Goal: Task Accomplishment & Management: Manage account settings

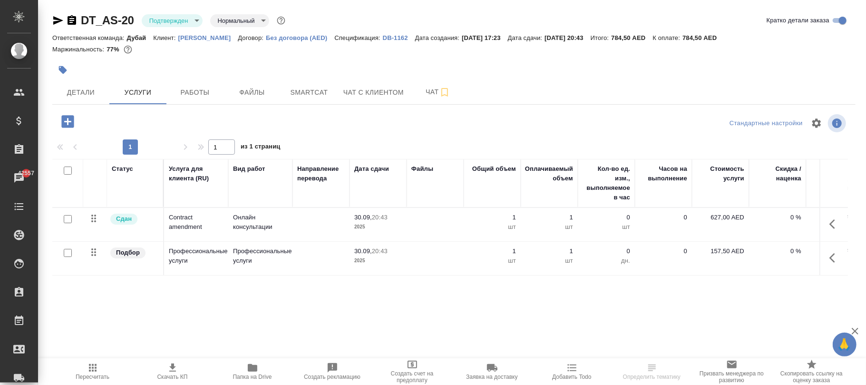
drag, startPoint x: 541, startPoint y: 358, endPoint x: 689, endPoint y: 366, distance: 148.1
click at [718, 370] on div "Пересчитать Скачать КП Папка на Drive Создать рекламацию Создать счет на предоп…" at bounding box center [452, 371] width 828 height 27
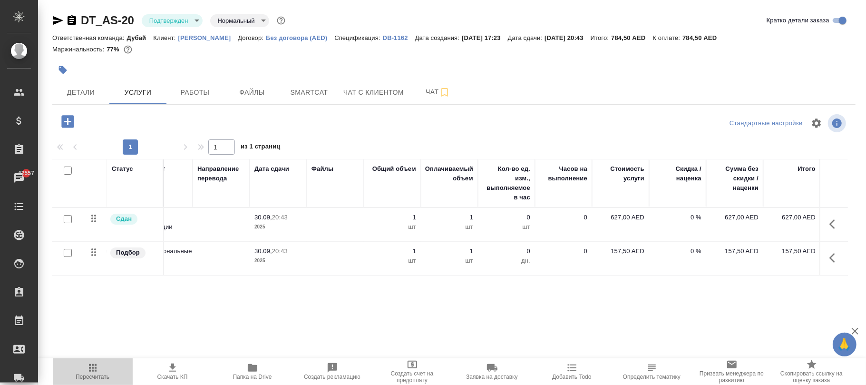
click at [90, 368] on icon "button" at bounding box center [93, 368] width 8 height 8
click at [284, 37] on p "Без договора (AED)" at bounding box center [300, 37] width 68 height 7
click at [99, 364] on span "Пересчитать" at bounding box center [92, 371] width 68 height 18
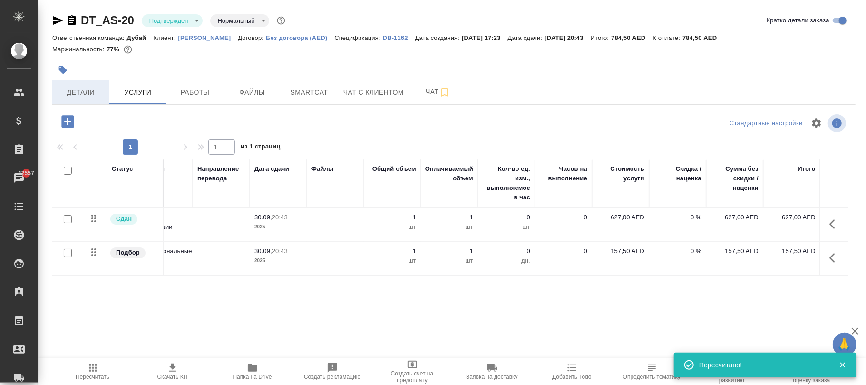
click at [86, 92] on span "Детали" at bounding box center [81, 93] width 46 height 12
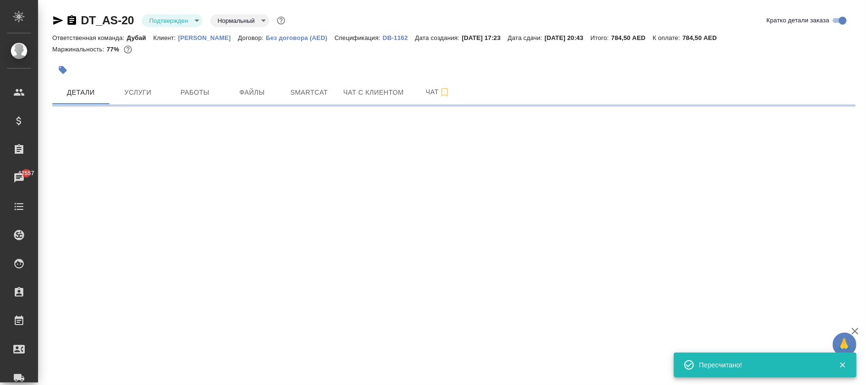
select select "RU"
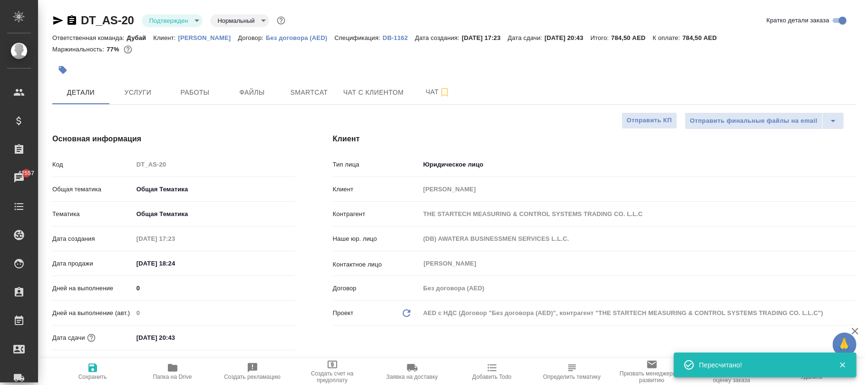
type textarea "x"
type input "Дубай"
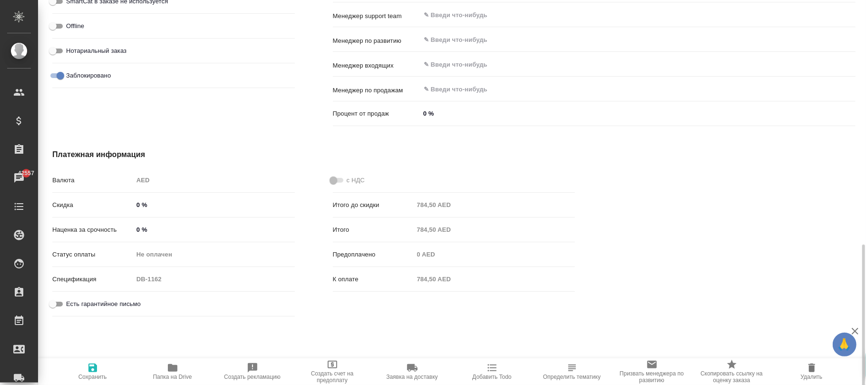
scroll to position [621, 0]
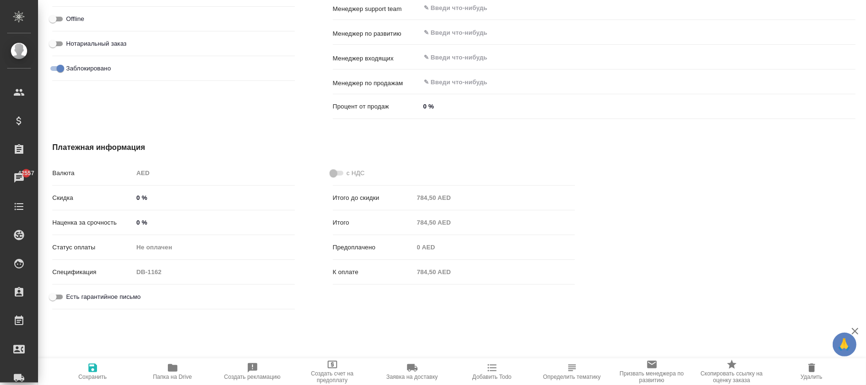
click at [59, 65] on input "Заблокировано" at bounding box center [60, 68] width 34 height 11
checkbox input "false"
type textarea "x"
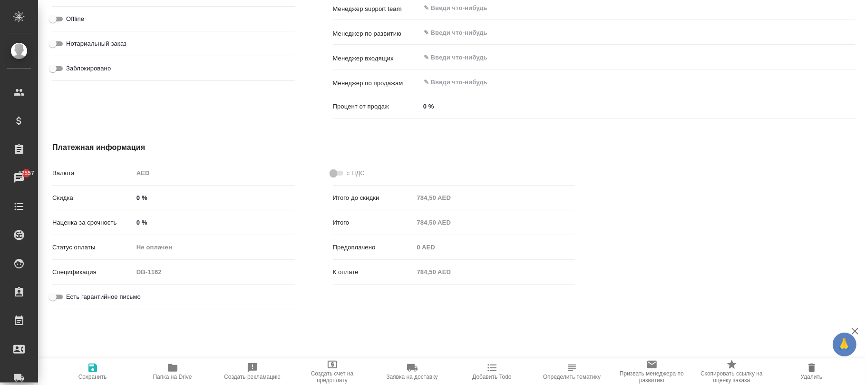
click at [84, 369] on span "Сохранить" at bounding box center [92, 371] width 68 height 18
type textarea "x"
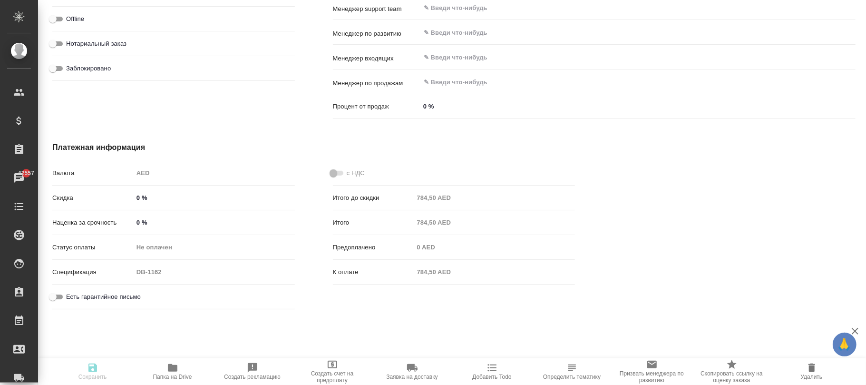
type textarea "x"
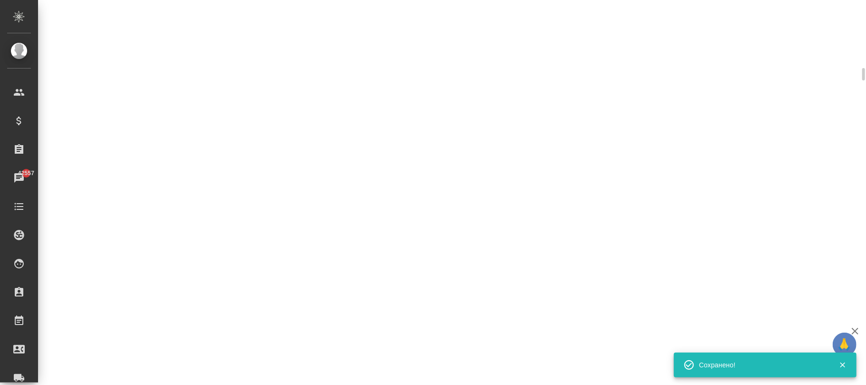
select select "RU"
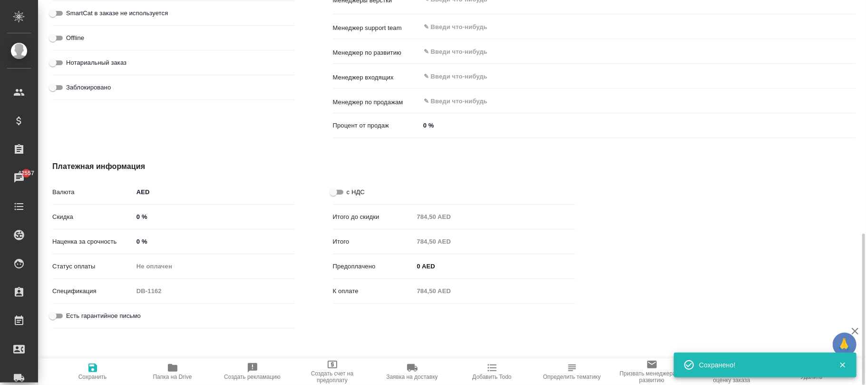
type textarea "x"
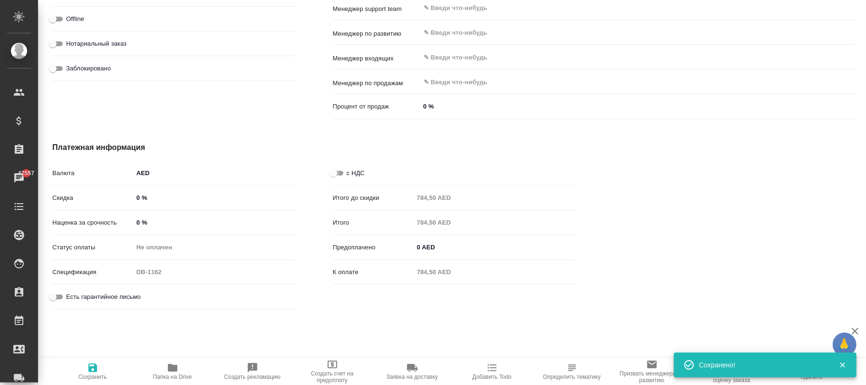
click at [335, 175] on input "с НДС" at bounding box center [333, 172] width 34 height 11
checkbox input "true"
type textarea "x"
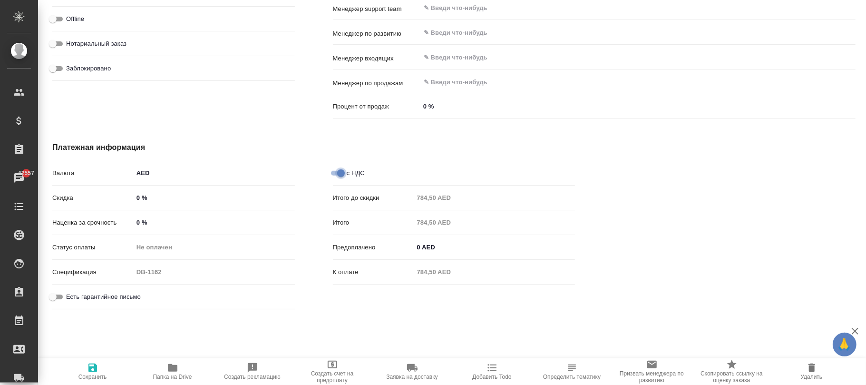
click at [333, 174] on input "с НДС" at bounding box center [341, 172] width 34 height 11
checkbox input "false"
type textarea "x"
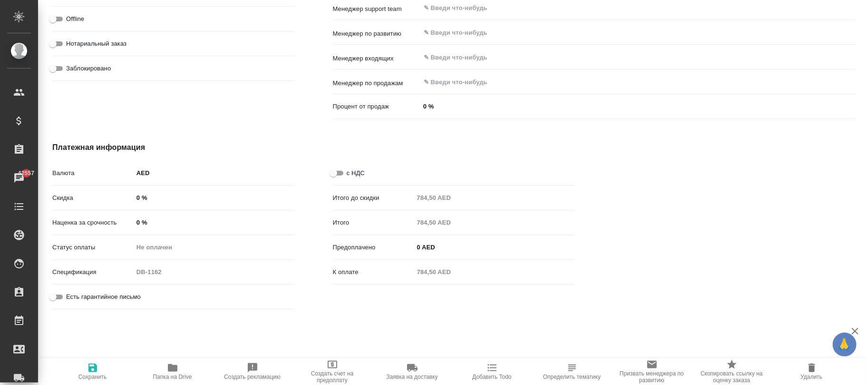
click at [54, 67] on input "Заблокировано" at bounding box center [53, 68] width 34 height 11
checkbox input "true"
type textarea "x"
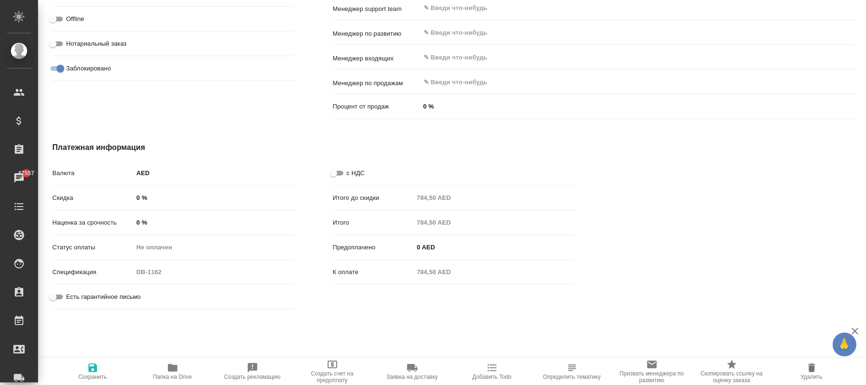
click at [99, 370] on span "Сохранить" at bounding box center [92, 371] width 68 height 18
type textarea "x"
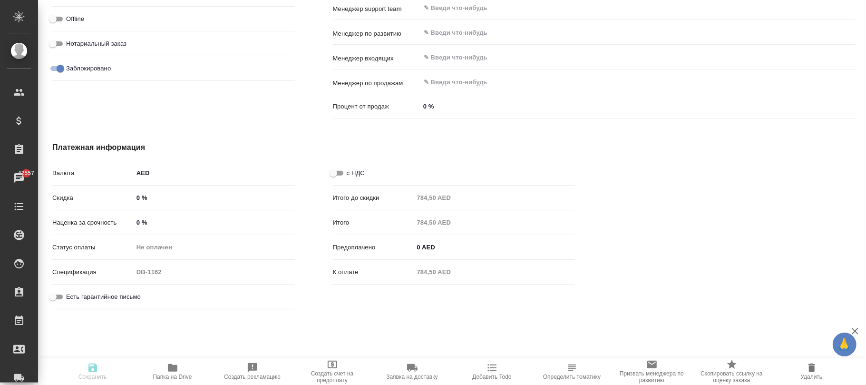
type textarea "x"
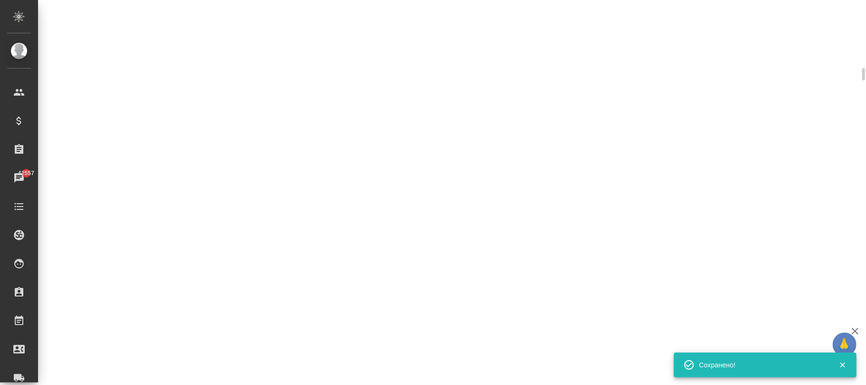
select select "RU"
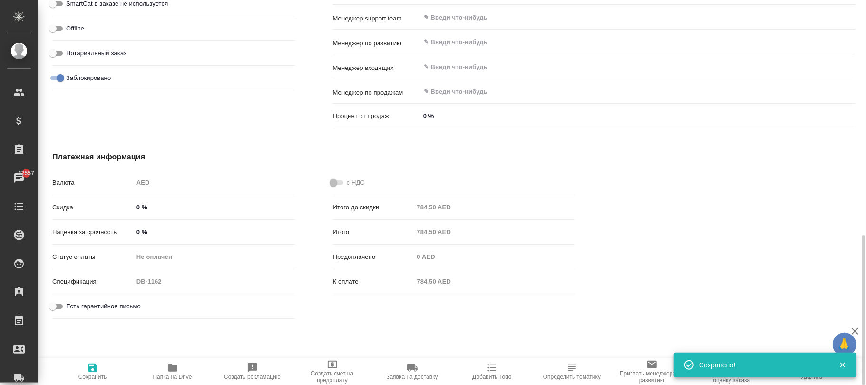
type textarea "x"
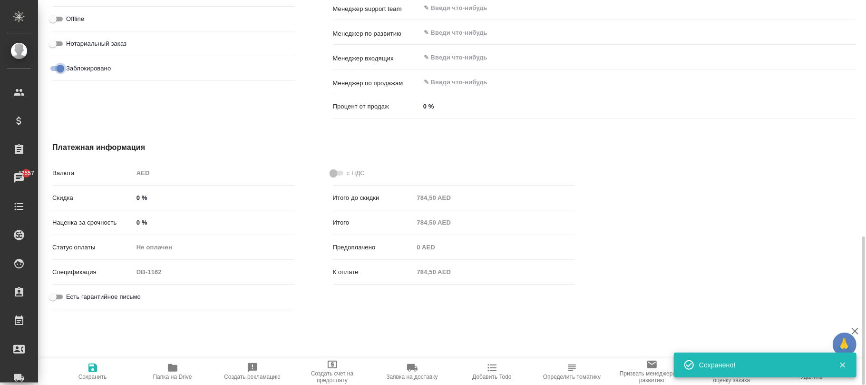
click at [59, 66] on input "Заблокировано" at bounding box center [60, 68] width 34 height 11
checkbox input "false"
type textarea "x"
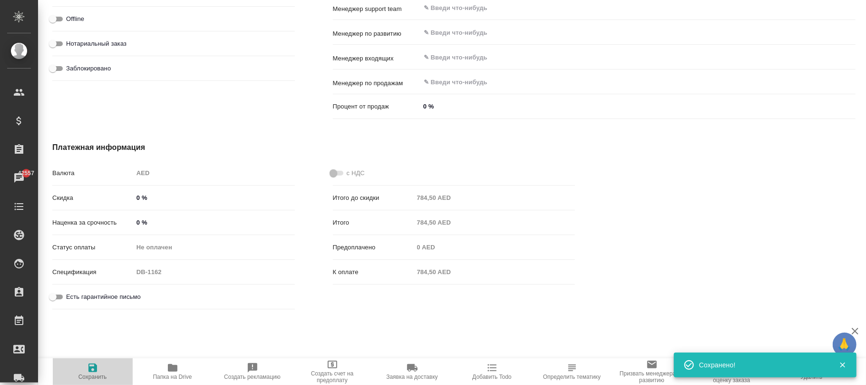
drag, startPoint x: 92, startPoint y: 371, endPoint x: 406, endPoint y: 253, distance: 335.7
click at [94, 370] on icon "button" at bounding box center [92, 367] width 11 height 11
type textarea "x"
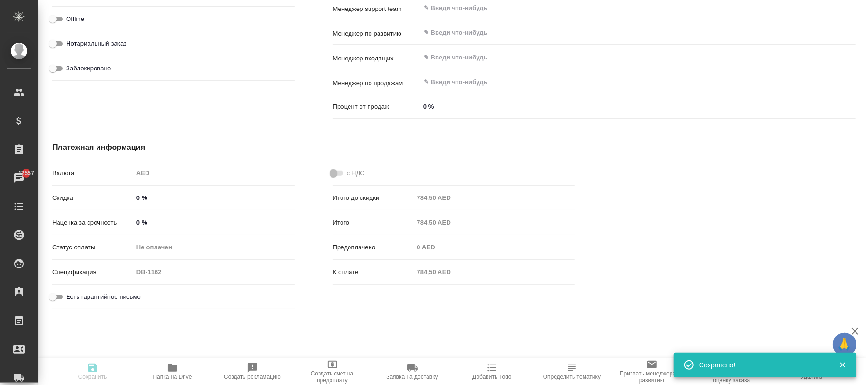
type textarea "x"
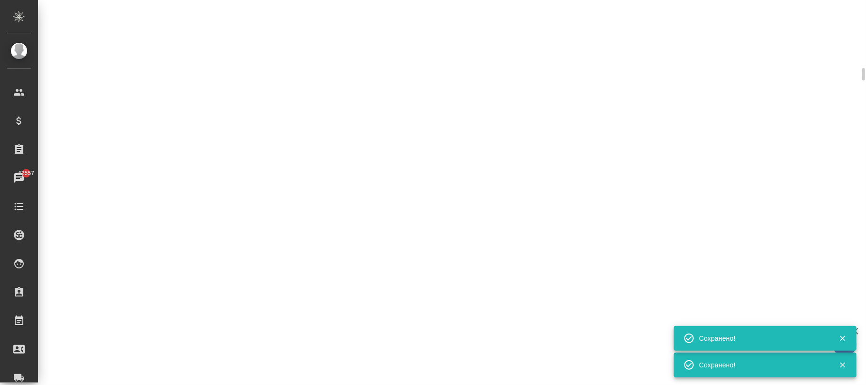
scroll to position [613, 0]
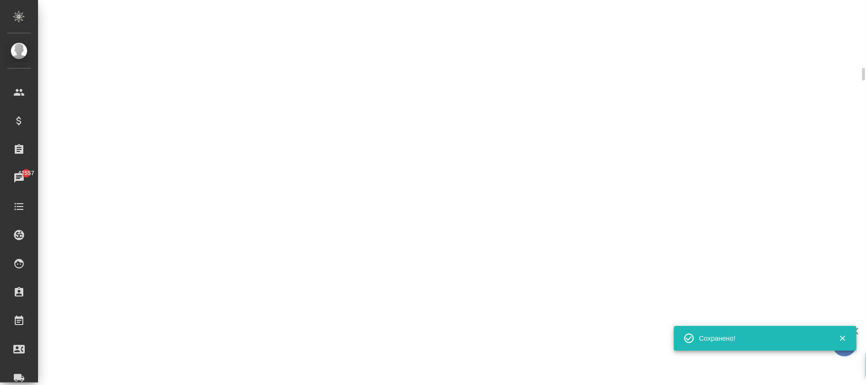
select select "RU"
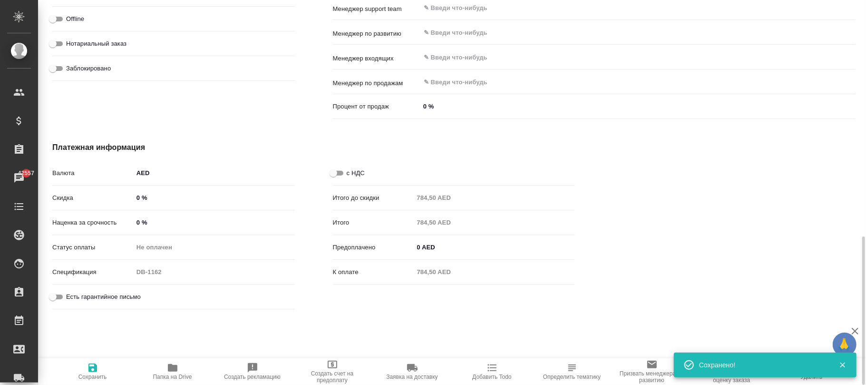
type textarea "x"
click at [337, 172] on input "с НДС" at bounding box center [333, 172] width 34 height 11
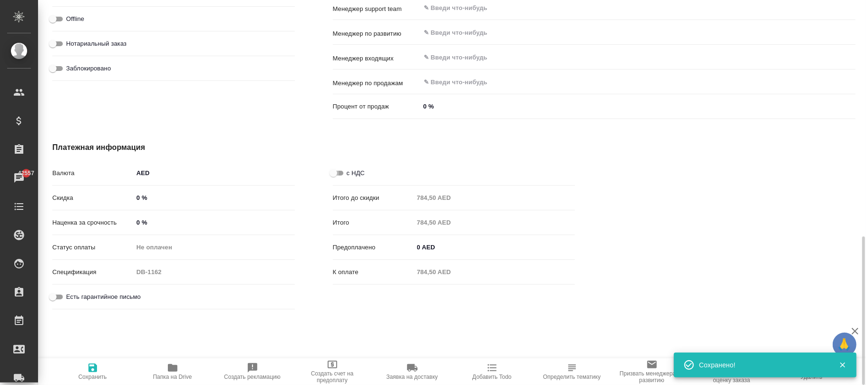
checkbox input "true"
type textarea "x"
click at [88, 368] on icon "button" at bounding box center [92, 367] width 9 height 9
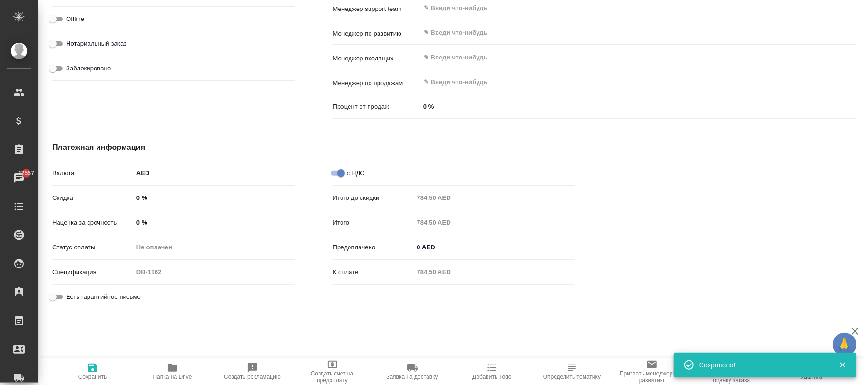
type textarea "x"
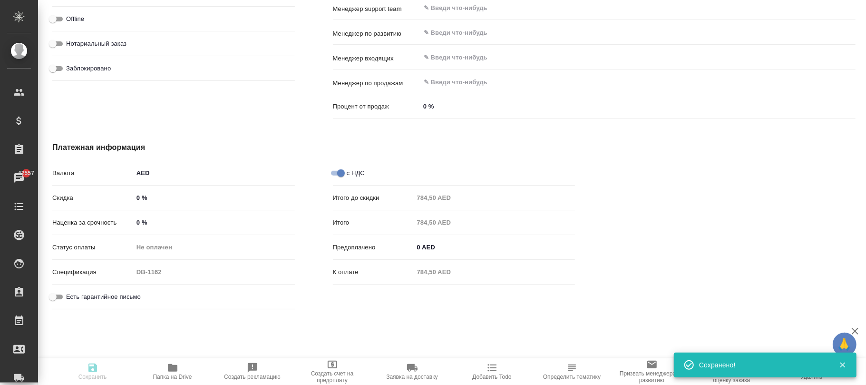
type textarea "x"
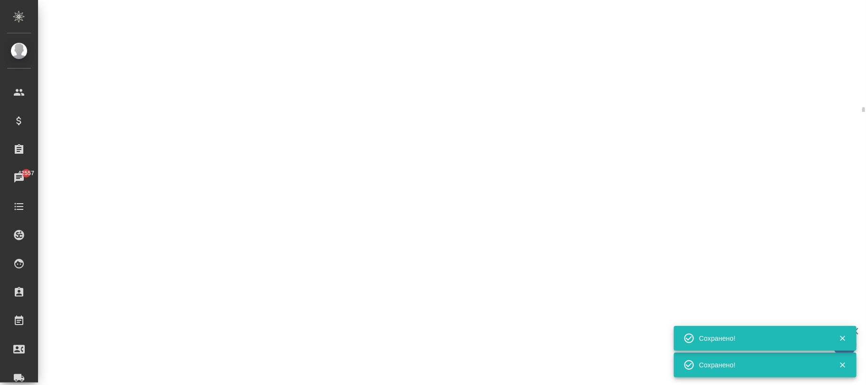
select select "RU"
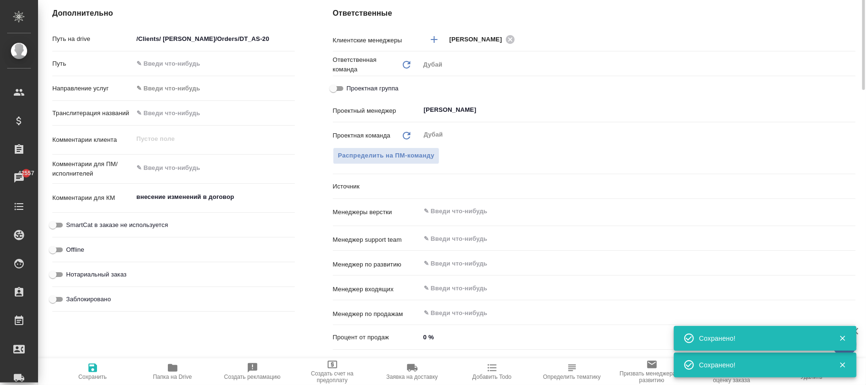
type textarea "x"
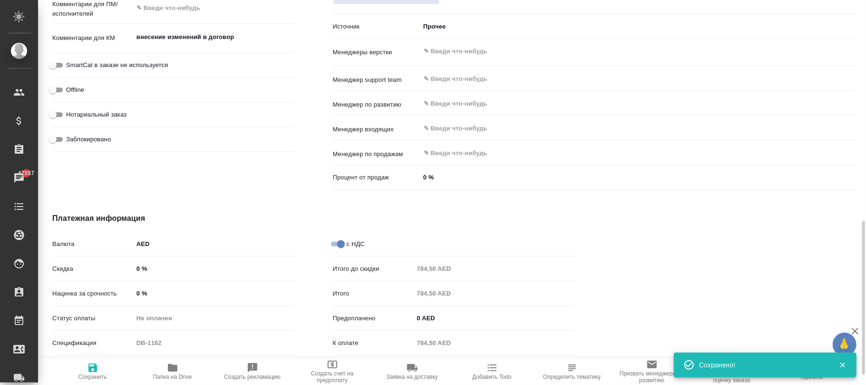
scroll to position [602, 0]
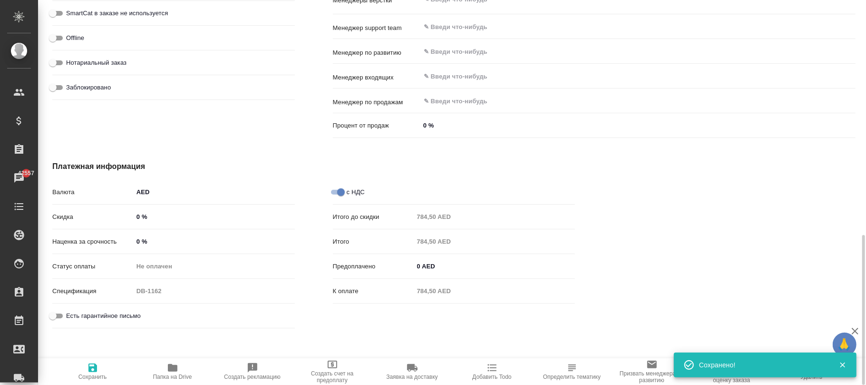
click at [66, 86] on input "Заблокировано" at bounding box center [53, 87] width 34 height 11
checkbox input "true"
type textarea "x"
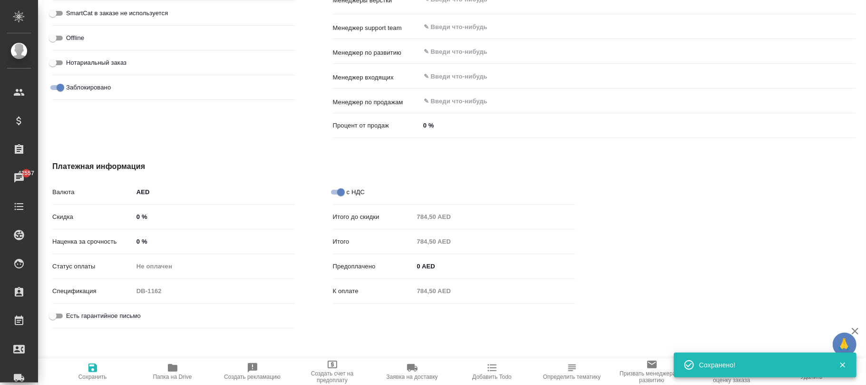
click at [99, 368] on span "Сохранить" at bounding box center [92, 371] width 68 height 18
type textarea "x"
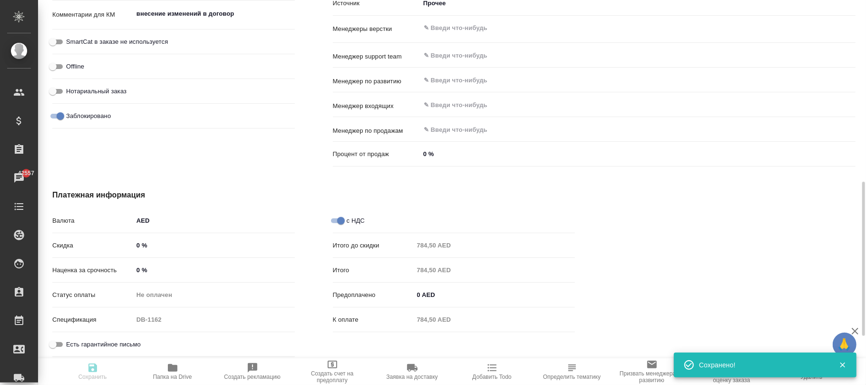
type textarea "x"
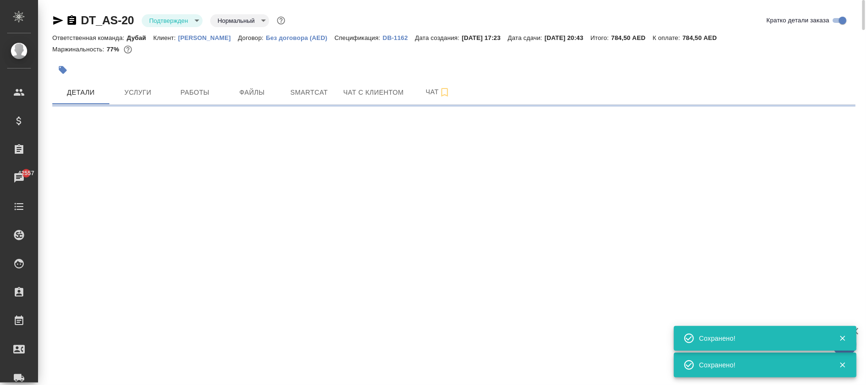
scroll to position [0, 0]
select select "RU"
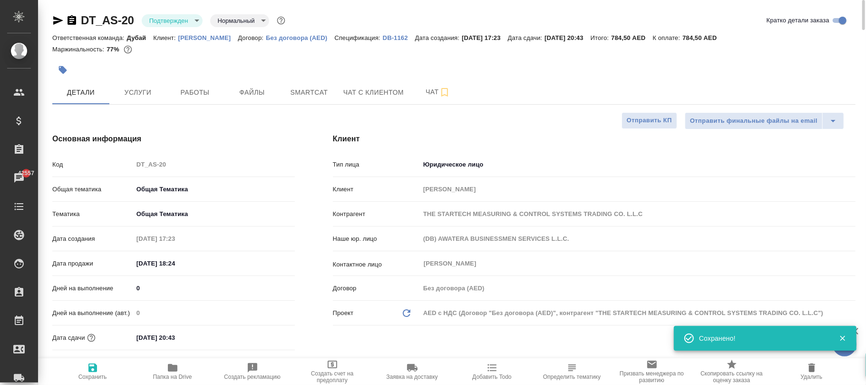
type textarea "x"
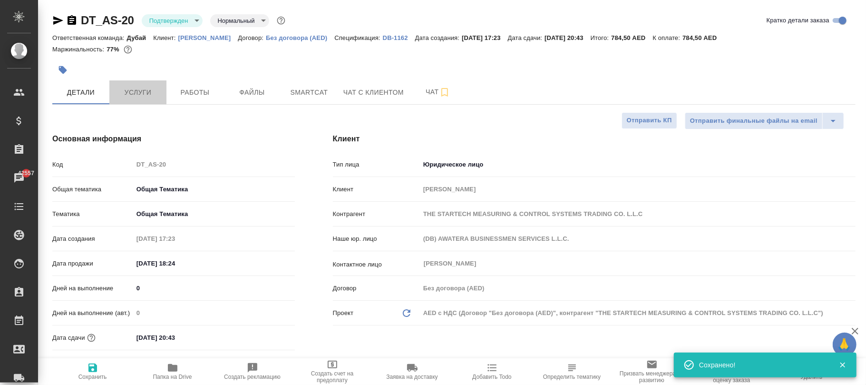
drag, startPoint x: 132, startPoint y: 84, endPoint x: 223, endPoint y: 105, distance: 93.7
click at [132, 88] on button "Услуги" at bounding box center [137, 92] width 57 height 24
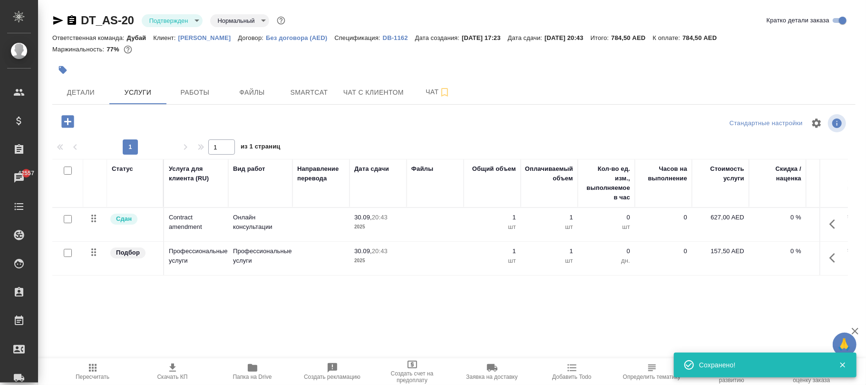
click at [90, 373] on span "Пересчитать" at bounding box center [93, 376] width 34 height 7
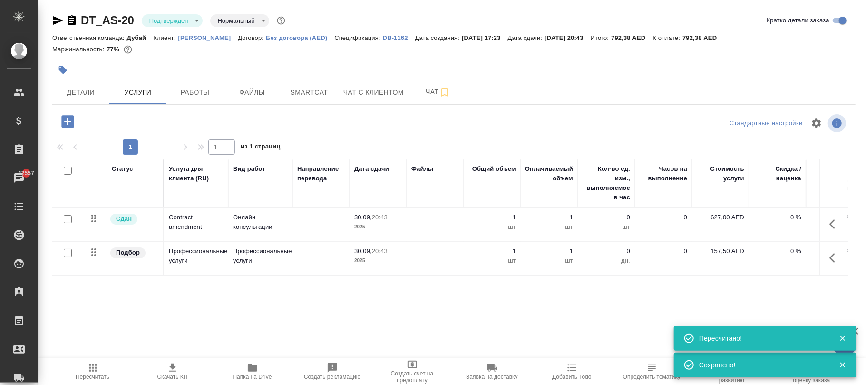
drag, startPoint x: 594, startPoint y: 353, endPoint x: 655, endPoint y: 344, distance: 61.0
click at [855, 330] on div "🙏 .cls-1 fill:#fff; AWATERA Фокина Наталья n.fokina Клиенты Спецификации Заказы…" at bounding box center [433, 192] width 866 height 385
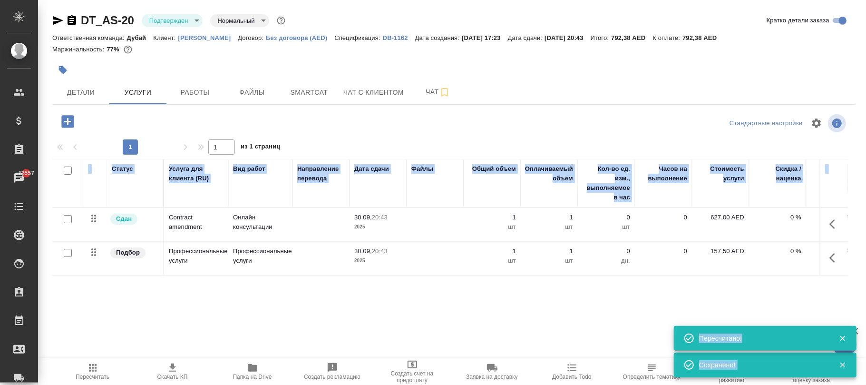
scroll to position [0, 109]
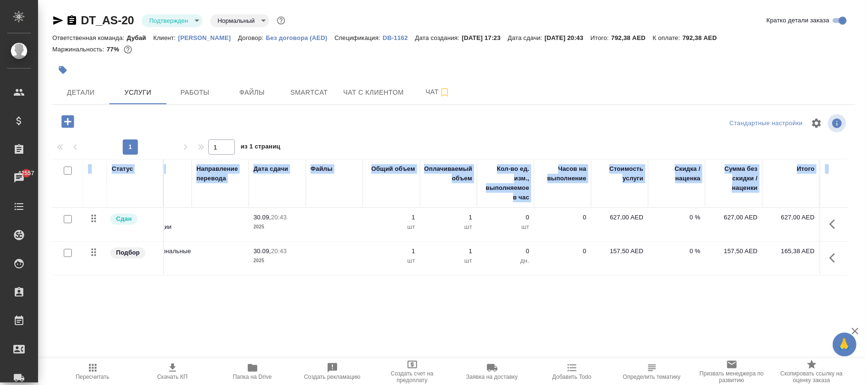
click at [614, 253] on p "157,50 AED" at bounding box center [620, 251] width 48 height 10
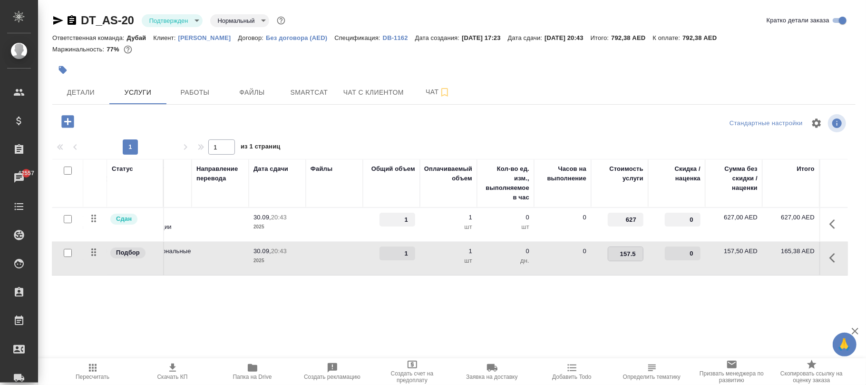
drag, startPoint x: 611, startPoint y: 255, endPoint x: 692, endPoint y: 250, distance: 81.9
click at [704, 251] on tr "Подбор Профессиональные услуги Профессиональные услуги 30.09, 20:43 2025 1 1 шт…" at bounding box center [399, 259] width 896 height 34
type input "150"
click at [611, 314] on div "Статус Услуга для клиента (RU) Вид работ Направление перевода Дата сдачи Файлы …" at bounding box center [450, 261] width 796 height 204
drag, startPoint x: 153, startPoint y: 120, endPoint x: 389, endPoint y: 219, distance: 256.2
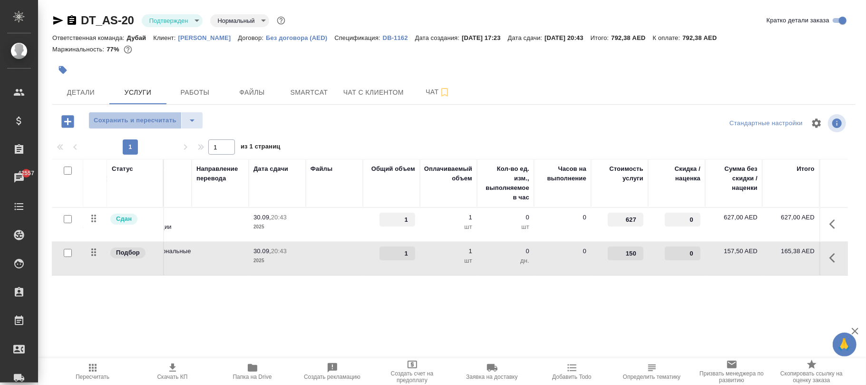
click at [155, 121] on span "Сохранить и пересчитать" at bounding box center [135, 120] width 83 height 11
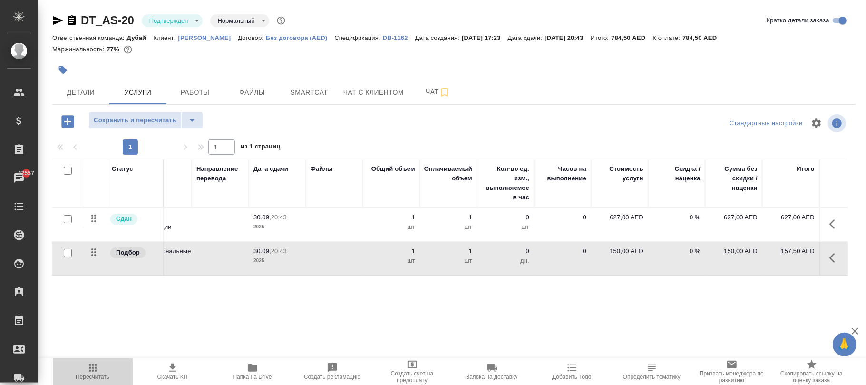
drag, startPoint x: 82, startPoint y: 368, endPoint x: 264, endPoint y: 368, distance: 182.6
click at [84, 368] on span "Пересчитать" at bounding box center [92, 371] width 68 height 18
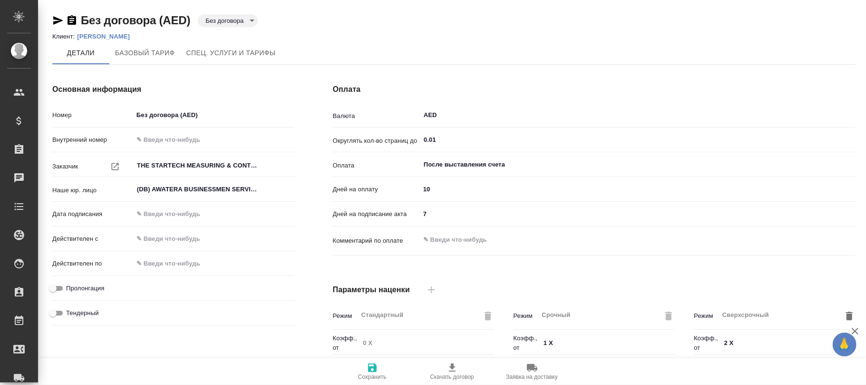
scroll to position [262, 0]
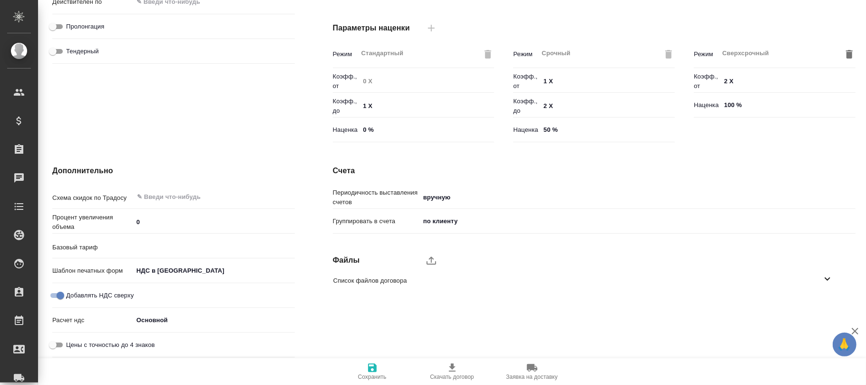
type input "AWATERA [GEOGRAPHIC_DATA]"
click at [183, 274] on body "🙏 .cls-1 fill:#fff; AWATERA Фокина Наталья n.fokina Клиенты Спецификации Заказы…" at bounding box center [433, 192] width 866 height 385
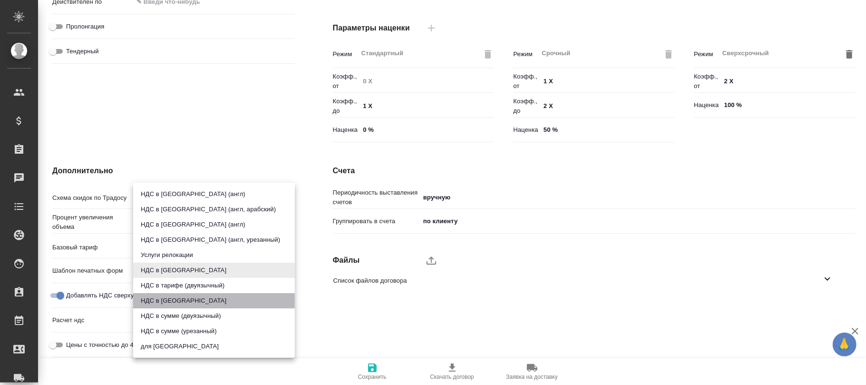
click at [177, 299] on li "НДС в сумме" at bounding box center [214, 300] width 162 height 15
type input "russian2"
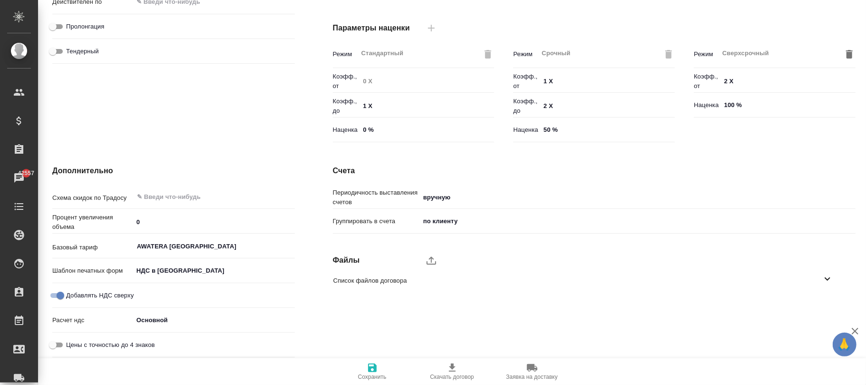
click at [367, 363] on icon "button" at bounding box center [372, 367] width 11 height 11
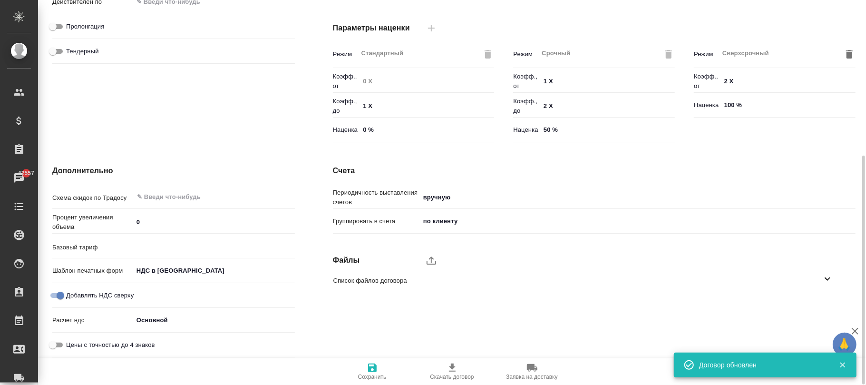
type input "AWATERA Dubai"
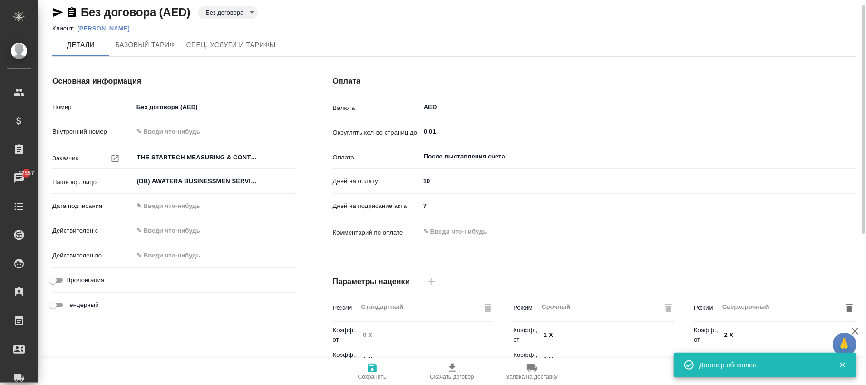
scroll to position [0, 0]
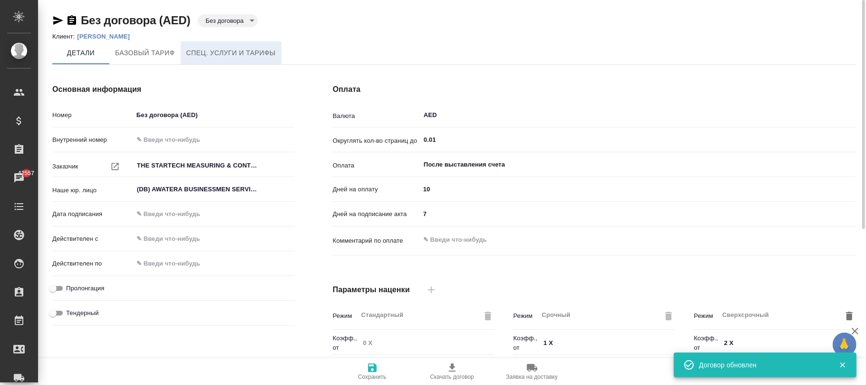
click at [252, 55] on span "Спец. услуги и тарифы" at bounding box center [230, 53] width 89 height 12
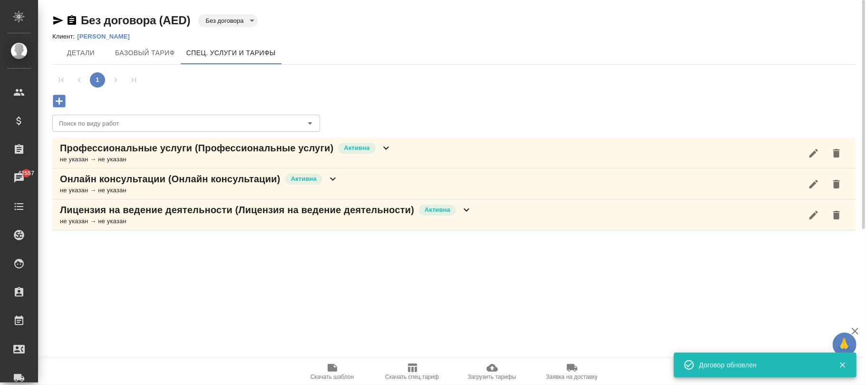
click at [331, 182] on icon at bounding box center [332, 178] width 11 height 11
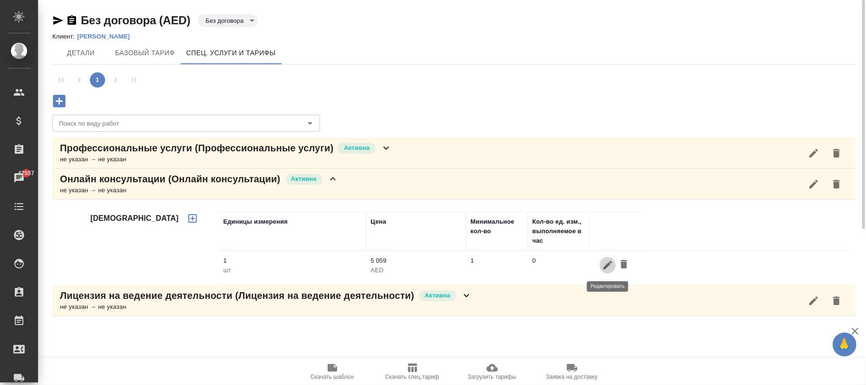
click at [605, 263] on icon "button" at bounding box center [607, 264] width 11 height 11
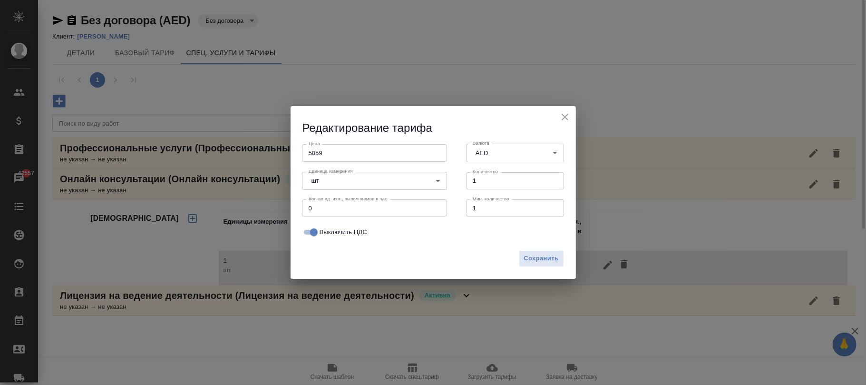
click at [565, 116] on icon "close" at bounding box center [565, 117] width 7 height 7
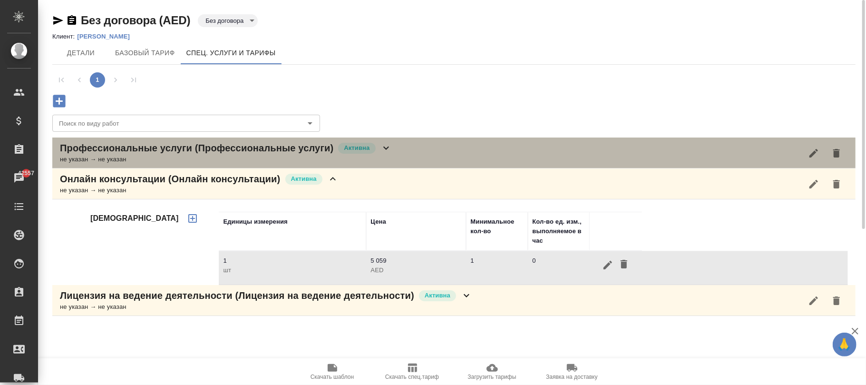
click at [385, 147] on icon at bounding box center [386, 147] width 6 height 3
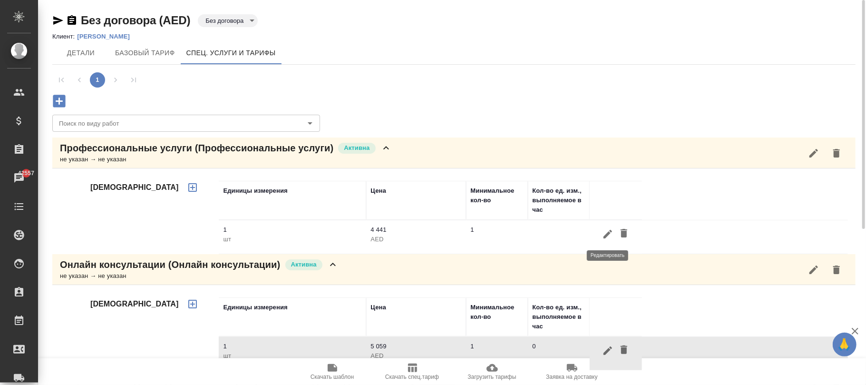
click at [607, 237] on icon "button" at bounding box center [607, 233] width 11 height 11
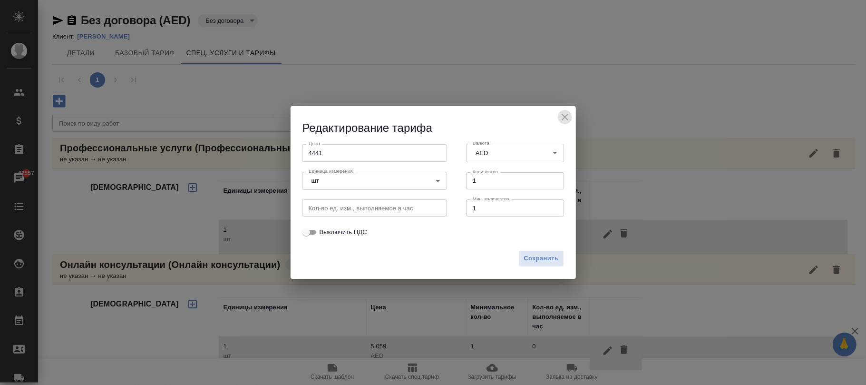
click at [567, 119] on icon "close" at bounding box center [565, 117] width 7 height 7
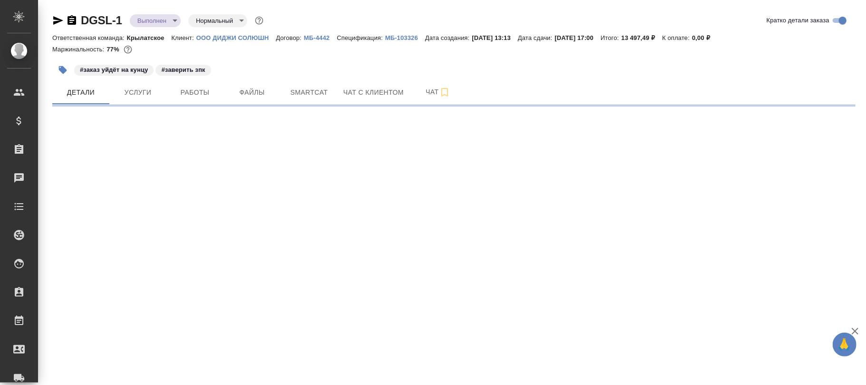
select select "RU"
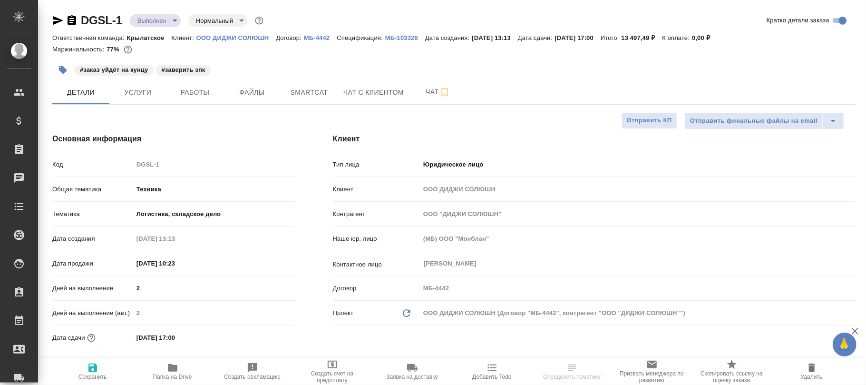
type textarea "x"
click at [143, 88] on span "Услуги" at bounding box center [138, 93] width 46 height 12
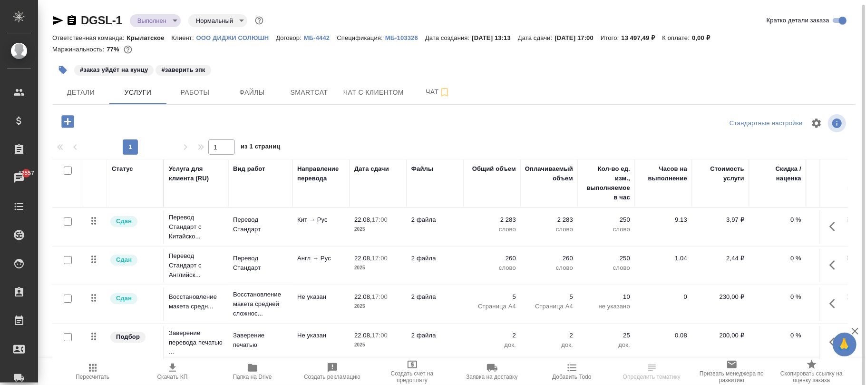
scroll to position [2, 0]
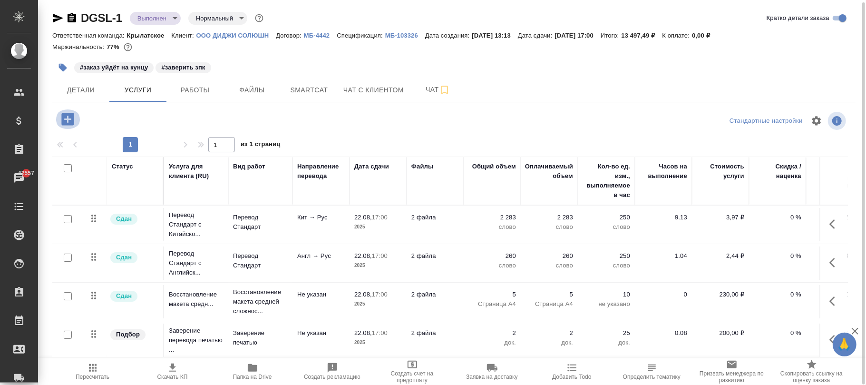
click at [68, 119] on icon "button" at bounding box center [67, 119] width 17 height 17
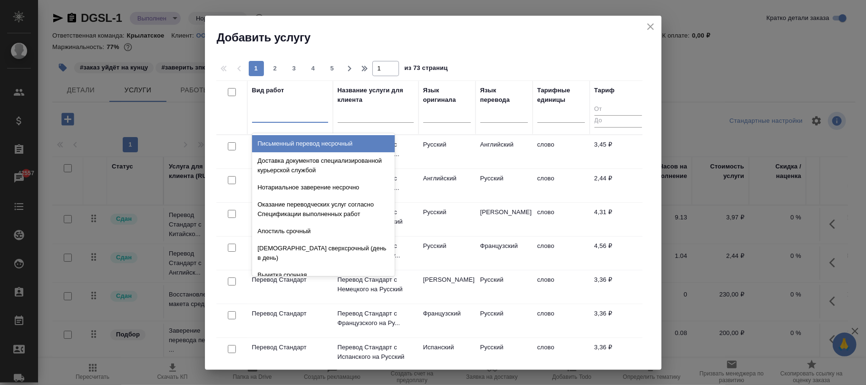
click at [292, 110] on div at bounding box center [290, 113] width 76 height 14
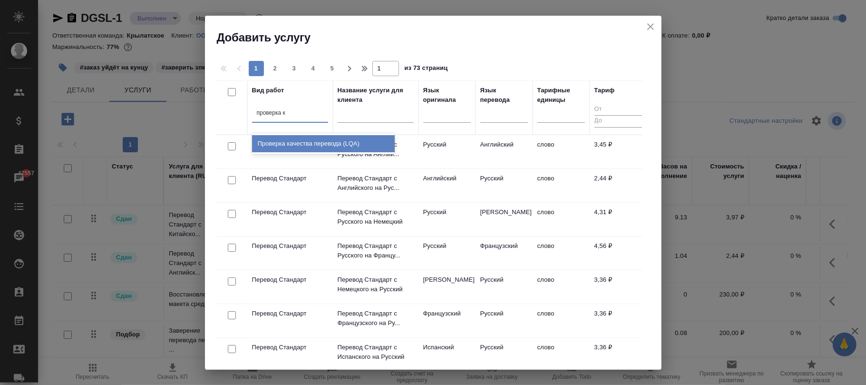
type input "проверка ка"
click at [314, 139] on div "Проверка качества перевода (LQA)" at bounding box center [323, 143] width 143 height 17
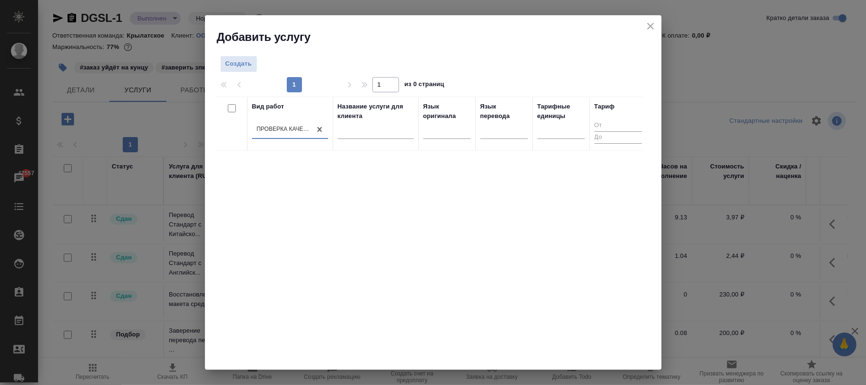
click at [648, 27] on icon "close" at bounding box center [650, 25] width 11 height 11
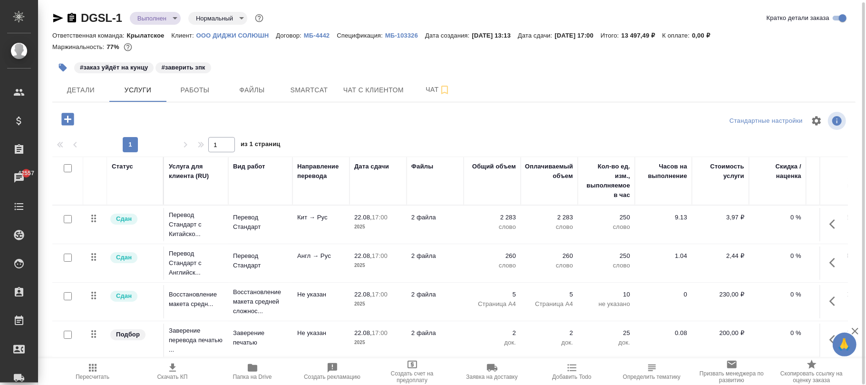
click at [314, 33] on p "МБ-4442" at bounding box center [320, 35] width 33 height 7
click at [68, 120] on icon "button" at bounding box center [67, 119] width 12 height 12
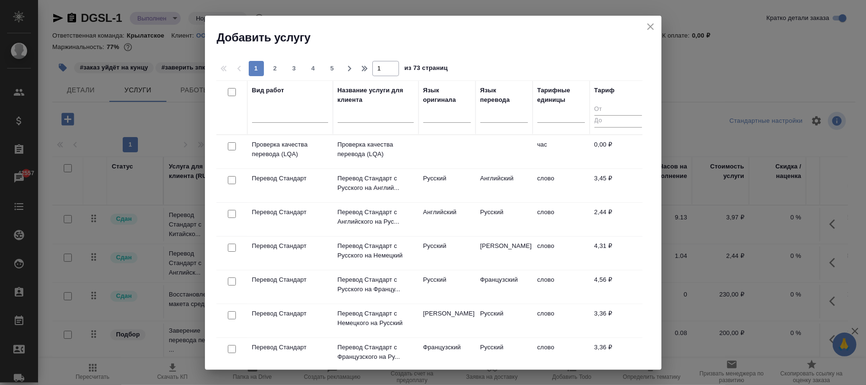
click at [402, 154] on p "Проверка качества перевода (LQA)" at bounding box center [376, 149] width 76 height 19
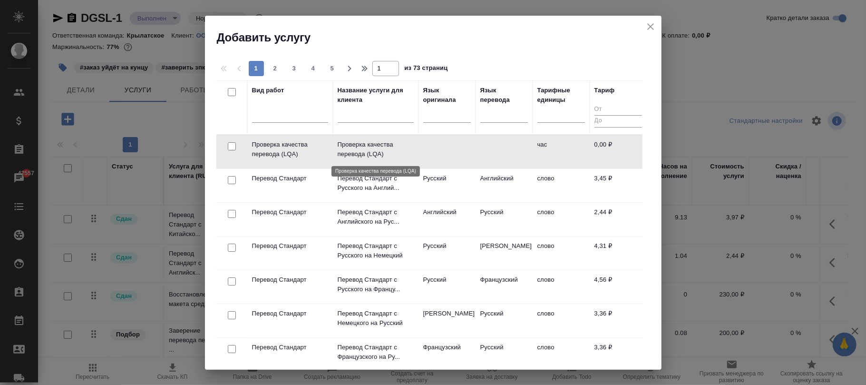
click at [402, 154] on p "Проверка качества перевода (LQA)" at bounding box center [376, 149] width 76 height 19
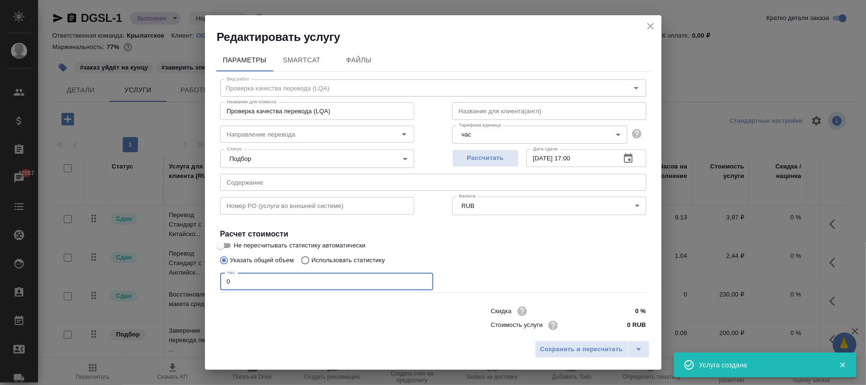
drag, startPoint x: 269, startPoint y: 284, endPoint x: 170, endPoint y: 269, distance: 100.0
click at [170, 269] on div "Редактировать услугу Параметры SmartCat Файлы Вид работ Проверка качества перев…" at bounding box center [433, 192] width 866 height 385
type input "1"
click at [596, 350] on span "Сохранить и пересчитать" at bounding box center [581, 349] width 83 height 11
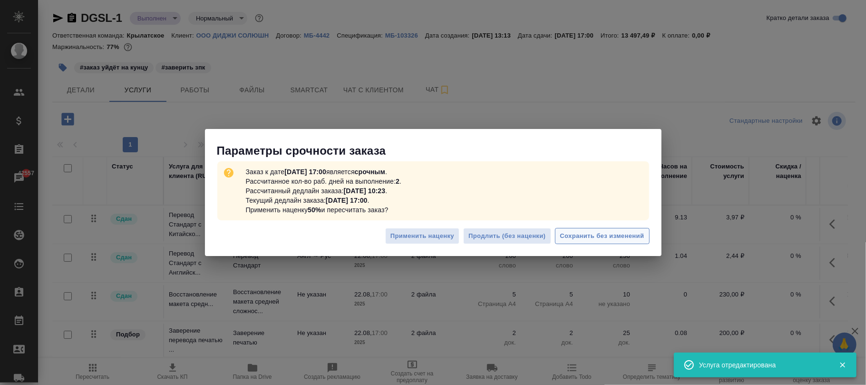
click at [610, 234] on span "Сохранить без изменений" at bounding box center [602, 236] width 84 height 11
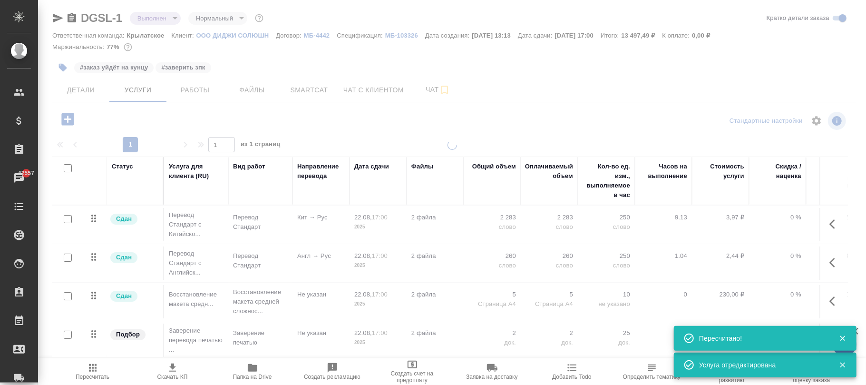
type input "urgent"
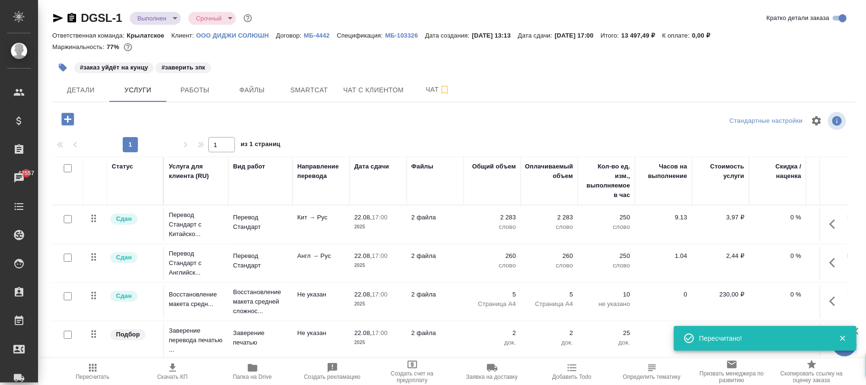
scroll to position [48, 0]
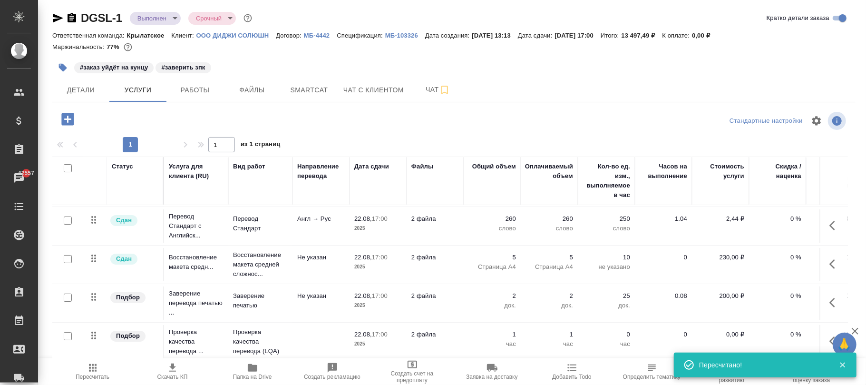
click at [829, 335] on icon "button" at bounding box center [834, 340] width 11 height 11
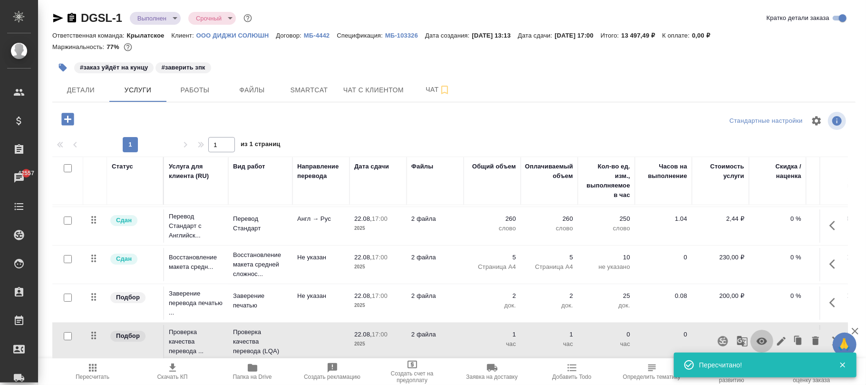
click at [757, 338] on icon "button" at bounding box center [762, 341] width 10 height 7
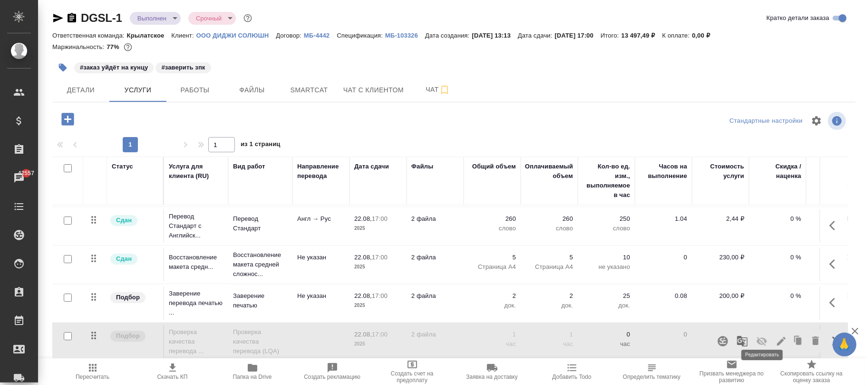
click at [777, 337] on icon "button" at bounding box center [781, 341] width 9 height 9
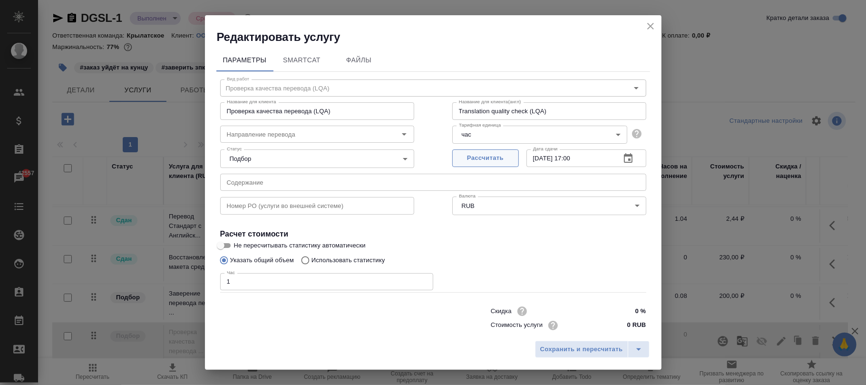
drag, startPoint x: 592, startPoint y: 162, endPoint x: 474, endPoint y: 162, distance: 118.4
click at [474, 163] on div "Рассчитать Дата сдачи 22.08.2025 17:00 Дата сдачи" at bounding box center [549, 157] width 194 height 23
type input "12.09.2025 18:00"
click at [586, 347] on span "Сохранить и пересчитать" at bounding box center [581, 349] width 83 height 11
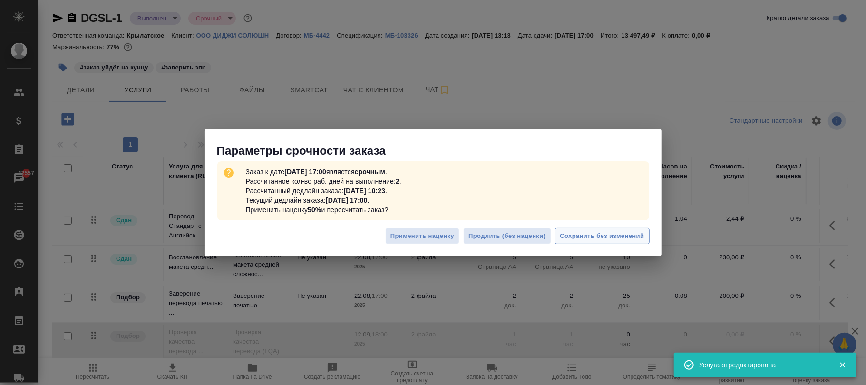
click at [612, 231] on span "Сохранить без изменений" at bounding box center [602, 236] width 84 height 11
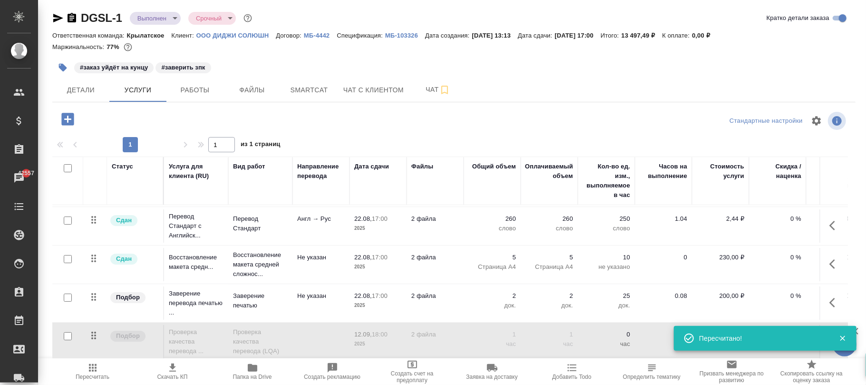
drag, startPoint x: 204, startPoint y: 92, endPoint x: 472, endPoint y: 136, distance: 272.2
click at [204, 92] on span "Работы" at bounding box center [195, 90] width 46 height 12
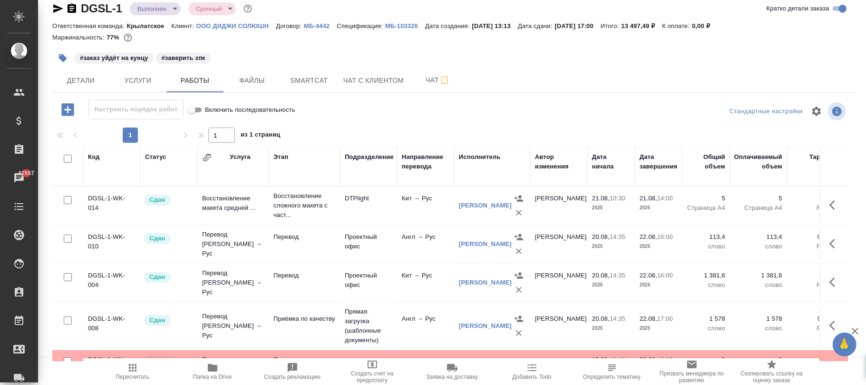
scroll to position [33, 0]
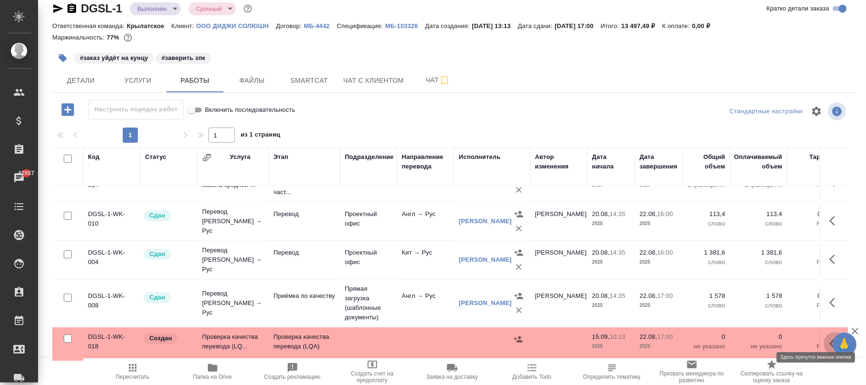
click at [829, 338] on icon "button" at bounding box center [834, 343] width 11 height 11
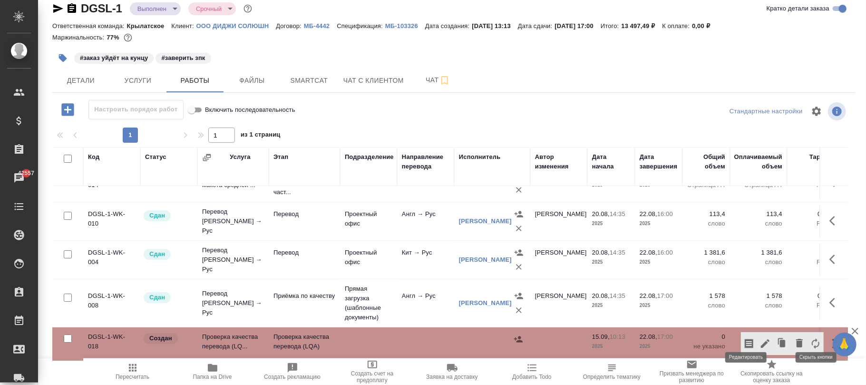
click at [759, 338] on icon "button" at bounding box center [764, 343] width 11 height 11
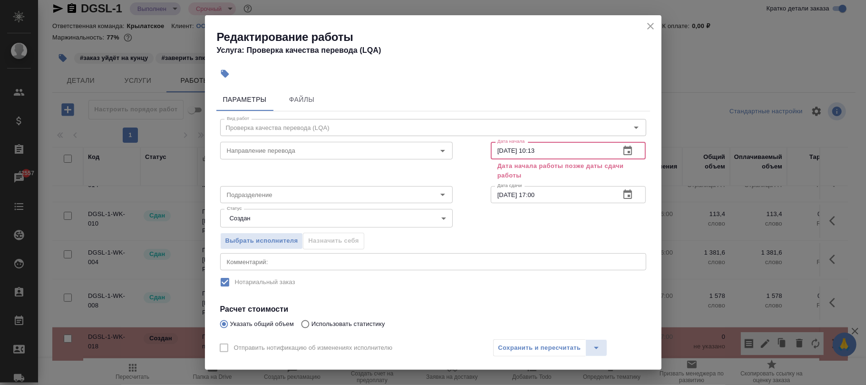
click at [556, 151] on input "15.09.2025 10:13" at bounding box center [552, 150] width 122 height 17
drag, startPoint x: 556, startPoint y: 151, endPoint x: 381, endPoint y: 145, distance: 174.7
click at [382, 147] on div "Направление перевода Направление перевода Дата начала 15.09.2025 10:13 Дата нач…" at bounding box center [433, 160] width 464 height 82
type input "12.09.2025 08:00"
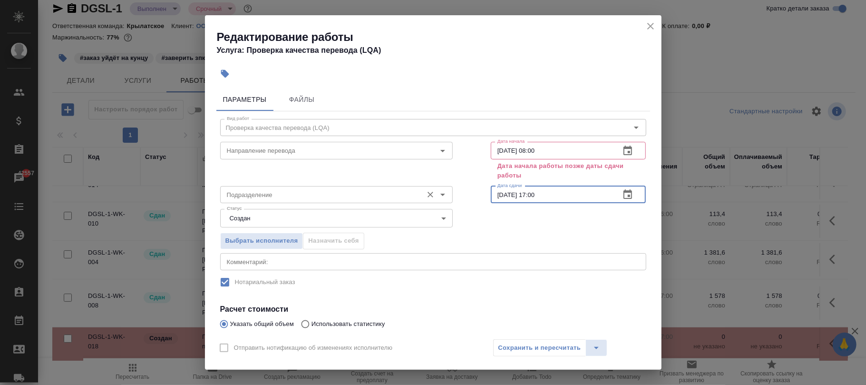
drag, startPoint x: 447, startPoint y: 195, endPoint x: 494, endPoint y: 196, distance: 46.6
click at [437, 195] on div "Подразделение Подразделение Дата сдачи 22.08.2025 17:00 Дата сдачи" at bounding box center [433, 193] width 464 height 61
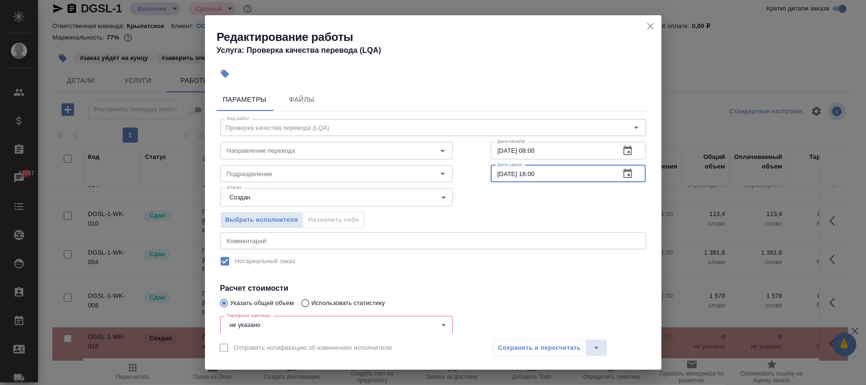
type input "12.09.2025 18:00"
click at [543, 344] on div "Сохранить и пересчитать" at bounding box center [550, 347] width 115 height 17
click at [546, 347] on div "Сохранить и пересчитать" at bounding box center [550, 347] width 115 height 17
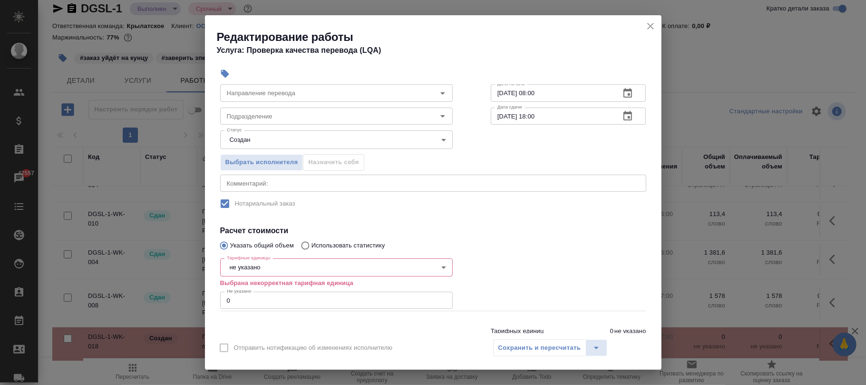
scroll to position [92, 0]
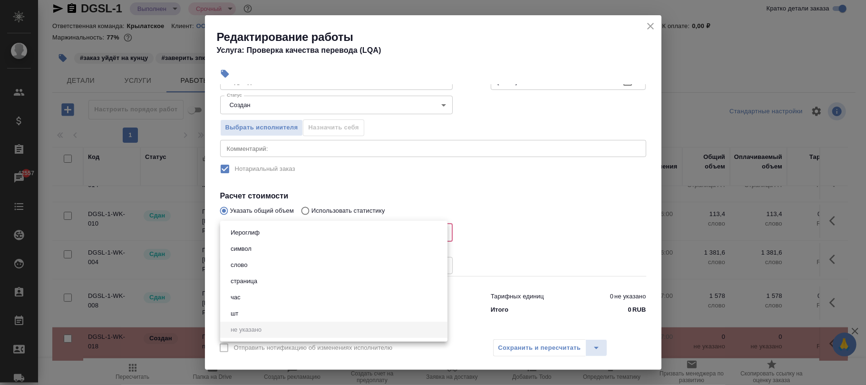
click at [267, 234] on body "🙏 .cls-1 fill:#fff; AWATERA Фокина Наталья n.fokina Клиенты Спецификации Заказы…" at bounding box center [433, 192] width 866 height 385
click at [245, 300] on li "час" at bounding box center [333, 297] width 227 height 16
type input "5a8b1489cc6b4906c91bfd93"
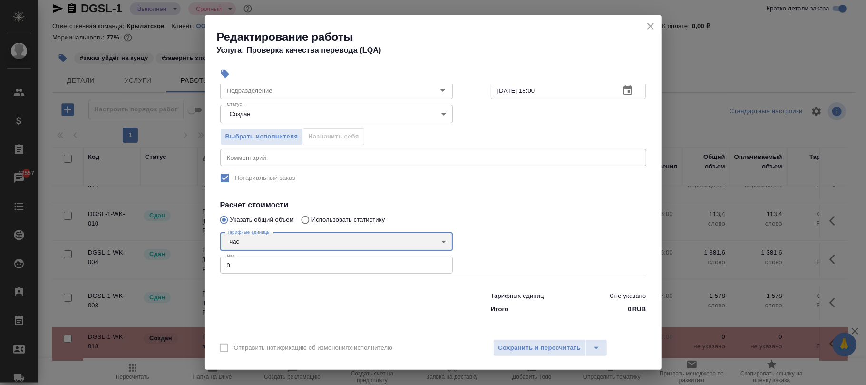
scroll to position [83, 0]
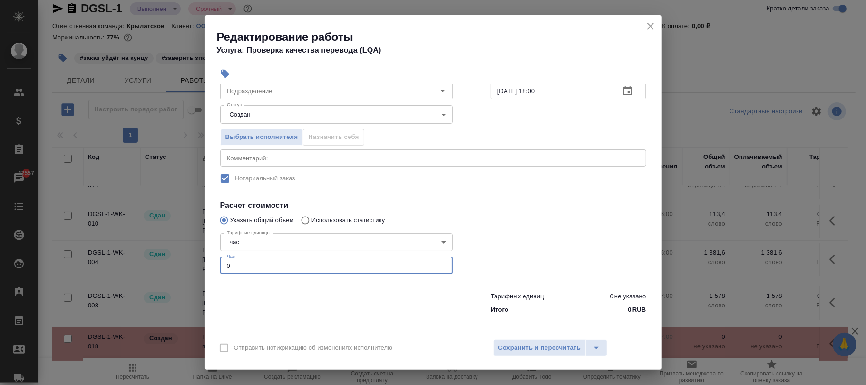
click at [198, 263] on div "Редактирование работы Услуга: Проверка качества перевода (LQA) Параметры Файлы …" at bounding box center [433, 192] width 866 height 385
type input "1"
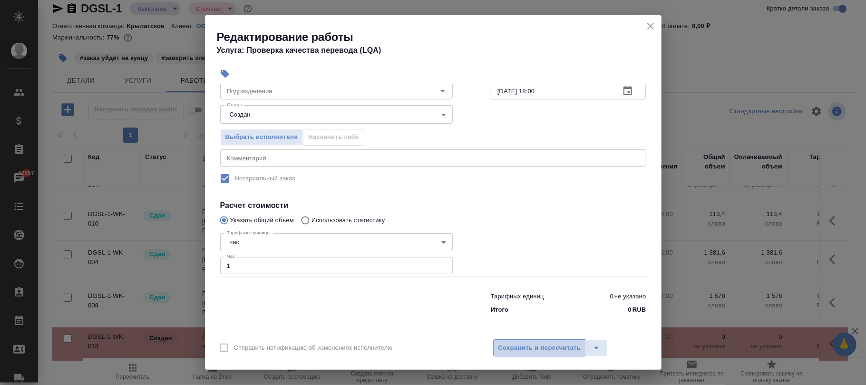
click at [556, 346] on span "Сохранить и пересчитать" at bounding box center [539, 347] width 83 height 11
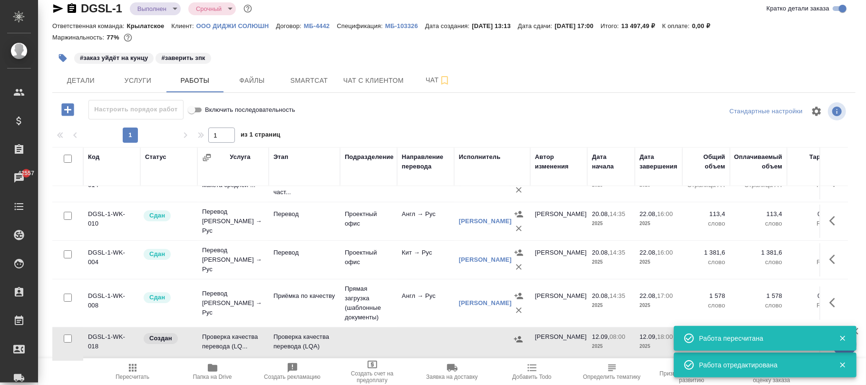
click at [840, 337] on icon "button" at bounding box center [842, 338] width 9 height 9
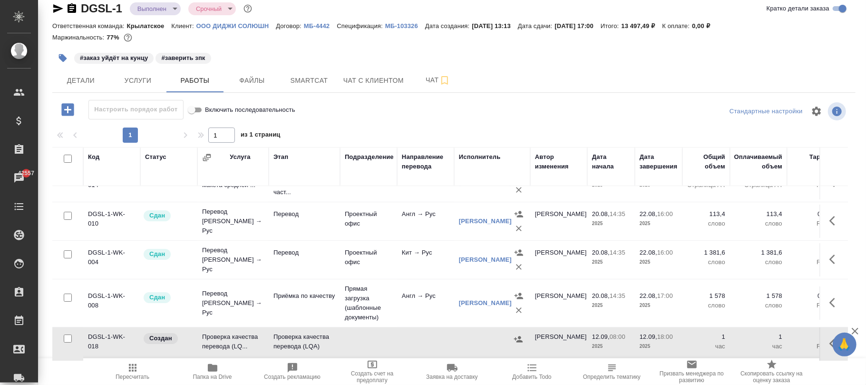
click at [829, 339] on icon "button" at bounding box center [832, 344] width 6 height 10
click at [757, 332] on button "button" at bounding box center [765, 343] width 16 height 23
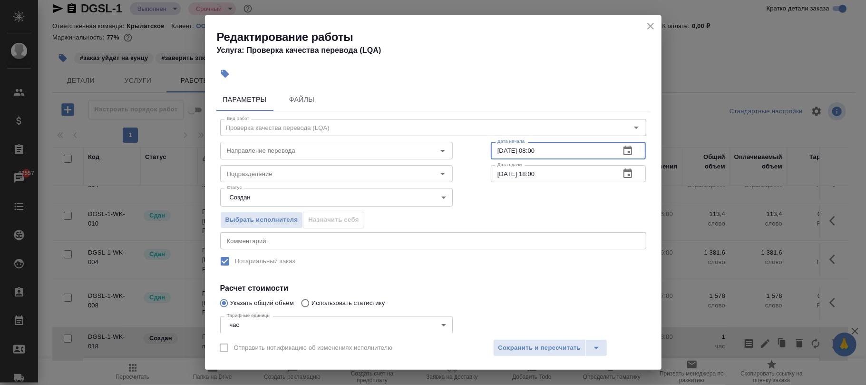
click at [532, 153] on input "12.09.2025 08:00" at bounding box center [552, 150] width 122 height 17
type input "12.09.2025 09:00"
click at [541, 346] on span "Сохранить и пересчитать" at bounding box center [539, 347] width 83 height 11
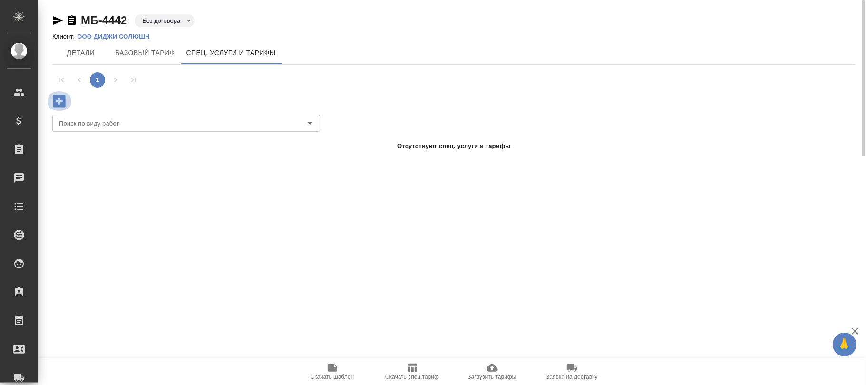
click at [57, 97] on icon "button" at bounding box center [59, 101] width 12 height 12
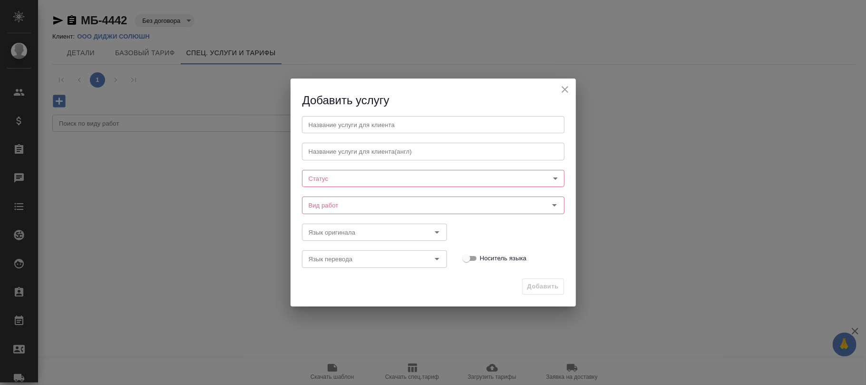
click at [318, 177] on body "🙏 .cls-1 fill:#fff; AWATERA Фокина Наталья n.fokina Клиенты Спецификации Заказы…" at bounding box center [433, 192] width 866 height 385
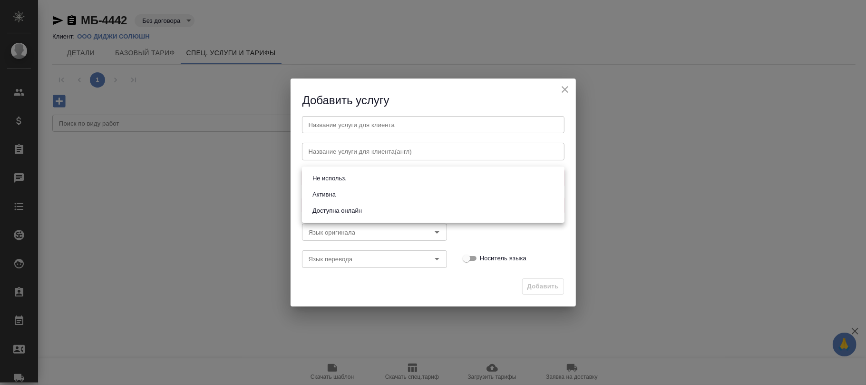
click at [324, 197] on button "Активна" at bounding box center [324, 194] width 29 height 10
type input "active"
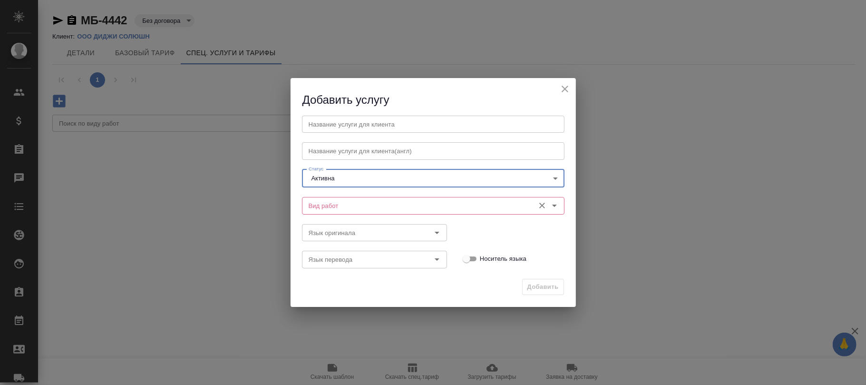
click at [330, 206] on input "Вид работ" at bounding box center [417, 205] width 225 height 11
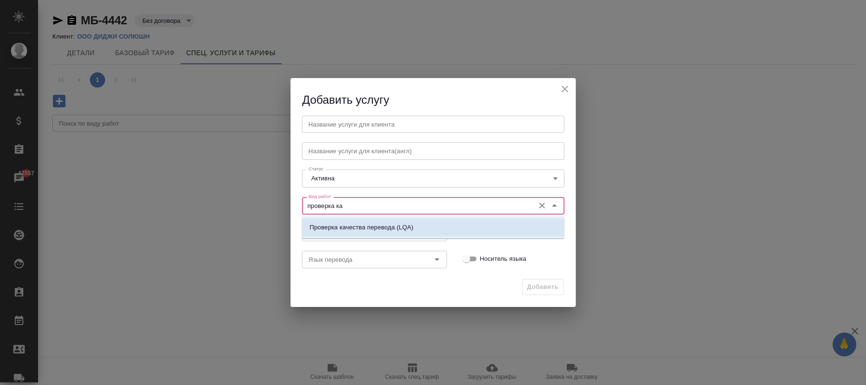
drag, startPoint x: 371, startPoint y: 229, endPoint x: 406, endPoint y: 214, distance: 37.7
click at [373, 228] on p "Проверка качества перевода (LQA)" at bounding box center [362, 228] width 104 height 10
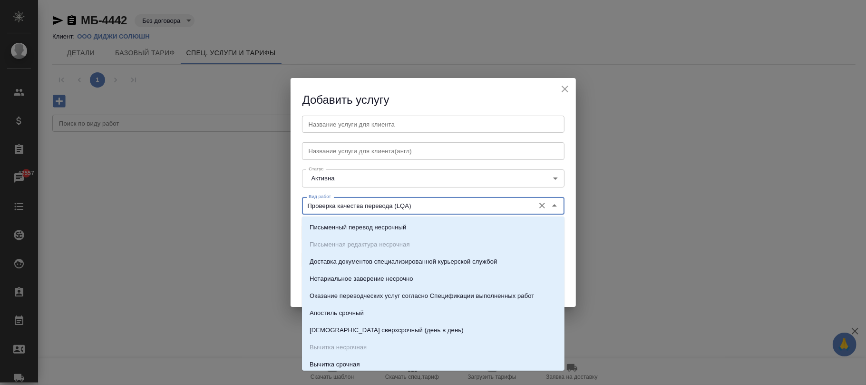
drag, startPoint x: 426, startPoint y: 208, endPoint x: 299, endPoint y: 198, distance: 127.3
click at [277, 198] on div "Добавить услугу Название услуги для клиента Название услуги для клиента Названи…" at bounding box center [433, 192] width 866 height 385
drag, startPoint x: 334, startPoint y: 198, endPoint x: 318, endPoint y: 204, distance: 17.1
type input "Проверка качества перевода (LQA)"
click at [322, 125] on input "text" at bounding box center [433, 124] width 263 height 17
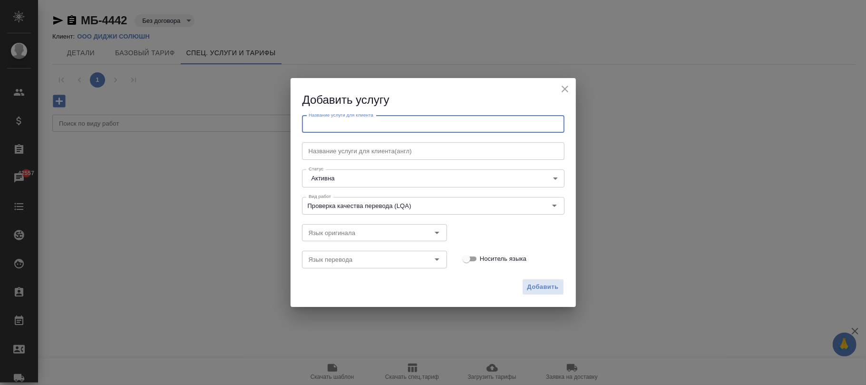
paste input "Проверка качества перевода (LQA)"
type input "Проверка качества перевода (LQA)"
click at [539, 288] on span "Добавить" at bounding box center [542, 287] width 31 height 11
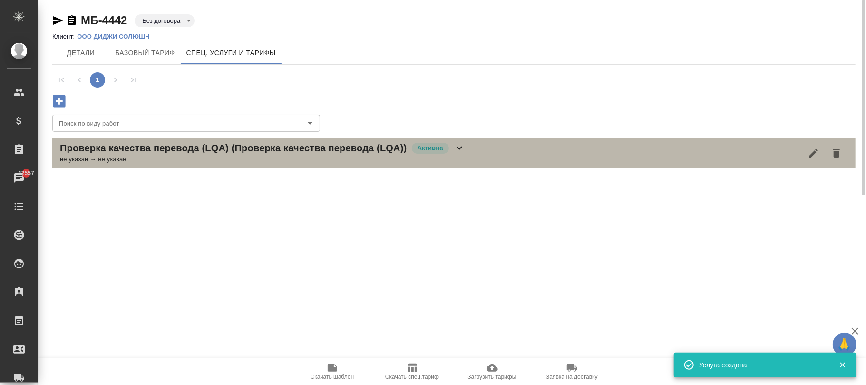
click at [463, 146] on icon at bounding box center [459, 147] width 11 height 11
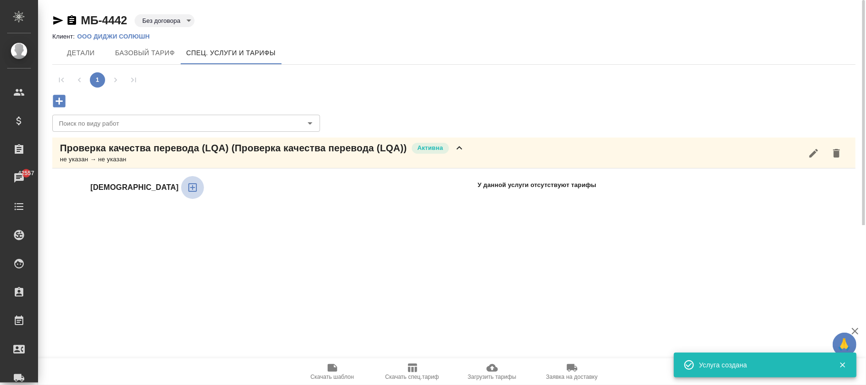
click at [187, 191] on icon "button" at bounding box center [192, 187] width 11 height 11
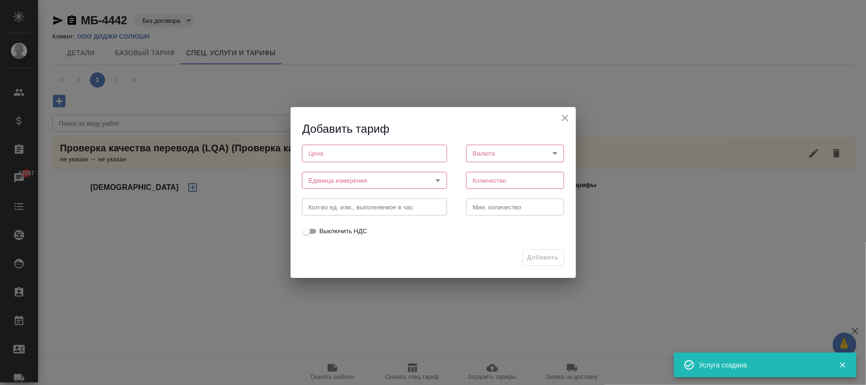
click at [384, 153] on input "number" at bounding box center [374, 153] width 145 height 17
type input "0"
click at [377, 175] on body "🙏 .cls-1 fill:#fff; AWATERA Фокина Наталья n.fokina Клиенты Спецификации Заказы…" at bounding box center [433, 192] width 866 height 385
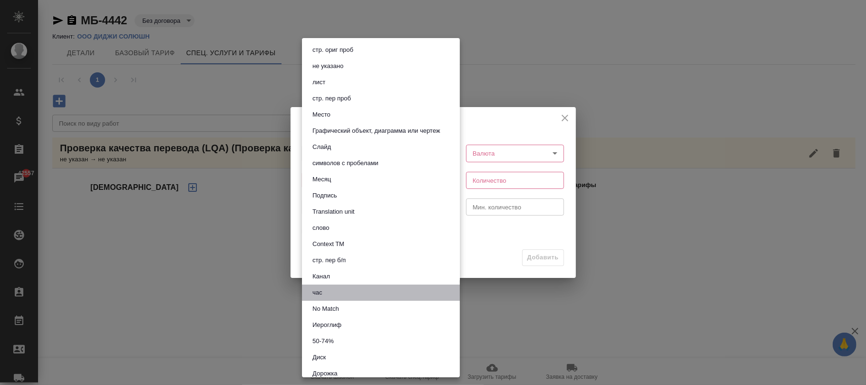
click at [345, 288] on li "час" at bounding box center [381, 292] width 158 height 16
type input "5a8b1489cc6b4906c91bfd93"
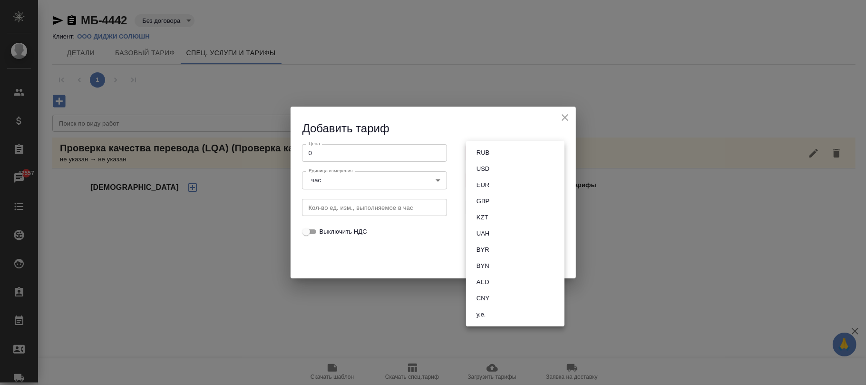
click at [525, 153] on body "🙏 .cls-1 fill:#fff; AWATERA Фокина Наталья n.fokina Клиенты Спецификации Заказы…" at bounding box center [433, 192] width 866 height 385
click at [487, 147] on button "RUB" at bounding box center [483, 152] width 19 height 10
type input "RUB"
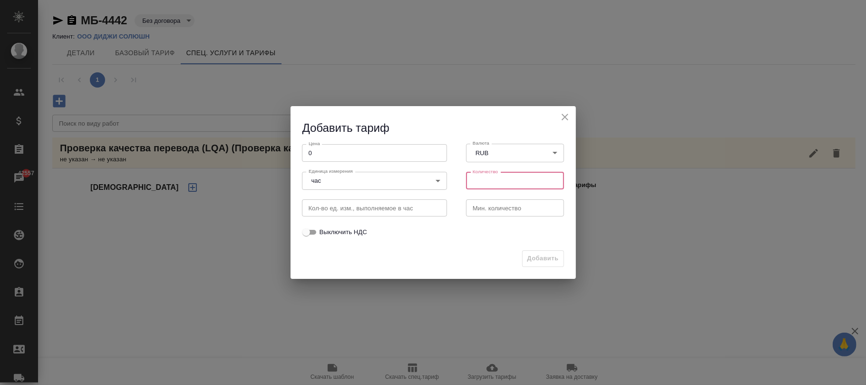
click at [488, 179] on input "number" at bounding box center [515, 180] width 98 height 17
type input "1"
drag, startPoint x: 548, startPoint y: 266, endPoint x: 544, endPoint y: 261, distance: 6.8
click at [545, 263] on button "Добавить" at bounding box center [543, 258] width 42 height 17
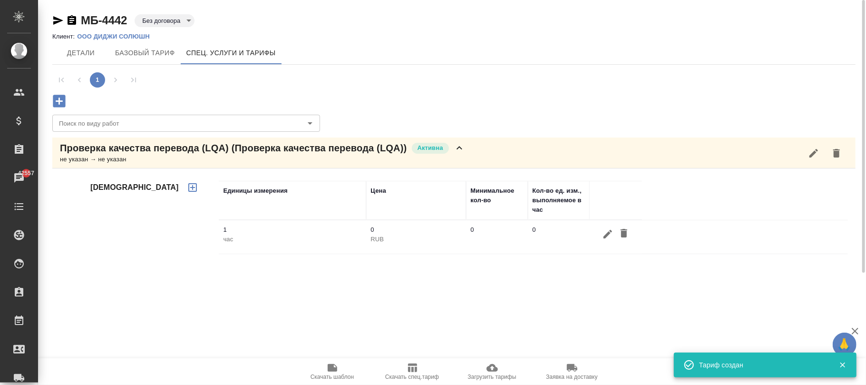
click at [608, 234] on icon "button" at bounding box center [607, 234] width 9 height 9
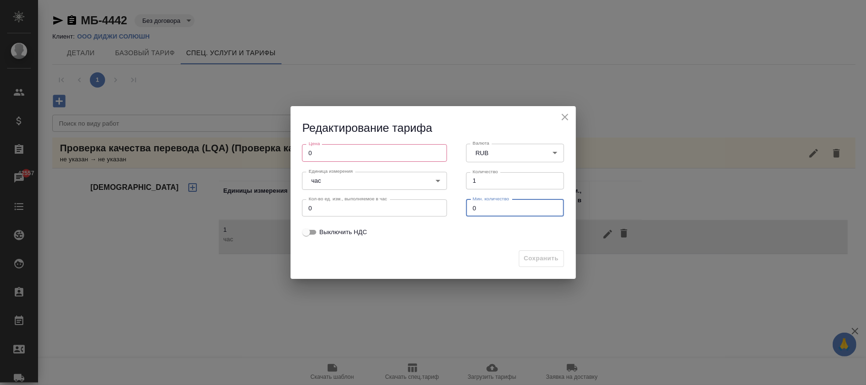
drag, startPoint x: 505, startPoint y: 208, endPoint x: 518, endPoint y: 224, distance: 20.9
click at [454, 206] on div "Кол-во ед. изм., выполняемое в час 0 Кол-во ед. изм., выполняемое в час Мин. ко…" at bounding box center [433, 207] width 282 height 42
type input "1"
drag, startPoint x: 260, startPoint y: 147, endPoint x: 235, endPoint y: 145, distance: 24.9
click at [235, 147] on div "Редактирование тарифа Цена 0 Цена Валюта RUB RUB Валюта Единица измерения час 5…" at bounding box center [433, 192] width 866 height 385
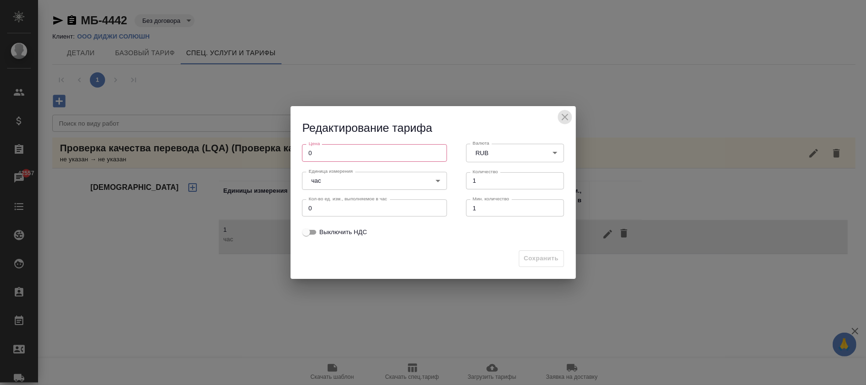
click at [563, 113] on icon "close" at bounding box center [564, 116] width 11 height 11
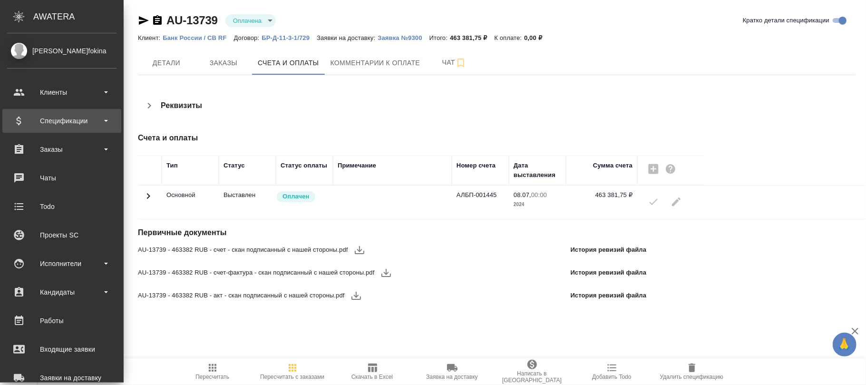
click at [49, 126] on div "Спецификации" at bounding box center [61, 121] width 109 height 14
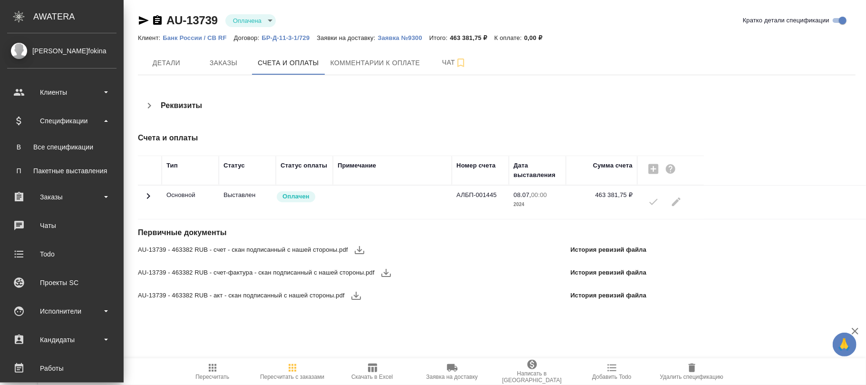
scroll to position [126, 0]
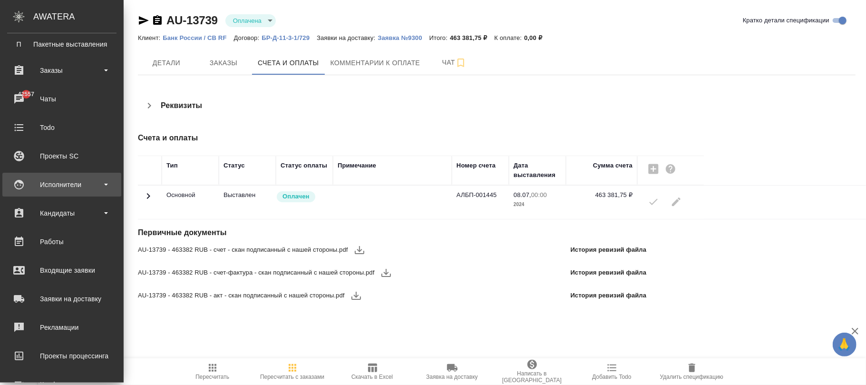
drag, startPoint x: 68, startPoint y: 187, endPoint x: 68, endPoint y: 193, distance: 5.7
click at [68, 187] on div "Исполнители" at bounding box center [61, 184] width 109 height 14
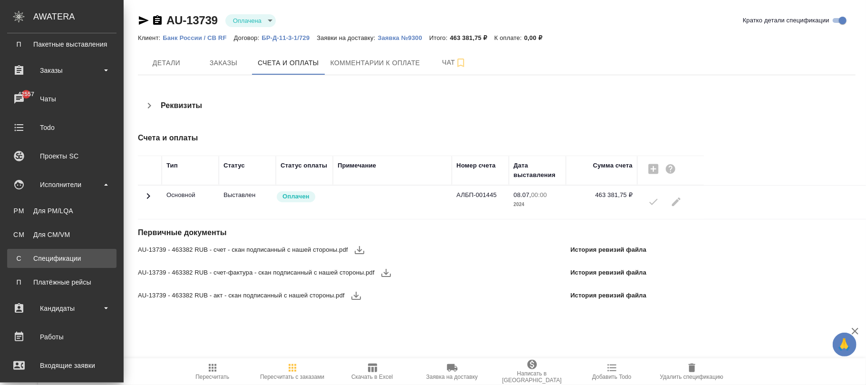
click at [64, 259] on div "Спецификации" at bounding box center [62, 258] width 100 height 10
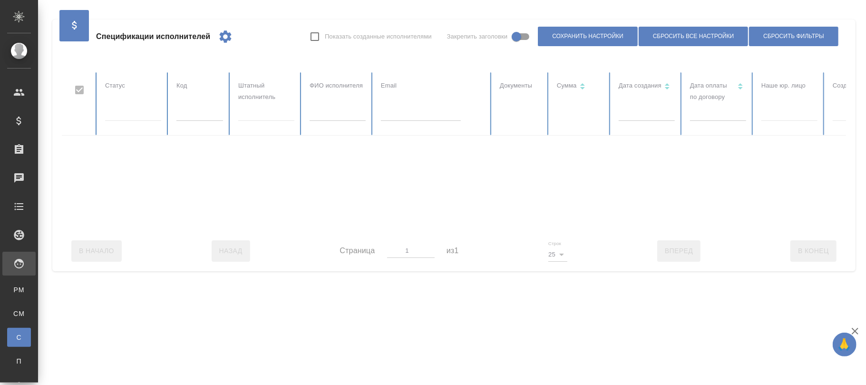
checkbox input "false"
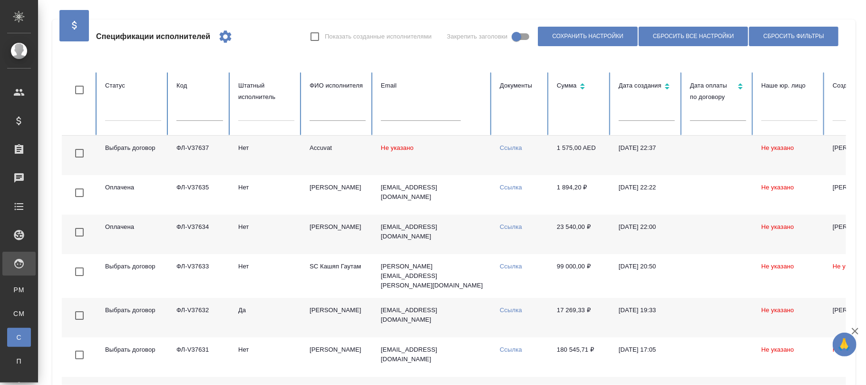
click at [124, 114] on div at bounding box center [133, 112] width 56 height 14
click at [200, 107] on th "Код" at bounding box center [200, 103] width 62 height 63
click at [198, 116] on input "text" at bounding box center [199, 113] width 47 height 13
paste input "ФЛ-V37632"
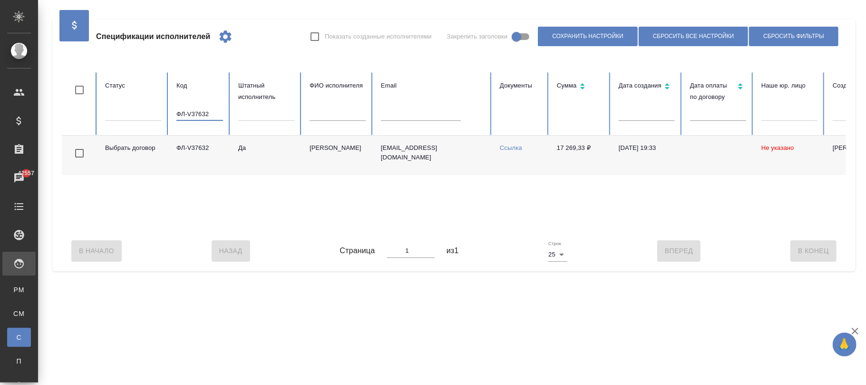
type input "ФЛ-V37632"
click at [405, 156] on td "[EMAIL_ADDRESS][DOMAIN_NAME]" at bounding box center [432, 155] width 119 height 39
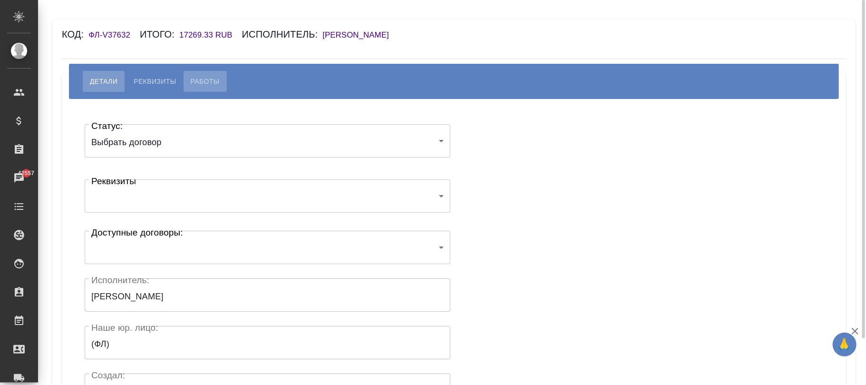
click at [204, 76] on span "Работы" at bounding box center [205, 81] width 29 height 11
select select "10"
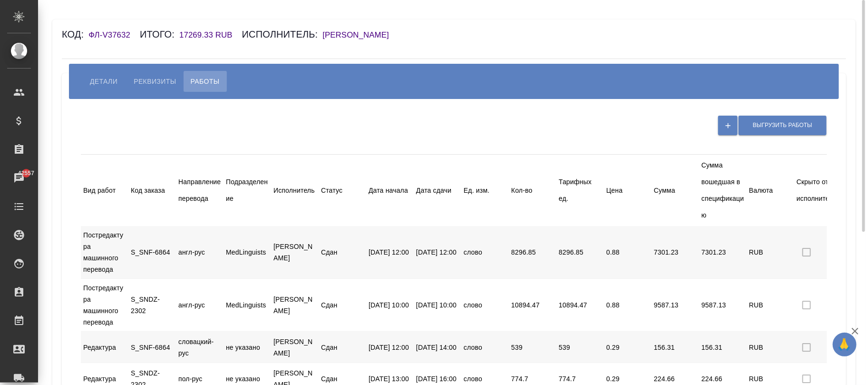
click at [111, 84] on span "Детали" at bounding box center [104, 81] width 28 height 11
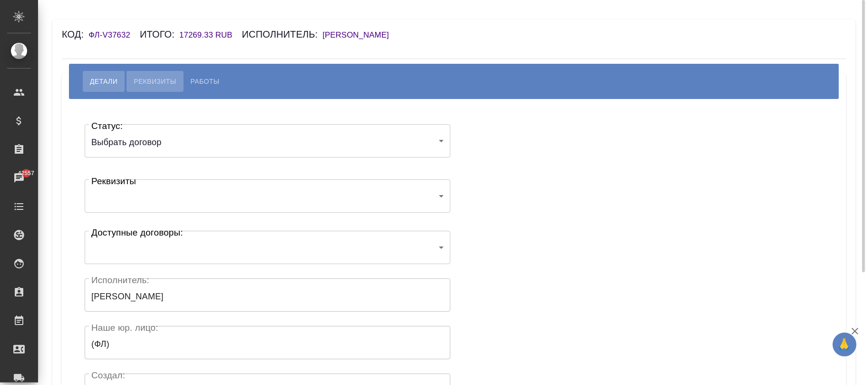
click at [170, 77] on span "Реквизиты" at bounding box center [155, 81] width 42 height 11
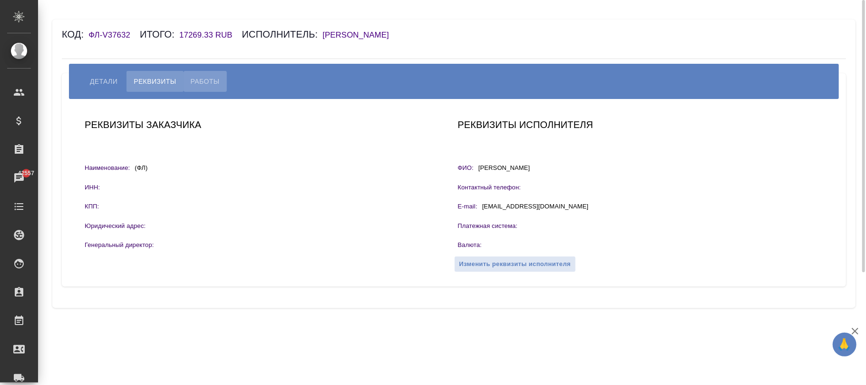
click at [207, 78] on span "Работы" at bounding box center [205, 81] width 29 height 11
select select "10"
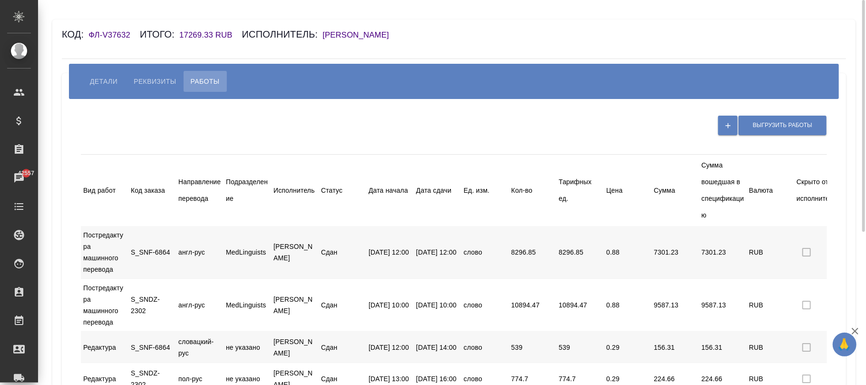
click at [90, 77] on span "Детали" at bounding box center [104, 81] width 28 height 11
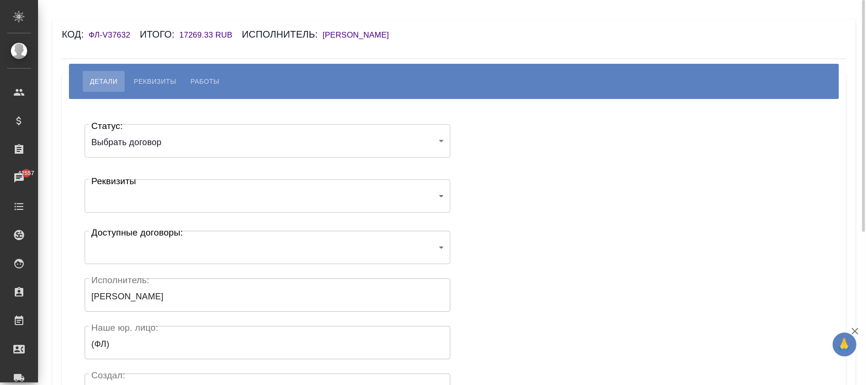
click at [364, 35] on h6 "[PERSON_NAME]" at bounding box center [360, 34] width 76 height 9
click at [206, 83] on span "Работы" at bounding box center [205, 81] width 29 height 11
select select "10"
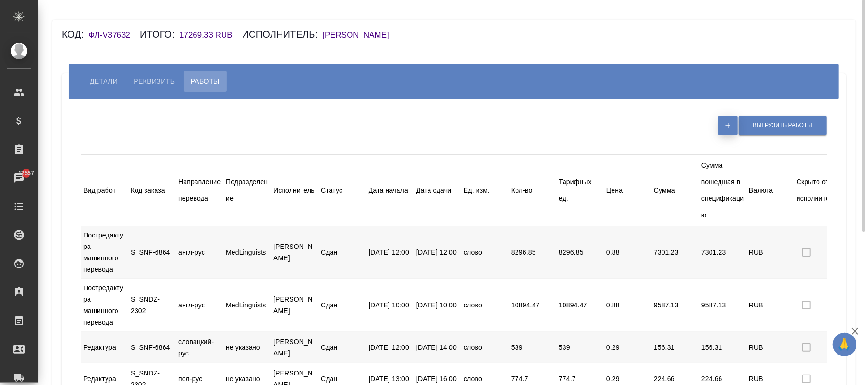
click at [725, 125] on icon "button" at bounding box center [728, 125] width 9 height 9
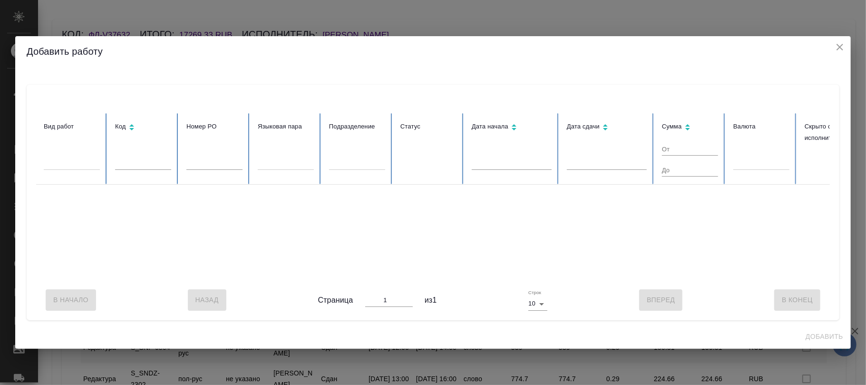
click at [843, 42] on icon "close" at bounding box center [839, 46] width 11 height 11
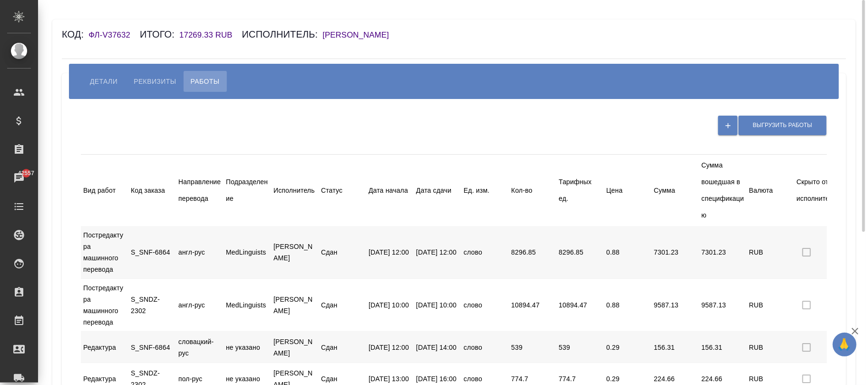
click at [111, 79] on span "Детали" at bounding box center [104, 81] width 28 height 11
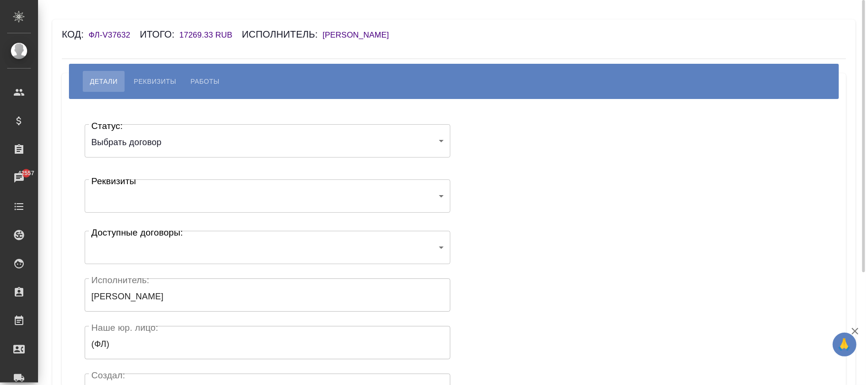
click at [196, 183] on div "​ Реквизиты" at bounding box center [268, 195] width 366 height 33
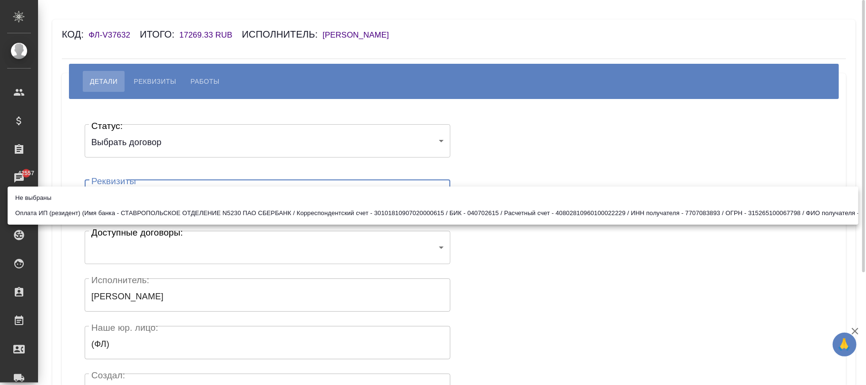
click at [202, 196] on body "🙏 .cls-1 fill:#fff; AWATERA [PERSON_NAME]fokina Клиенты Спецификации Заказы 425…" at bounding box center [433, 192] width 866 height 385
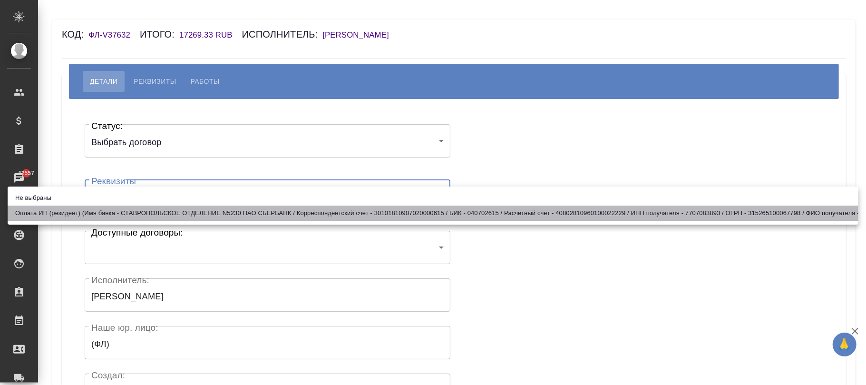
click at [192, 207] on li "Оплата ИП (резидент) (Имя банка - СТАВРОПОЛЬСКОЕ ОТДЕЛЕНИЕ N5230 ПАО СБЕРБАНК /…" at bounding box center [433, 212] width 851 height 15
type input "673cb3e227198d09b920caff"
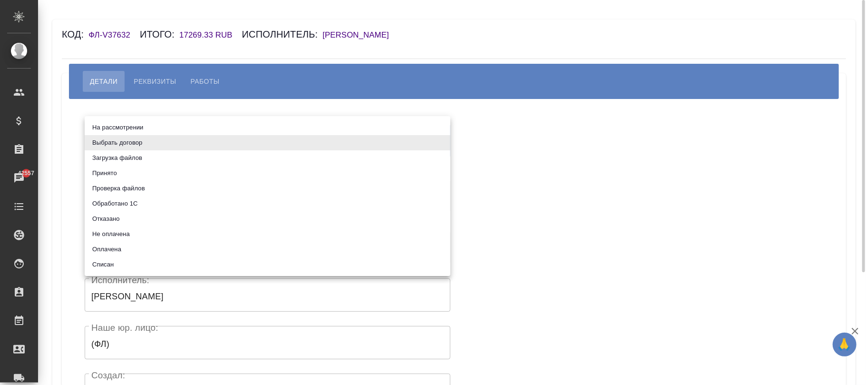
click at [195, 147] on body "🙏 .cls-1 fill:#fff; AWATERA [PERSON_NAME]fokina Клиенты Спецификации Заказы 425…" at bounding box center [433, 192] width 866 height 385
click at [194, 147] on li "Выбрать договор" at bounding box center [268, 142] width 366 height 15
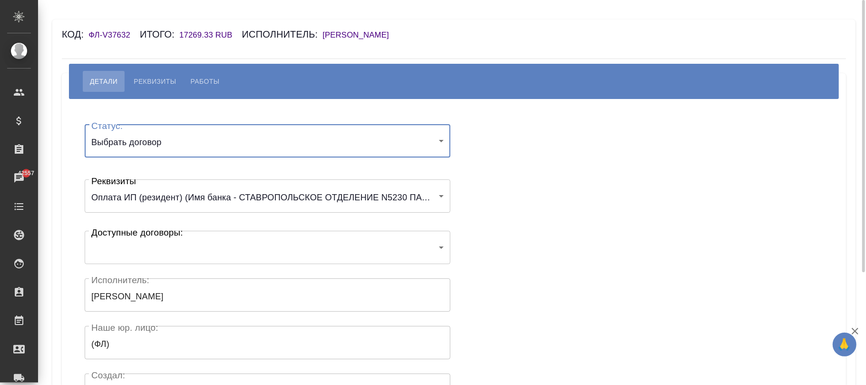
click at [204, 249] on body "🙏 .cls-1 fill:#fff; AWATERA [PERSON_NAME]fokina Клиенты Спецификации Заказы 425…" at bounding box center [433, 192] width 866 height 385
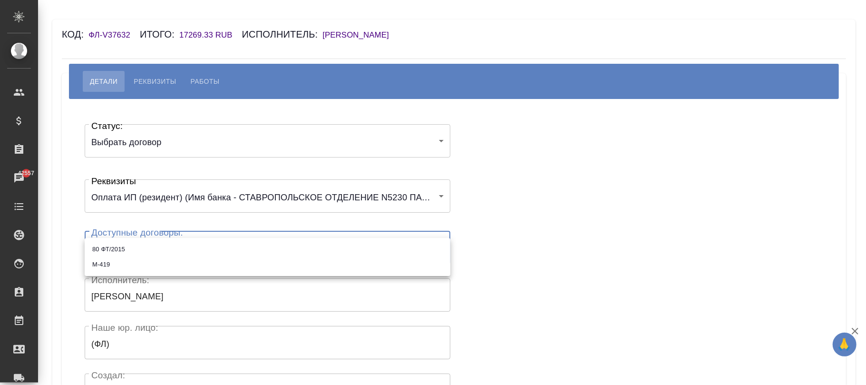
click at [542, 242] on div at bounding box center [433, 192] width 866 height 385
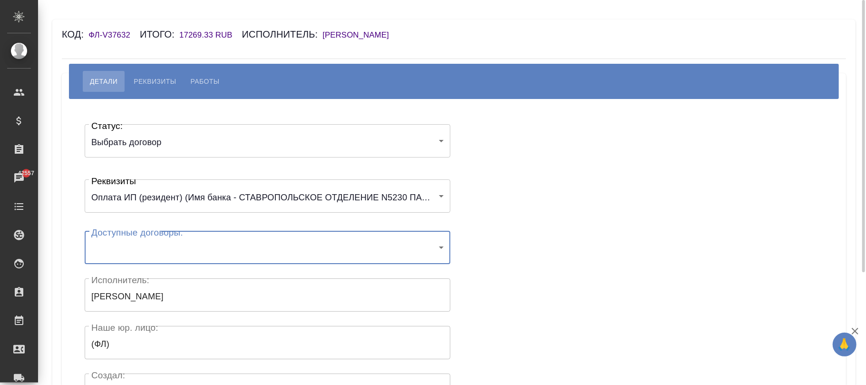
click at [152, 91] on button "Реквизиты" at bounding box center [154, 81] width 57 height 21
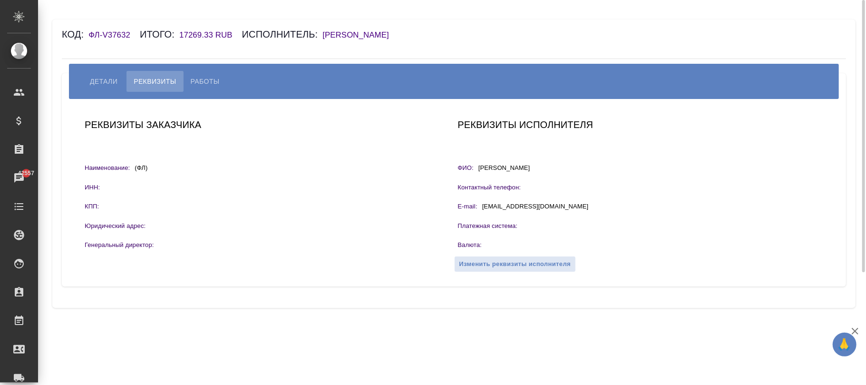
click at [209, 81] on span "Работы" at bounding box center [205, 81] width 29 height 11
select select "10"
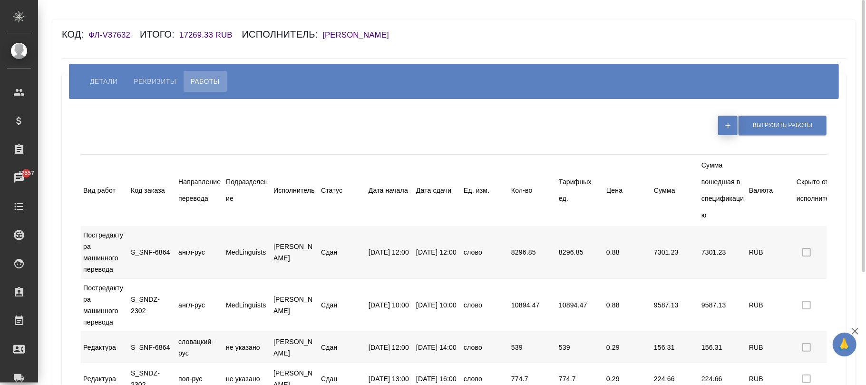
click at [729, 124] on icon "button" at bounding box center [728, 125] width 9 height 9
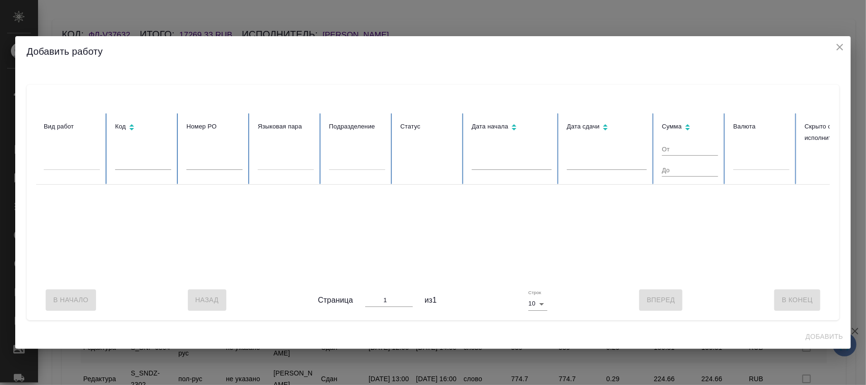
click at [836, 41] on icon "close" at bounding box center [839, 46] width 11 height 11
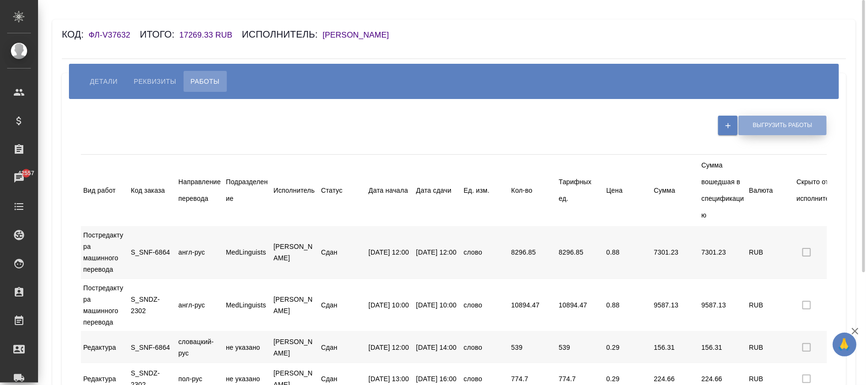
click at [787, 125] on span "Выгрузить работы" at bounding box center [782, 125] width 59 height 8
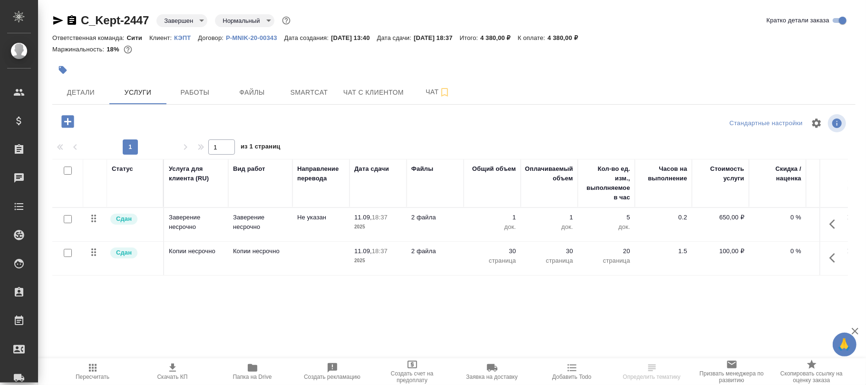
click at [187, 21] on body "🙏 .cls-1 fill:#fff; AWATERA [PERSON_NAME]fokina Клиенты Спецификации Заказы Чат…" at bounding box center [433, 192] width 866 height 385
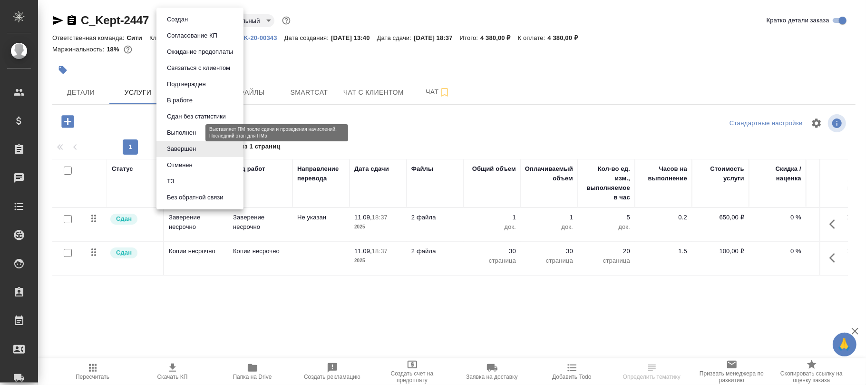
click at [189, 127] on button "Выполнен" at bounding box center [181, 132] width 35 height 10
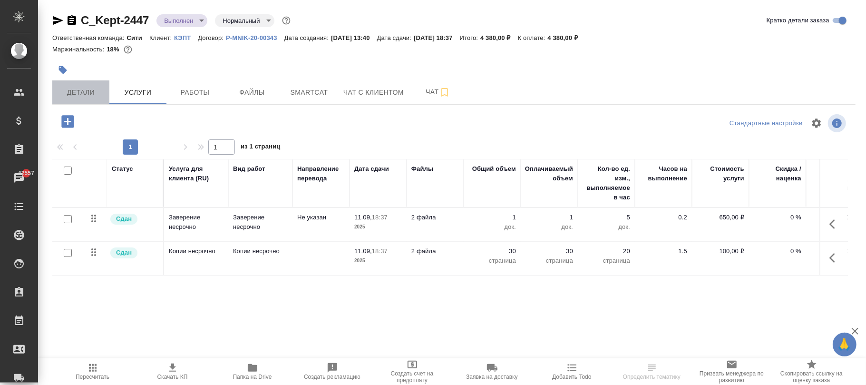
click at [72, 104] on button "Детали" at bounding box center [80, 92] width 57 height 24
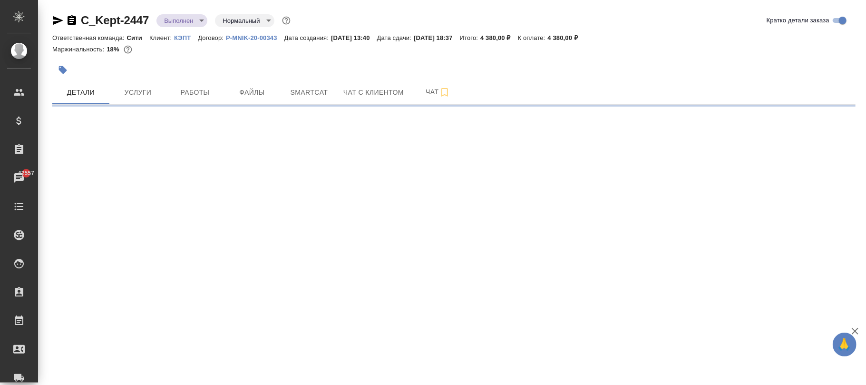
select select "RU"
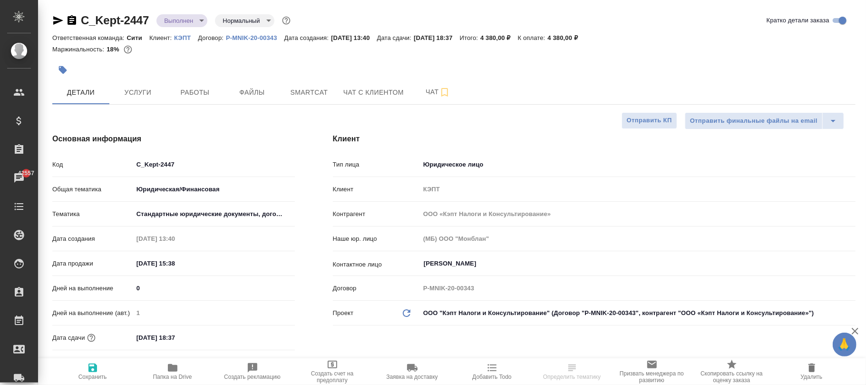
type textarea "x"
click at [97, 371] on icon "button" at bounding box center [92, 367] width 11 height 11
type textarea "x"
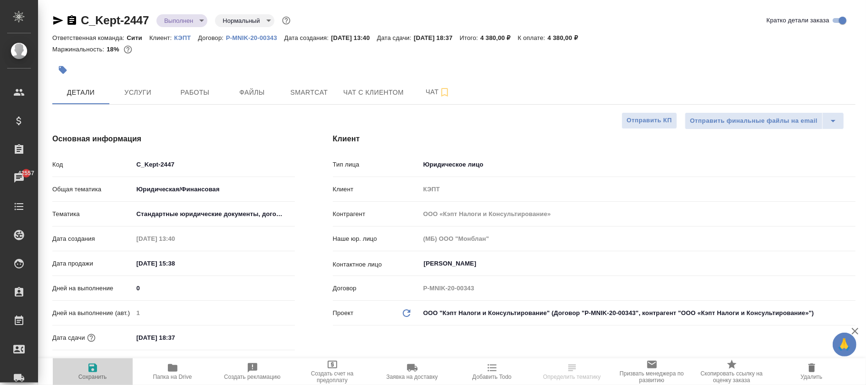
type textarea "x"
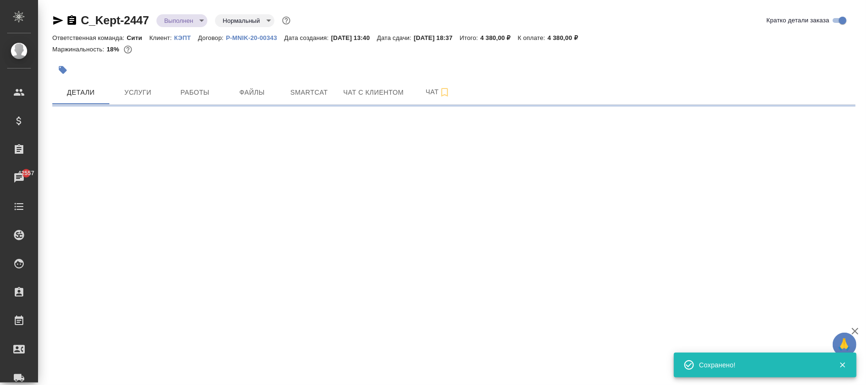
select select "RU"
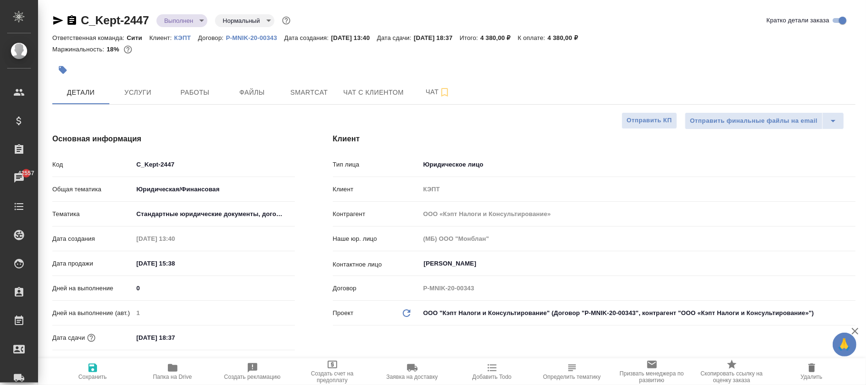
type textarea "x"
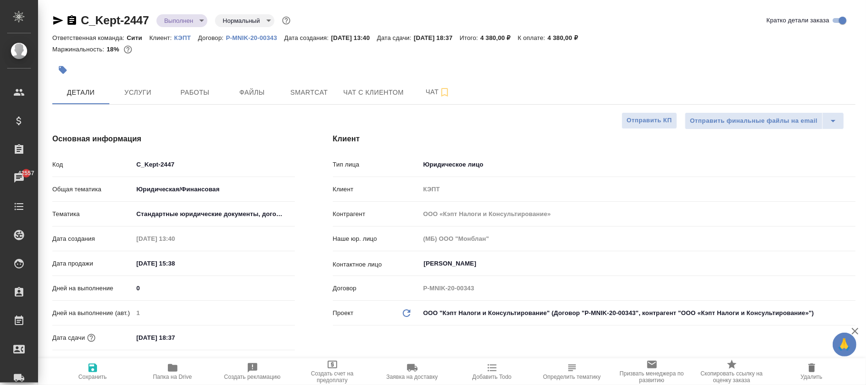
type textarea "x"
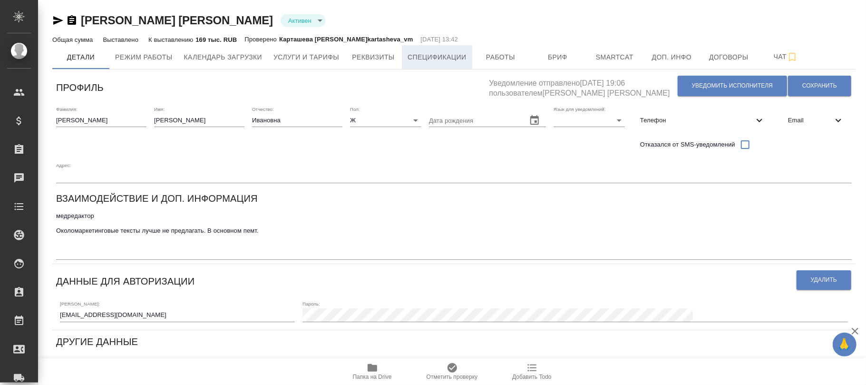
click at [453, 62] on span "Спецификации" at bounding box center [437, 57] width 58 height 12
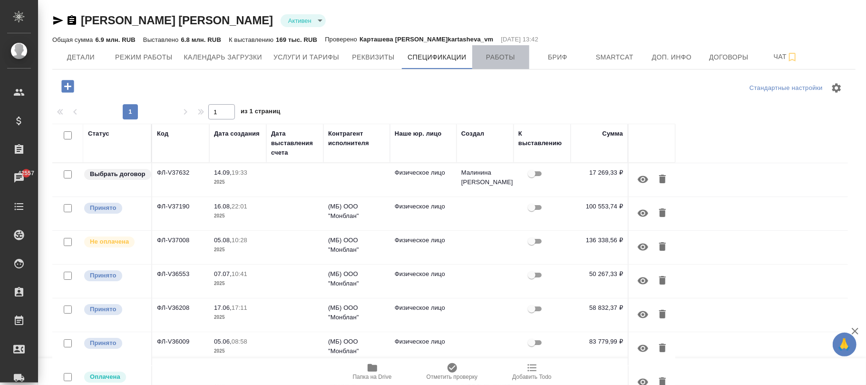
click at [487, 54] on span "Работы" at bounding box center [501, 57] width 46 height 12
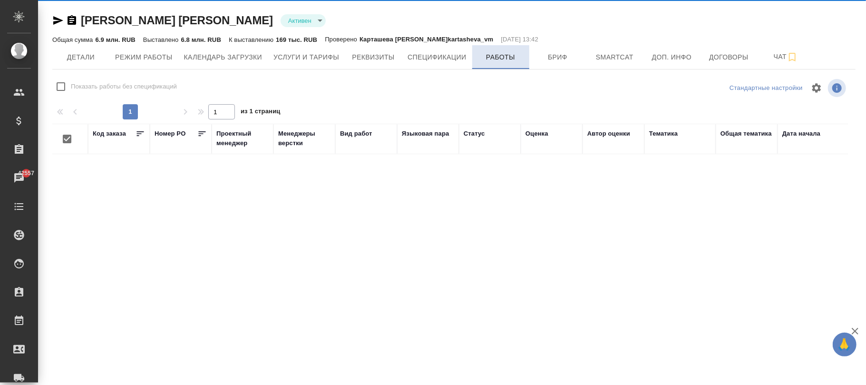
checkbox input "false"
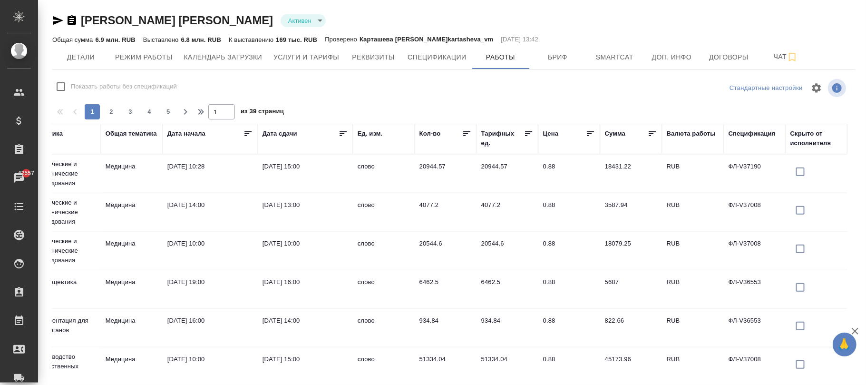
scroll to position [746, 624]
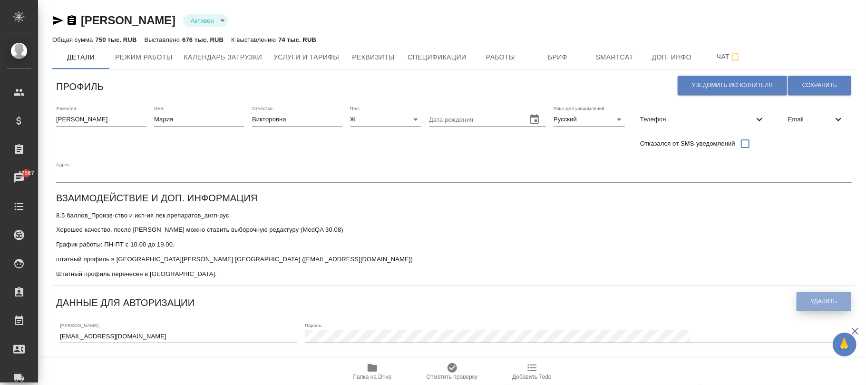
click at [811, 302] on span "Удалить" at bounding box center [824, 301] width 26 height 8
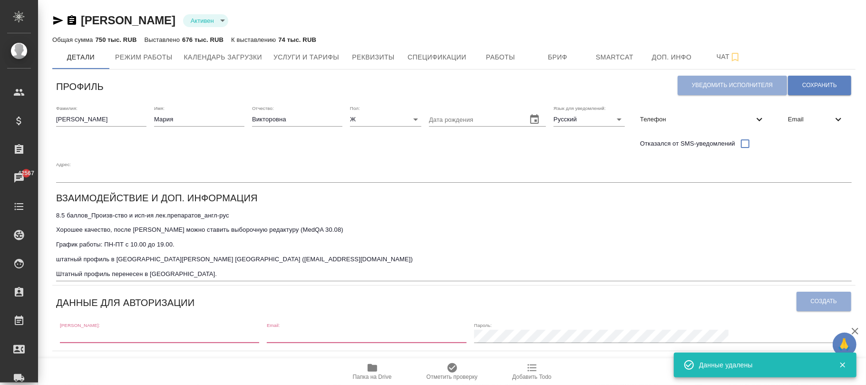
scroll to position [190, 0]
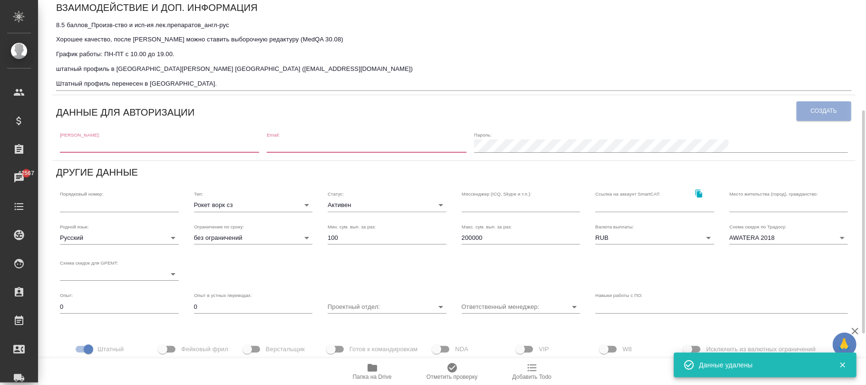
click at [112, 133] on div "[PERSON_NAME]:" at bounding box center [159, 142] width 199 height 21
click at [113, 138] on div "[PERSON_NAME]:" at bounding box center [159, 142] width 199 height 21
click at [117, 151] on input "text" at bounding box center [159, 145] width 199 height 13
paste input "m.chechilova1@awatera.com"
type input "m.chechilova1@awatera.com"
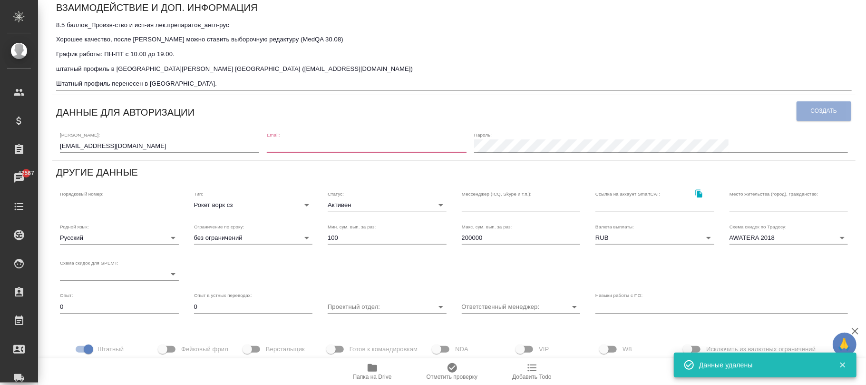
click at [354, 144] on input "email" at bounding box center [366, 145] width 199 height 13
paste input "m.chechilova1@awatera.com"
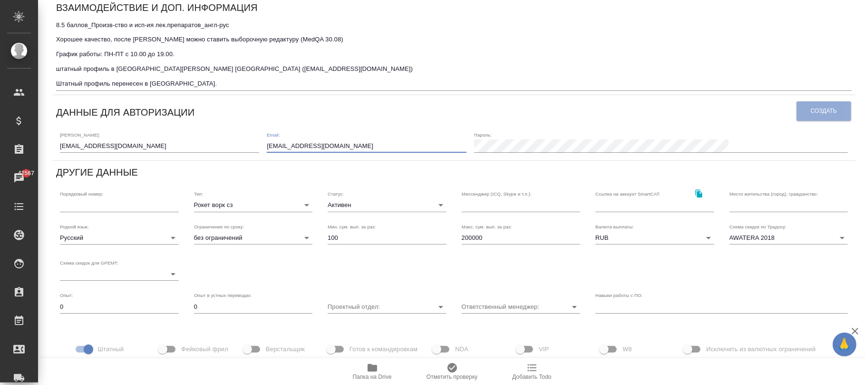
type input "m.chechilova1@awatera.com"
click at [811, 111] on span "Создать" at bounding box center [824, 111] width 26 height 8
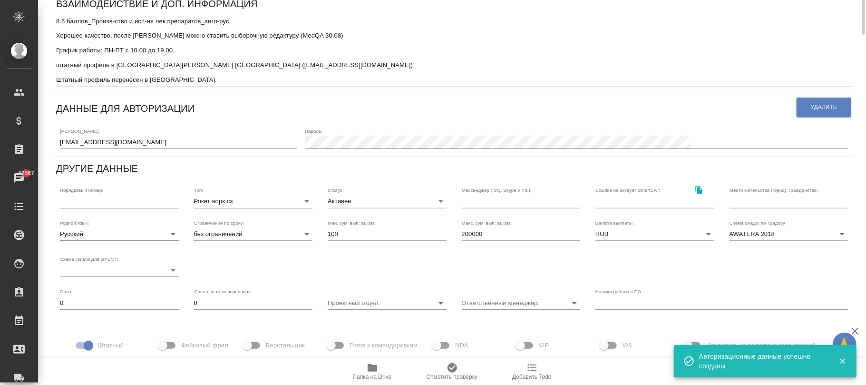
scroll to position [4, 0]
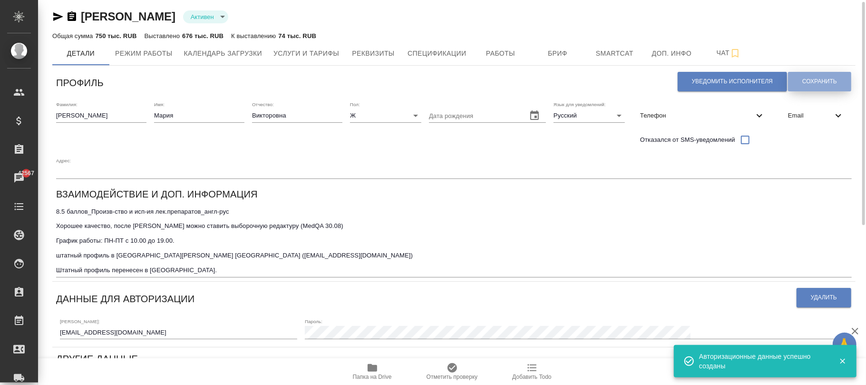
click at [811, 80] on span "Сохранить" at bounding box center [819, 82] width 35 height 8
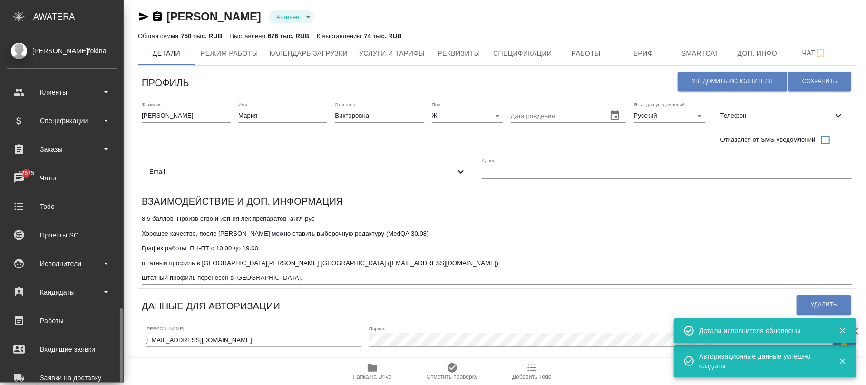
scroll to position [164, 0]
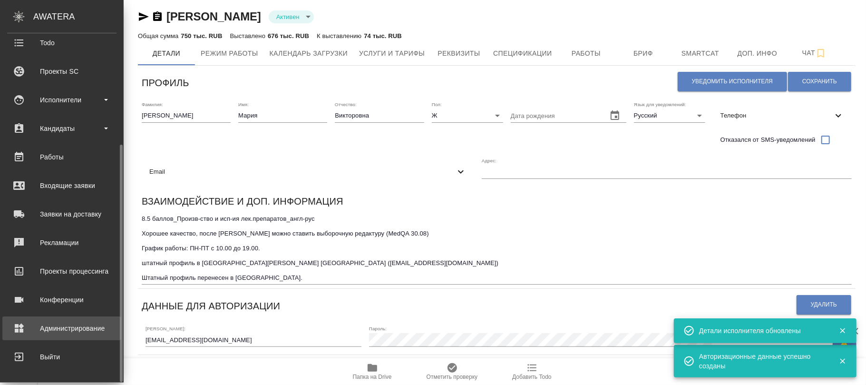
click at [59, 328] on div "Администрирование" at bounding box center [61, 328] width 109 height 14
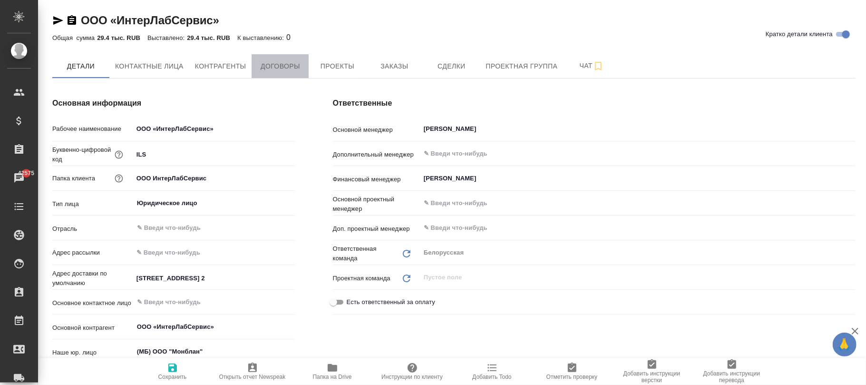
click at [293, 75] on button "Договоры" at bounding box center [280, 66] width 57 height 24
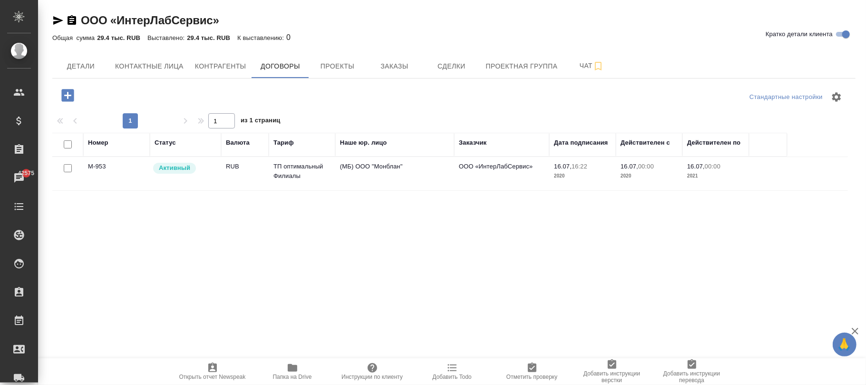
click at [288, 171] on td "ТП оптимальный Филиалы" at bounding box center [302, 173] width 67 height 33
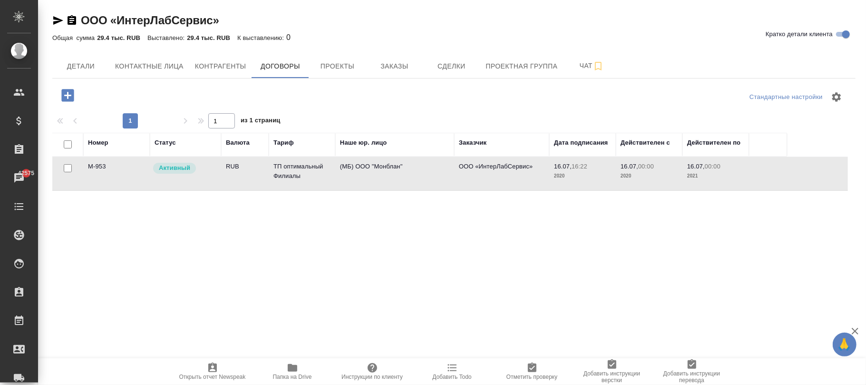
click at [288, 171] on td "ТП оптимальный Филиалы" at bounding box center [302, 173] width 67 height 33
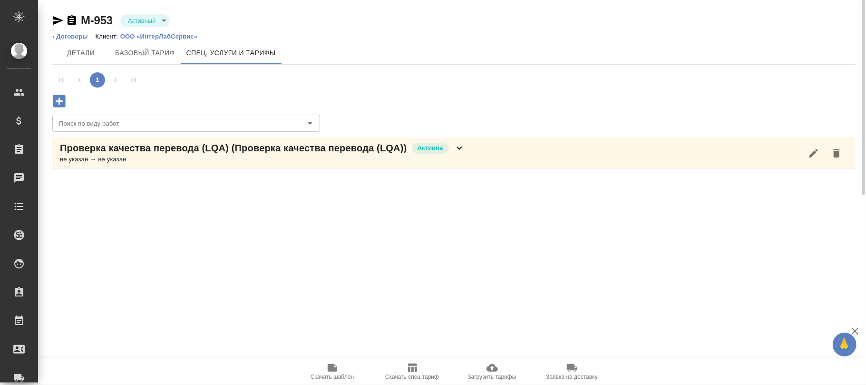
click at [464, 146] on icon at bounding box center [459, 147] width 11 height 11
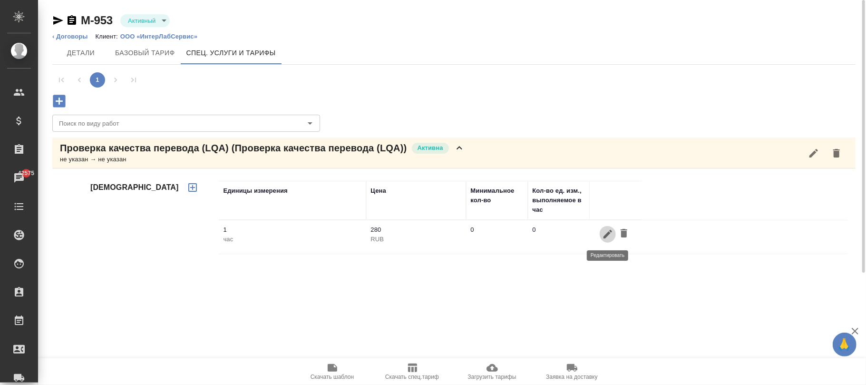
click at [605, 234] on icon "button" at bounding box center [607, 233] width 11 height 11
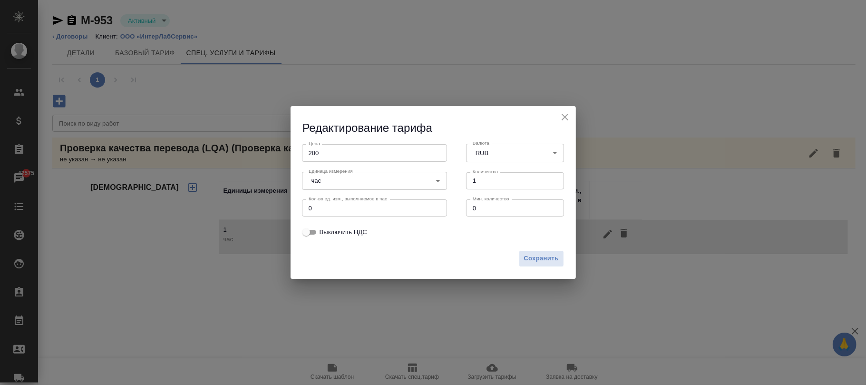
click at [543, 259] on span "Сохранить" at bounding box center [541, 258] width 35 height 11
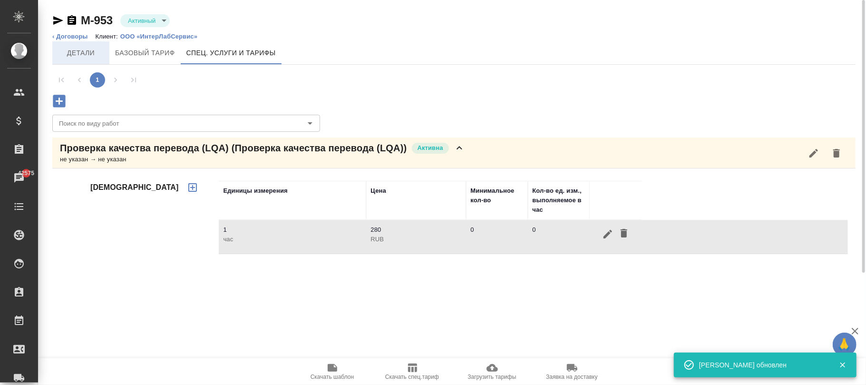
click at [87, 54] on span "Детали" at bounding box center [81, 53] width 46 height 12
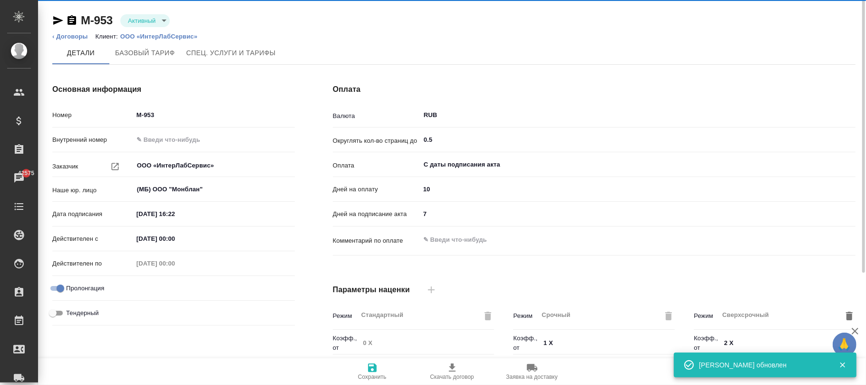
type input "ТП оптимальный Филиалы"
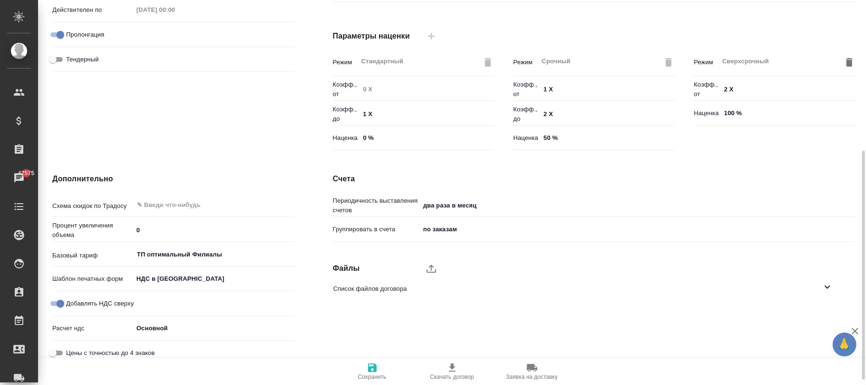
scroll to position [262, 0]
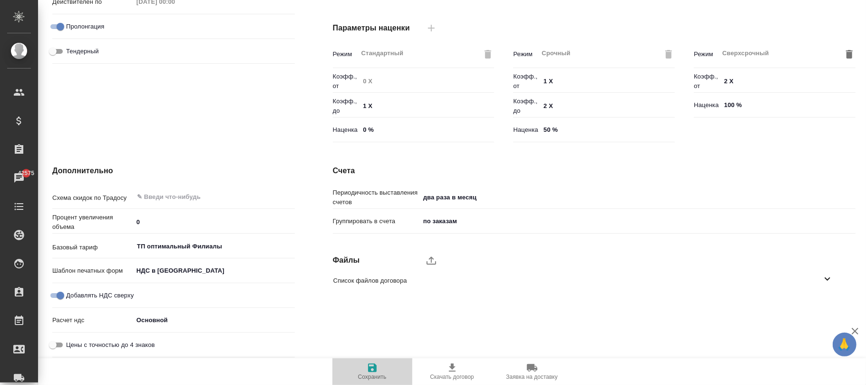
drag, startPoint x: 372, startPoint y: 372, endPoint x: 324, endPoint y: 305, distance: 82.2
click at [371, 372] on icon "button" at bounding box center [372, 367] width 9 height 9
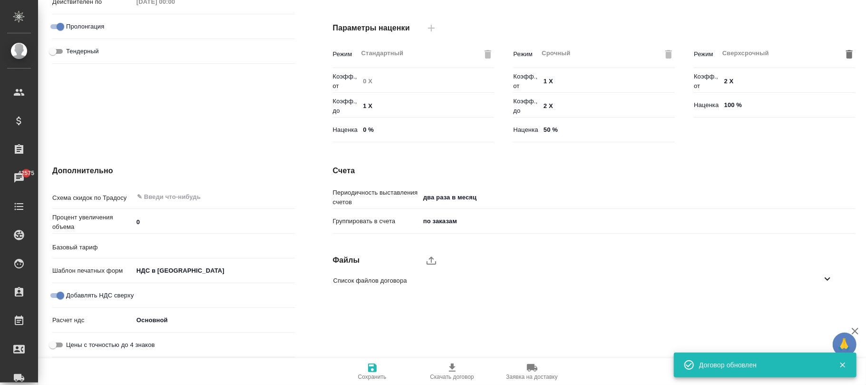
scroll to position [8, 0]
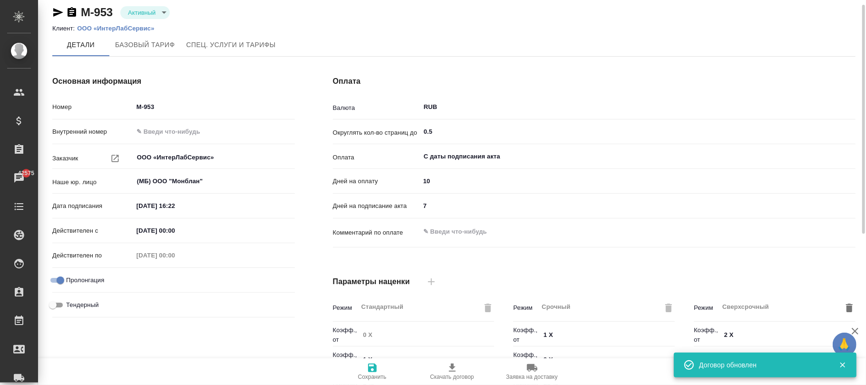
type input "ТП оптимальный Филиалы"
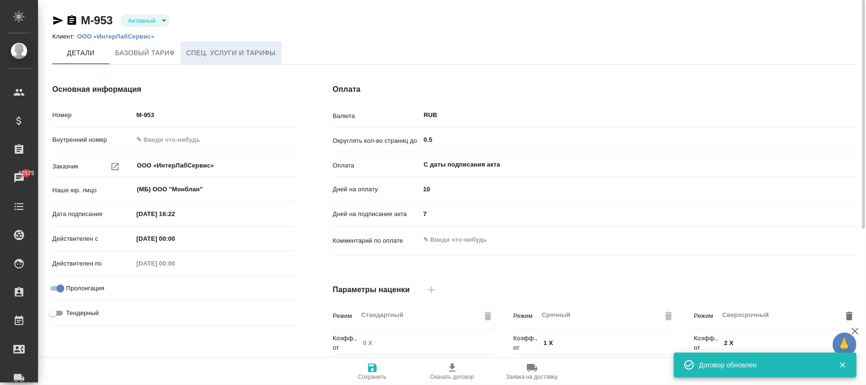
click at [229, 53] on span "Спец. услуги и тарифы" at bounding box center [230, 53] width 89 height 12
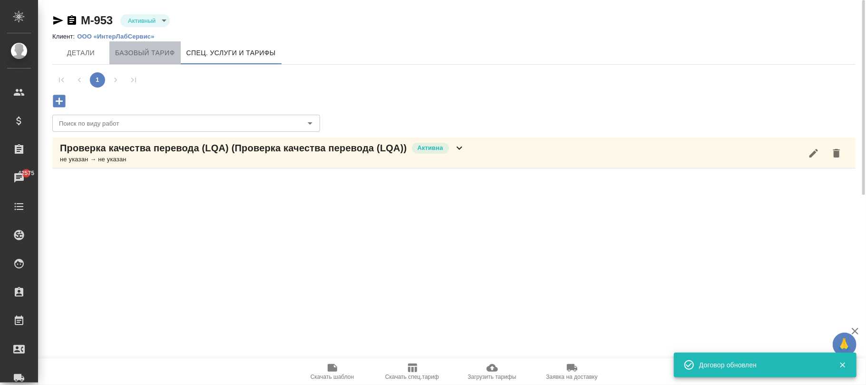
click at [175, 51] on button "Базовый тариф" at bounding box center [144, 52] width 71 height 23
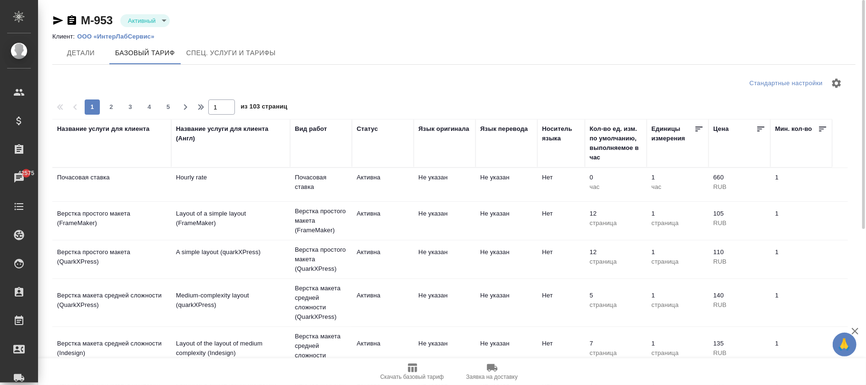
click at [115, 131] on div "Название услуги для клиента" at bounding box center [103, 129] width 93 height 10
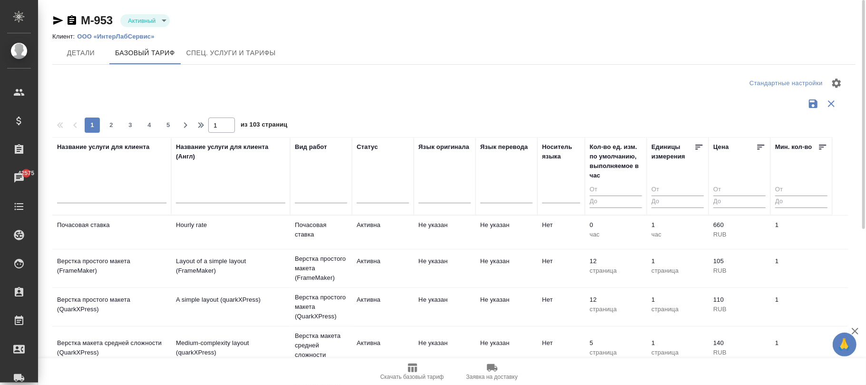
click at [103, 195] on input "text" at bounding box center [111, 197] width 109 height 12
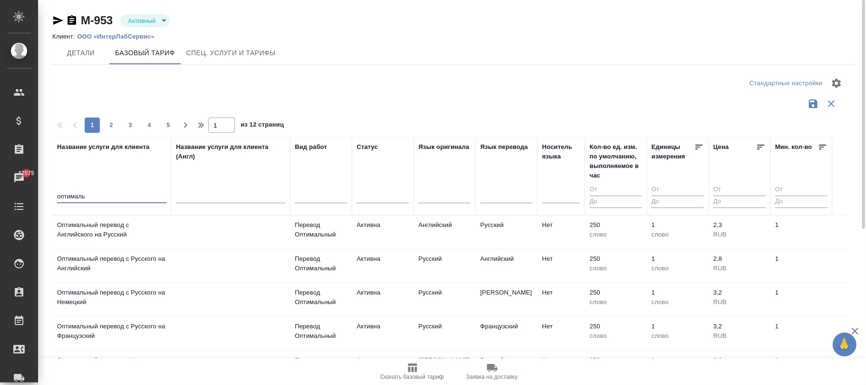
type input "оптималь"
click at [78, 55] on span "Детали" at bounding box center [81, 53] width 46 height 12
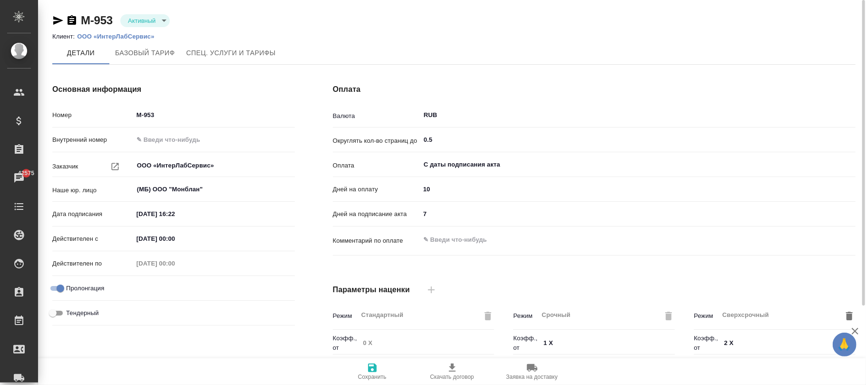
type input "ТП оптимальный Филиалы"
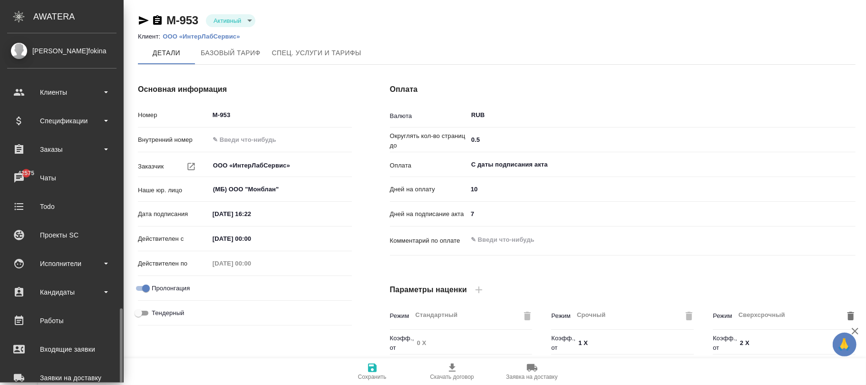
scroll to position [164, 0]
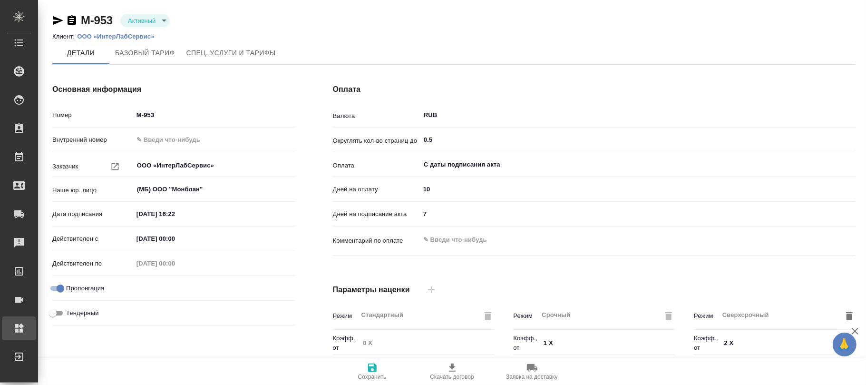
type textarea "x"
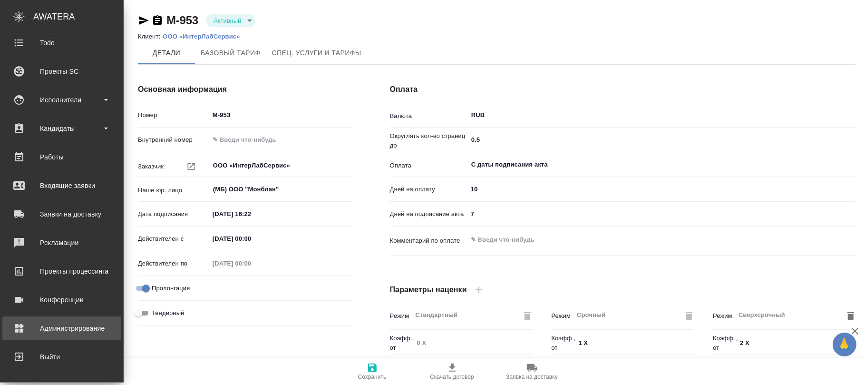
click at [50, 329] on div "Администрирование" at bounding box center [61, 328] width 109 height 14
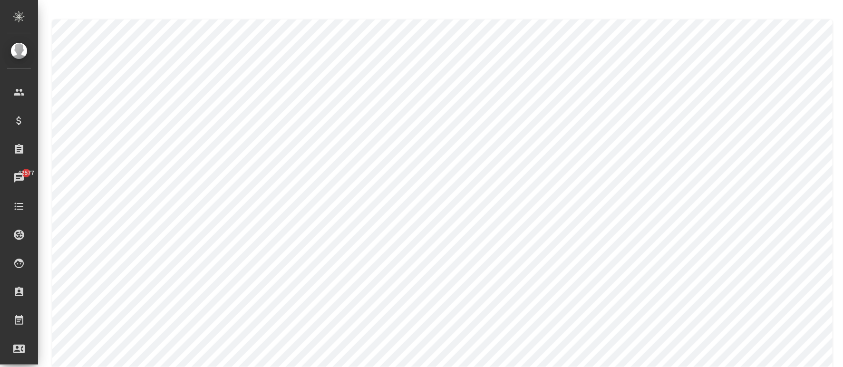
type textarea "[PERSON_NAME]"
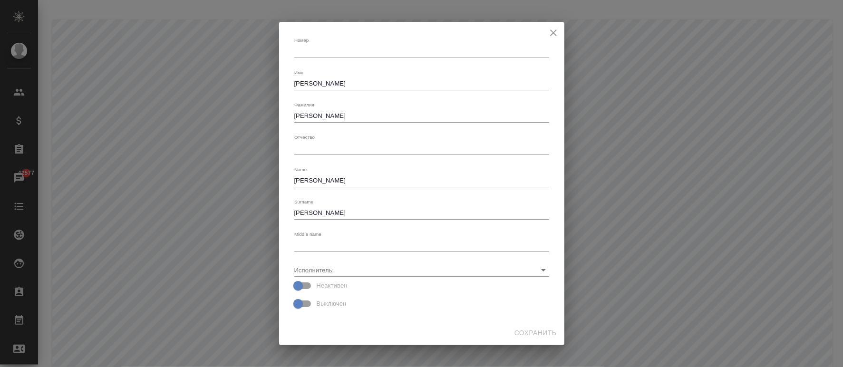
click at [330, 271] on input "Исполнитель:" at bounding box center [406, 269] width 224 height 13
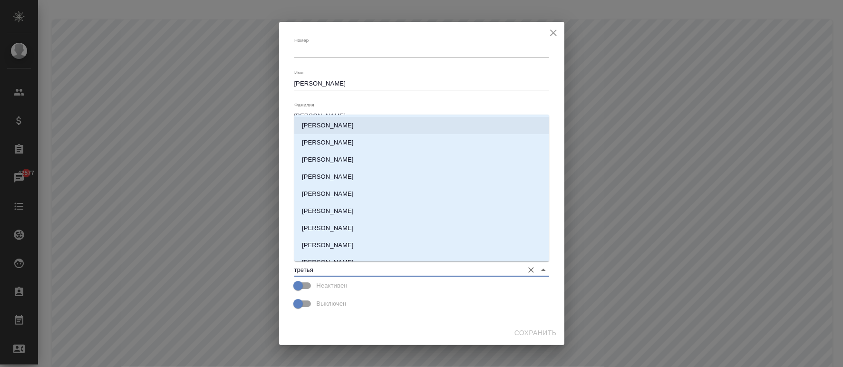
click at [353, 126] on p "[PERSON_NAME]" at bounding box center [328, 126] width 52 height 10
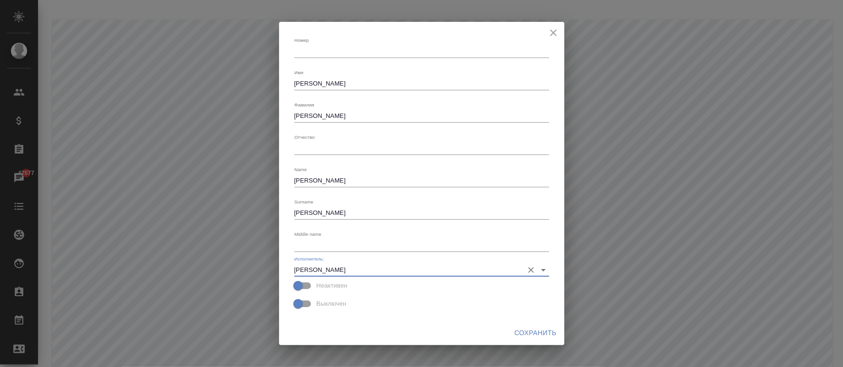
type input "[PERSON_NAME]"
drag, startPoint x: 347, startPoint y: 82, endPoint x: 470, endPoint y: 222, distance: 186.0
click at [156, 75] on div "Номер x Имя [PERSON_NAME] x [PERSON_NAME] x Отчество x Name [PERSON_NAME] x Sur…" at bounding box center [421, 183] width 843 height 367
type textarea "Валерия"
drag, startPoint x: 341, startPoint y: 118, endPoint x: 105, endPoint y: 138, distance: 236.2
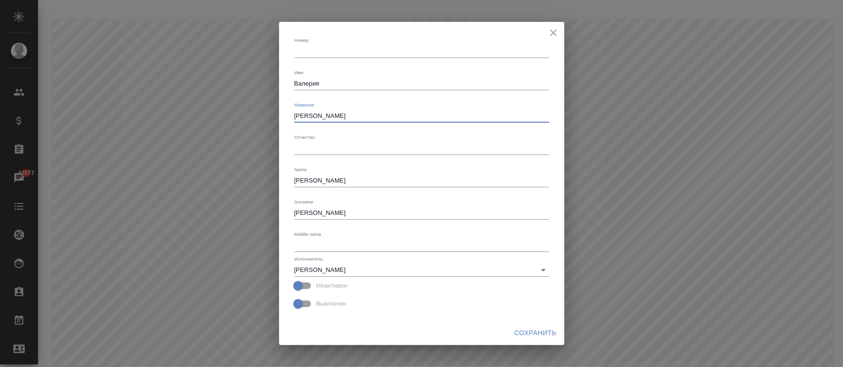
click at [112, 132] on div "[PERSON_NAME] x Имя [PERSON_NAME] [PERSON_NAME] x Отчество x Name [PERSON_NAME]…" at bounding box center [421, 183] width 843 height 367
type textarea "[PERSON_NAME]"
click at [521, 332] on span "Сохранить" at bounding box center [536, 333] width 42 height 12
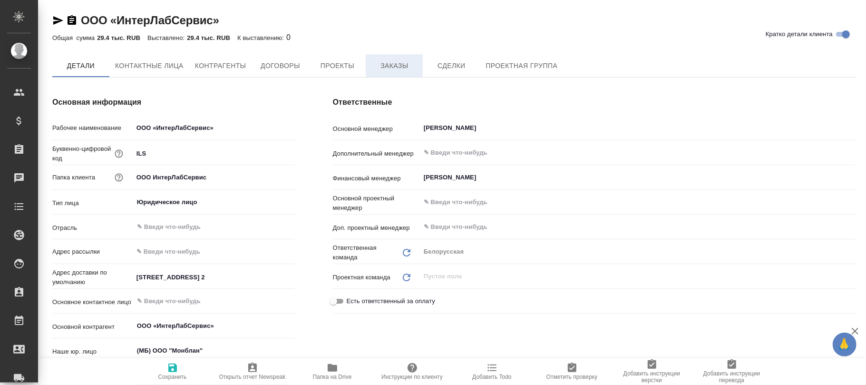
type textarea "x"
click at [393, 61] on span "Заказы" at bounding box center [394, 66] width 46 height 12
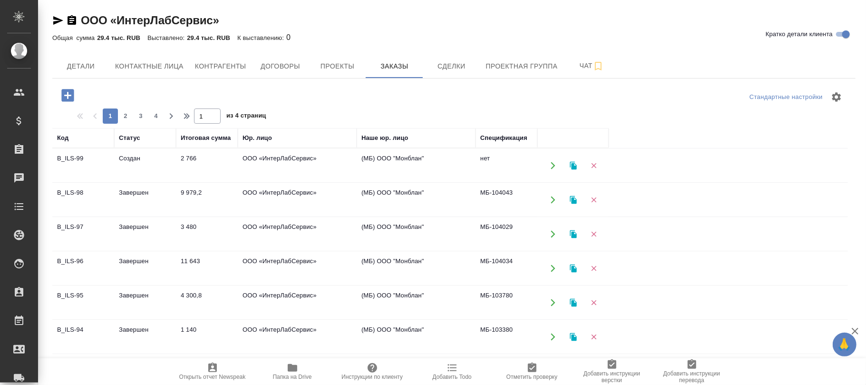
click at [174, 162] on td "Создан" at bounding box center [145, 165] width 62 height 33
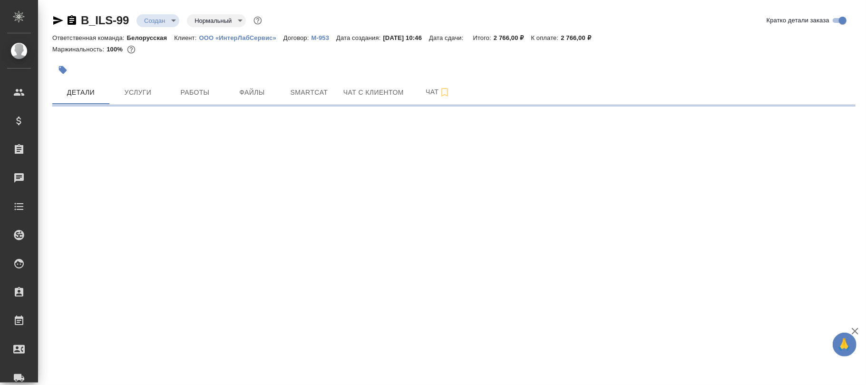
select select "RU"
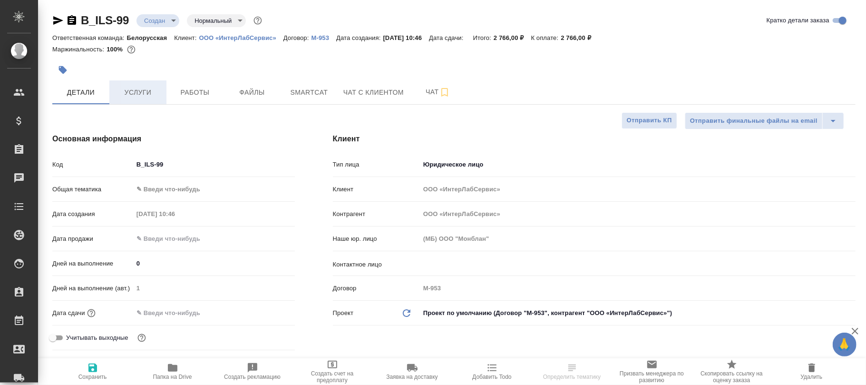
click at [143, 90] on span "Услуги" at bounding box center [138, 93] width 46 height 12
type textarea "x"
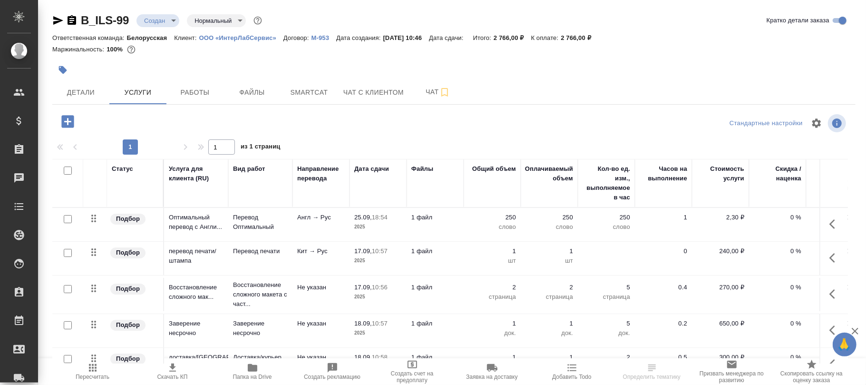
click at [71, 118] on icon "button" at bounding box center [67, 121] width 12 height 12
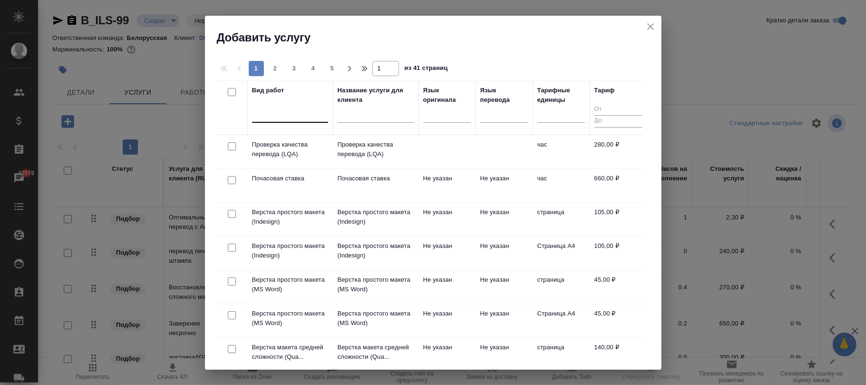
click at [274, 117] on div at bounding box center [290, 113] width 76 height 14
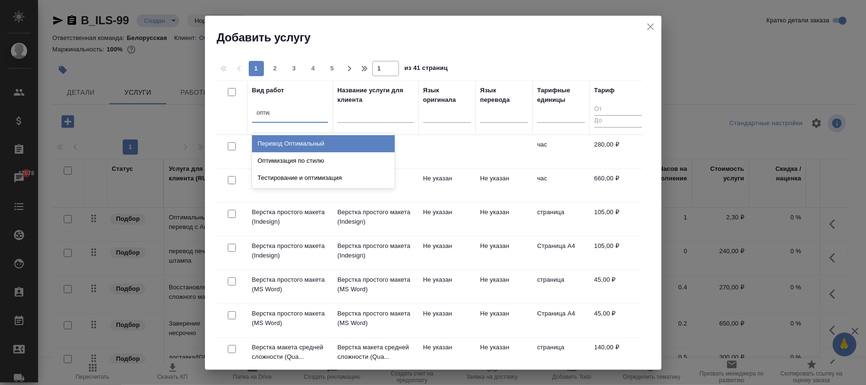
type input "опти"
click at [341, 143] on div "Перевод Оптимальный" at bounding box center [323, 143] width 143 height 17
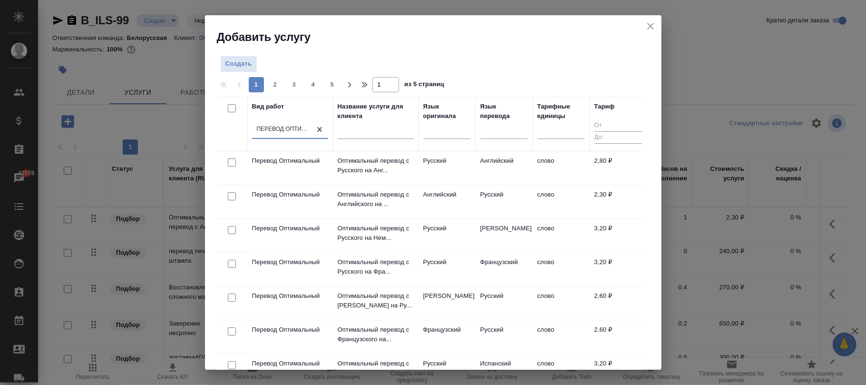
click at [454, 200] on td "Английский" at bounding box center [446, 201] width 57 height 33
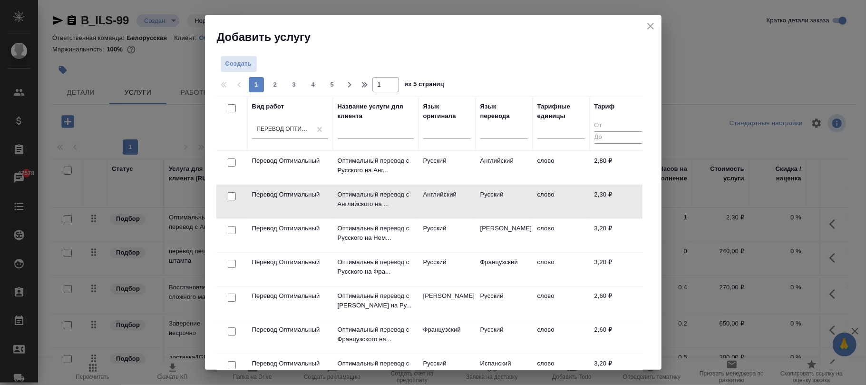
click at [454, 200] on td "Английский" at bounding box center [446, 201] width 57 height 33
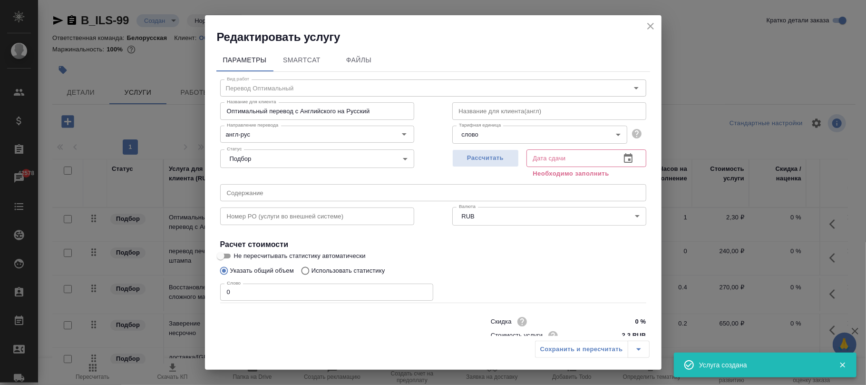
click at [651, 26] on icon "close" at bounding box center [650, 26] width 7 height 7
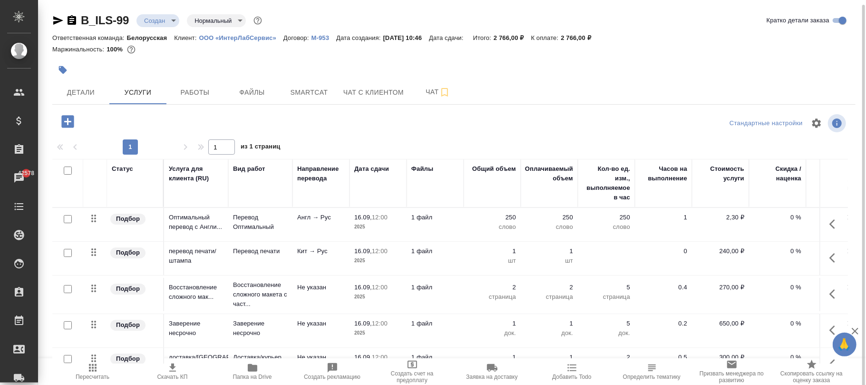
scroll to position [2, 0]
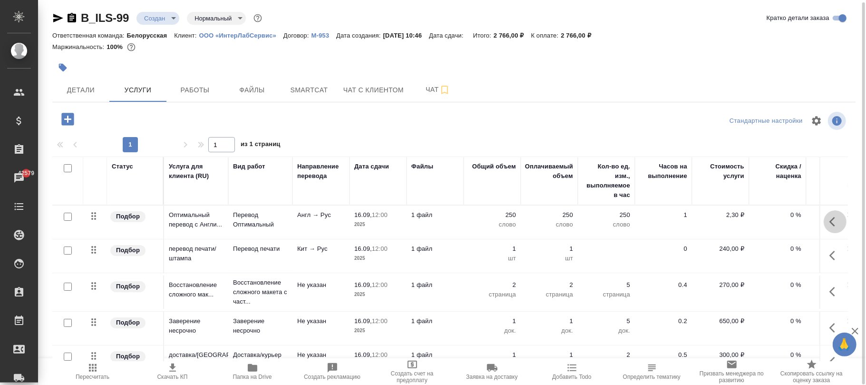
click at [829, 223] on icon "button" at bounding box center [834, 221] width 11 height 11
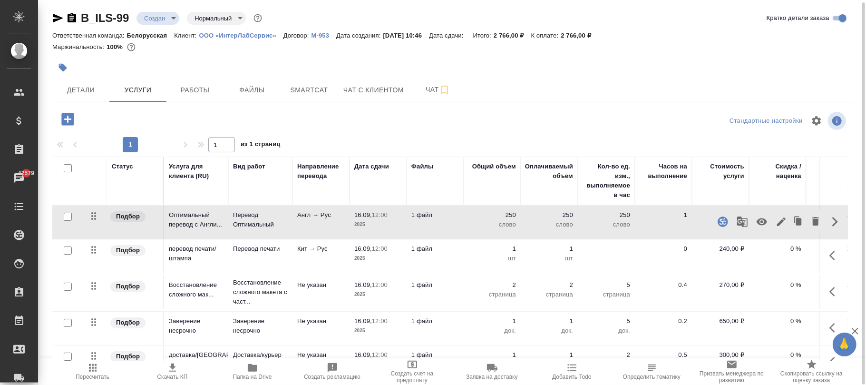
click at [352, 264] on tr "Подбор перевод печати/штампа Перевод печати Кит → Рус 16.09, 12:00 2025 1 файл …" at bounding box center [500, 256] width 896 height 34
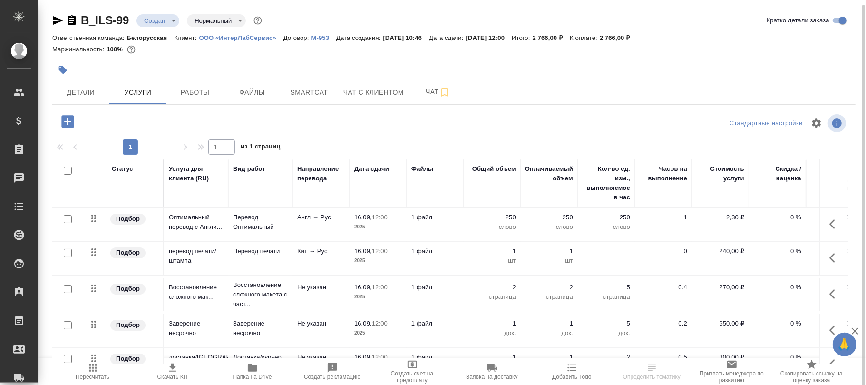
scroll to position [2, 0]
